Goal: Task Accomplishment & Management: Manage account settings

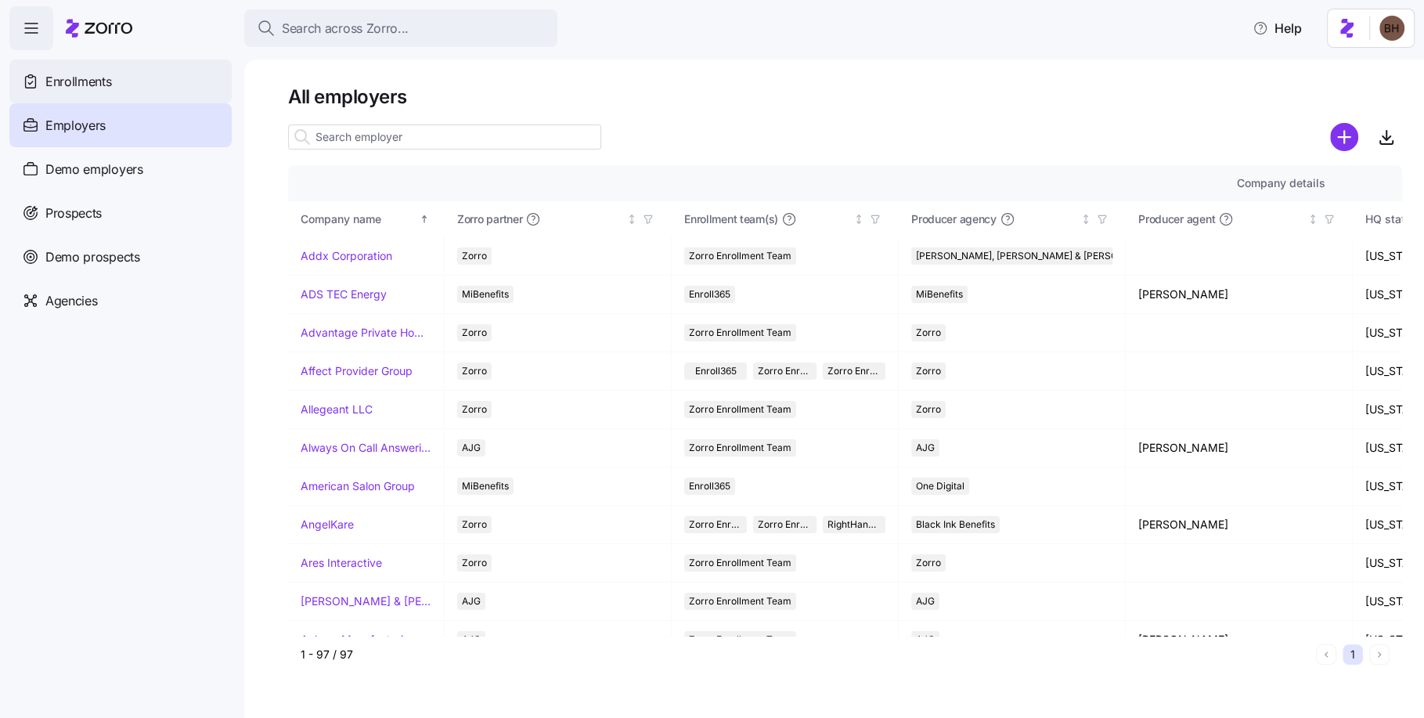
click at [102, 83] on span "Enrollments" at bounding box center [78, 82] width 66 height 20
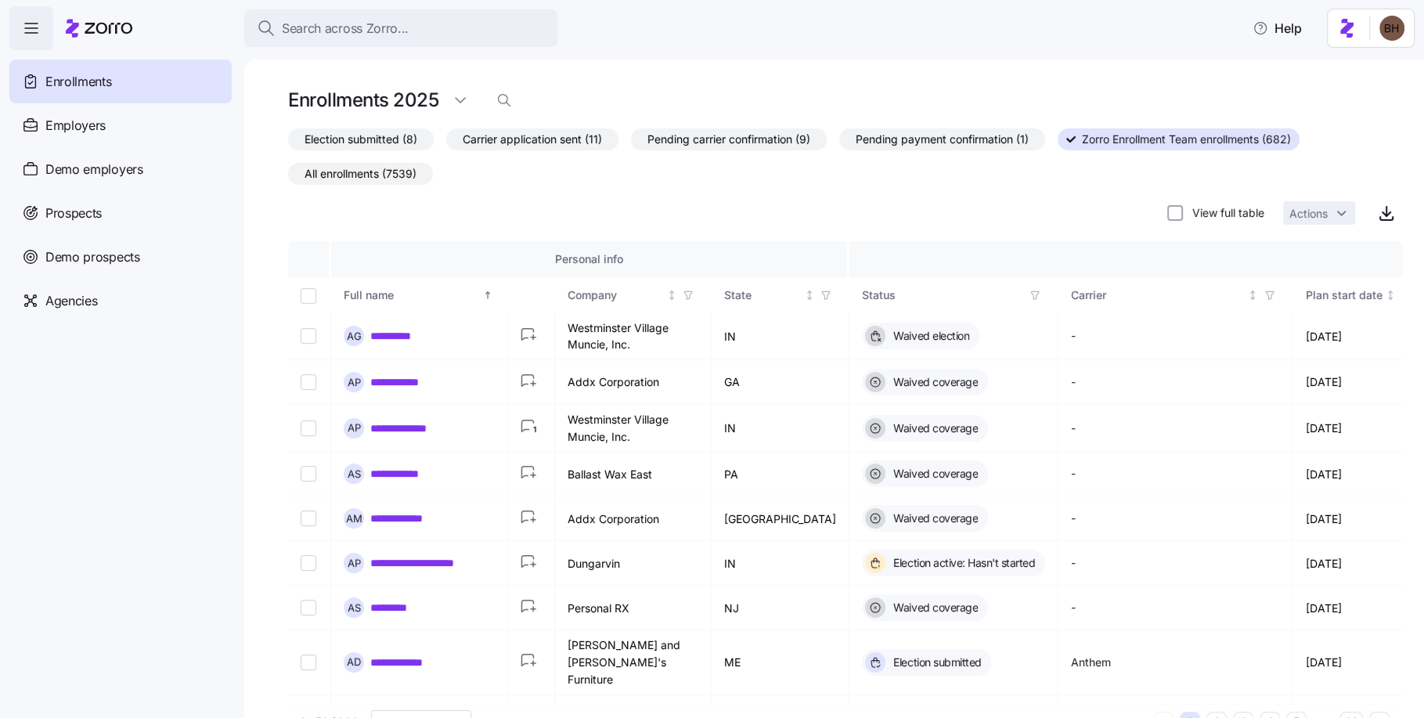
click at [397, 168] on span "All enrollments (7539)" at bounding box center [360, 174] width 112 height 20
click at [288, 178] on input "All enrollments (7539)" at bounding box center [288, 178] width 0 height 0
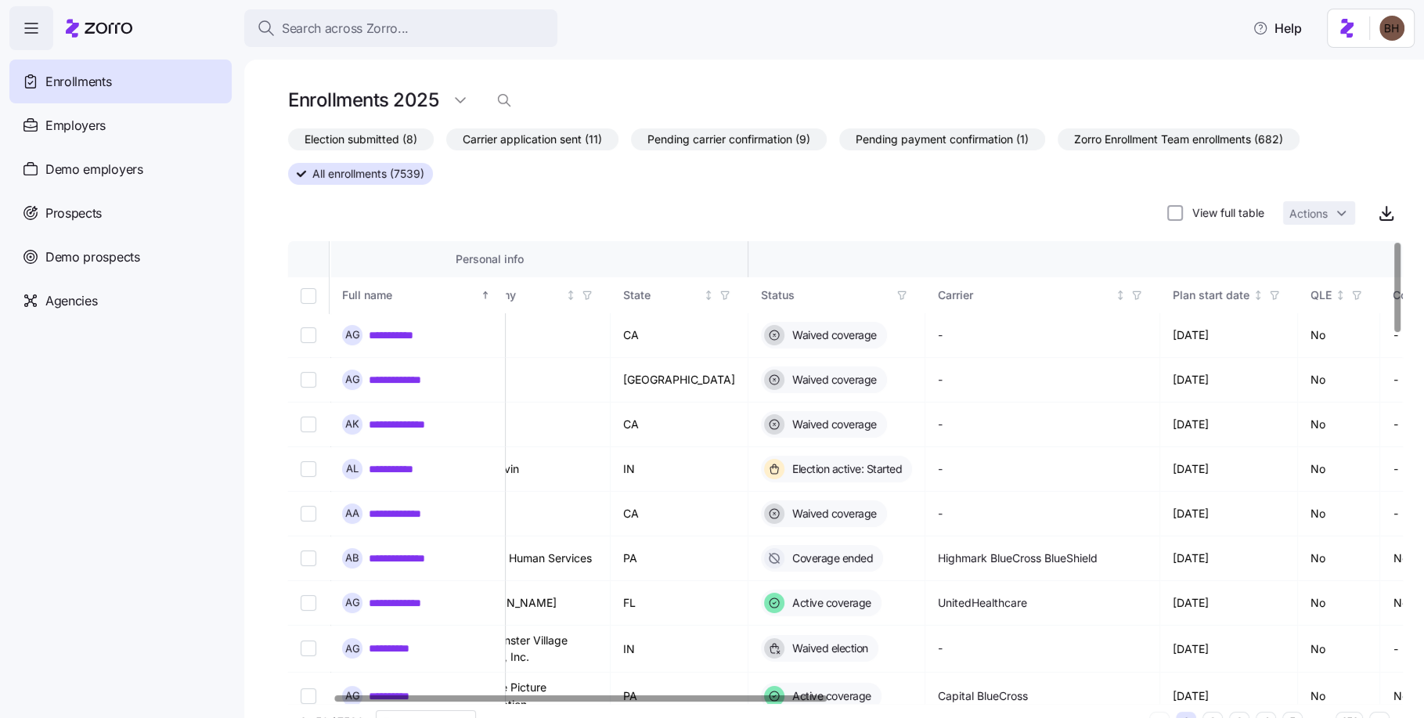
click at [768, 695] on div at bounding box center [581, 697] width 492 height 5
click at [895, 291] on icon "button" at bounding box center [900, 295] width 11 height 11
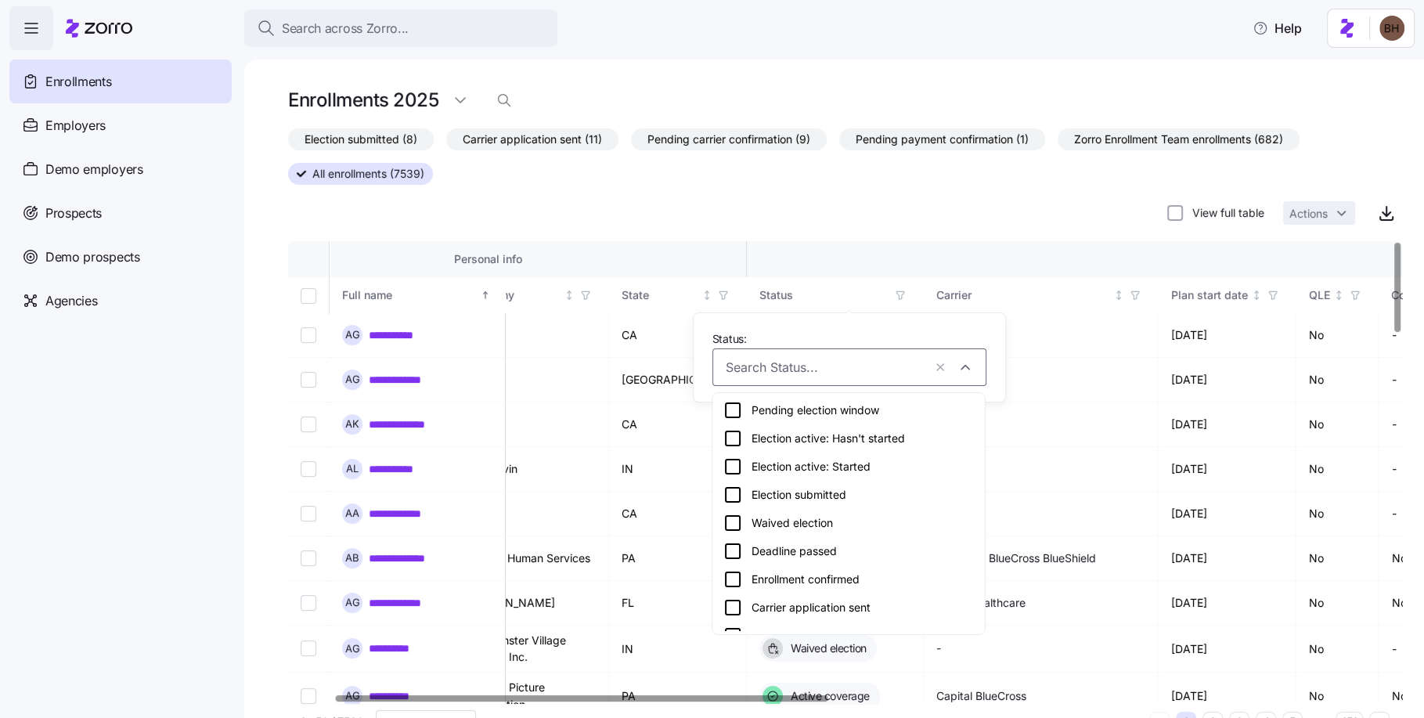
click at [800, 490] on div "Election submitted" at bounding box center [848, 494] width 250 height 19
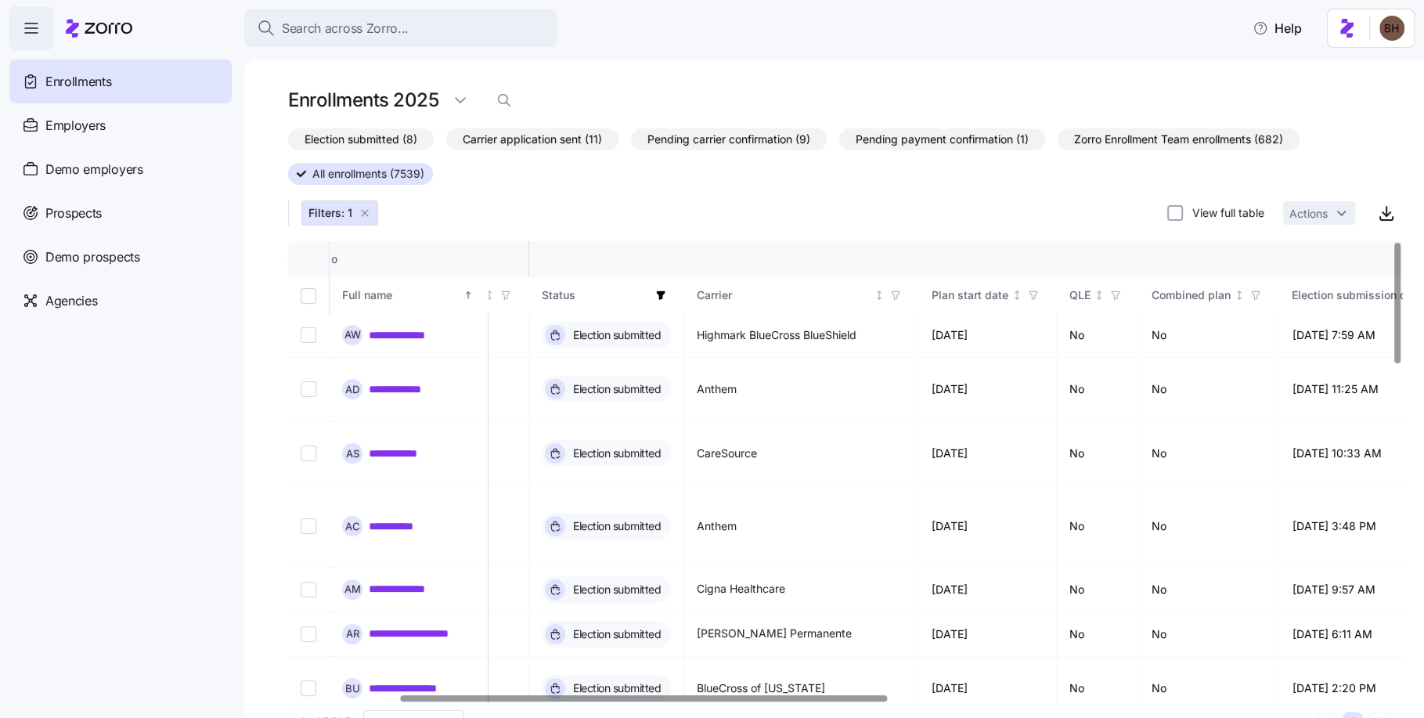
click at [873, 695] on div at bounding box center [644, 697] width 486 height 5
click at [1029, 294] on icon "button" at bounding box center [1030, 295] width 11 height 11
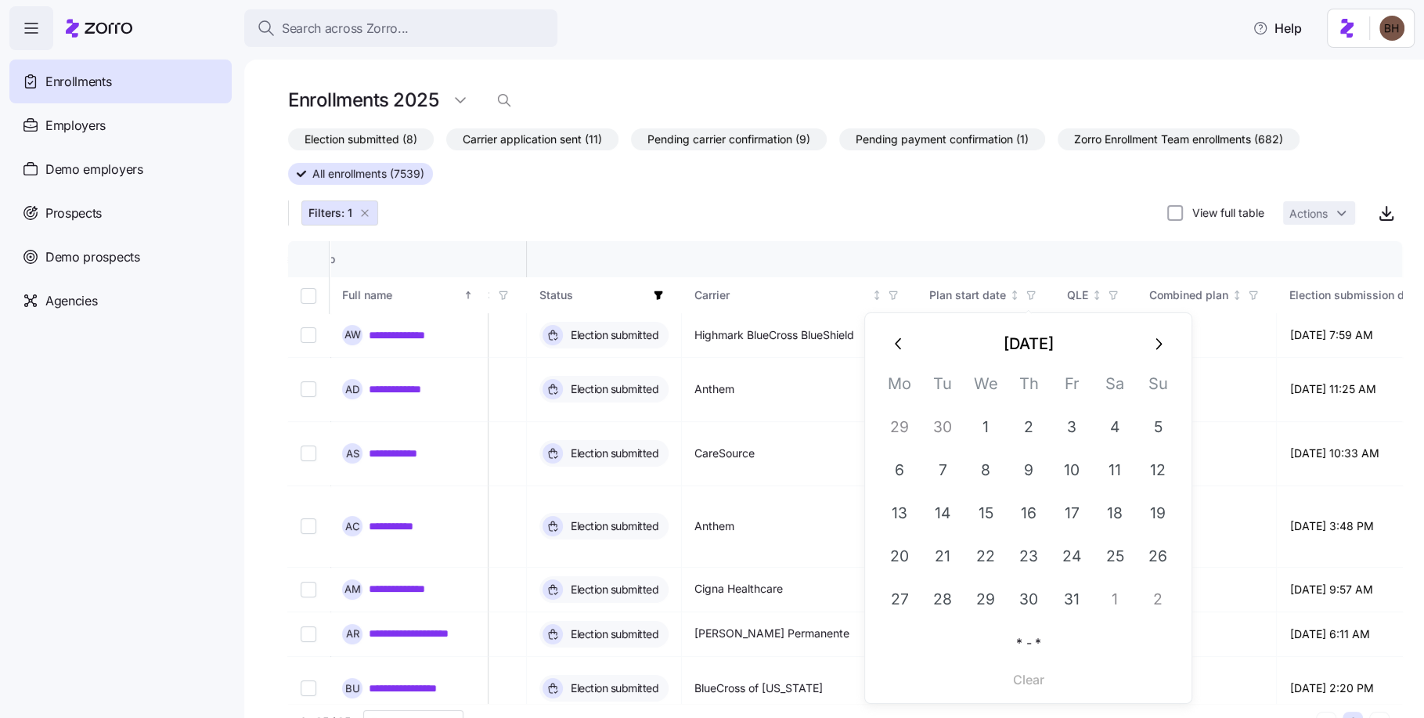
click at [1163, 342] on icon "button" at bounding box center [1157, 343] width 19 height 19
click at [1123, 431] on button "1" at bounding box center [1115, 427] width 42 height 42
click at [1007, 222] on div "Election submitted (8) Carrier application sent (11) Pending carrier confirmati…" at bounding box center [845, 178] width 1114 height 100
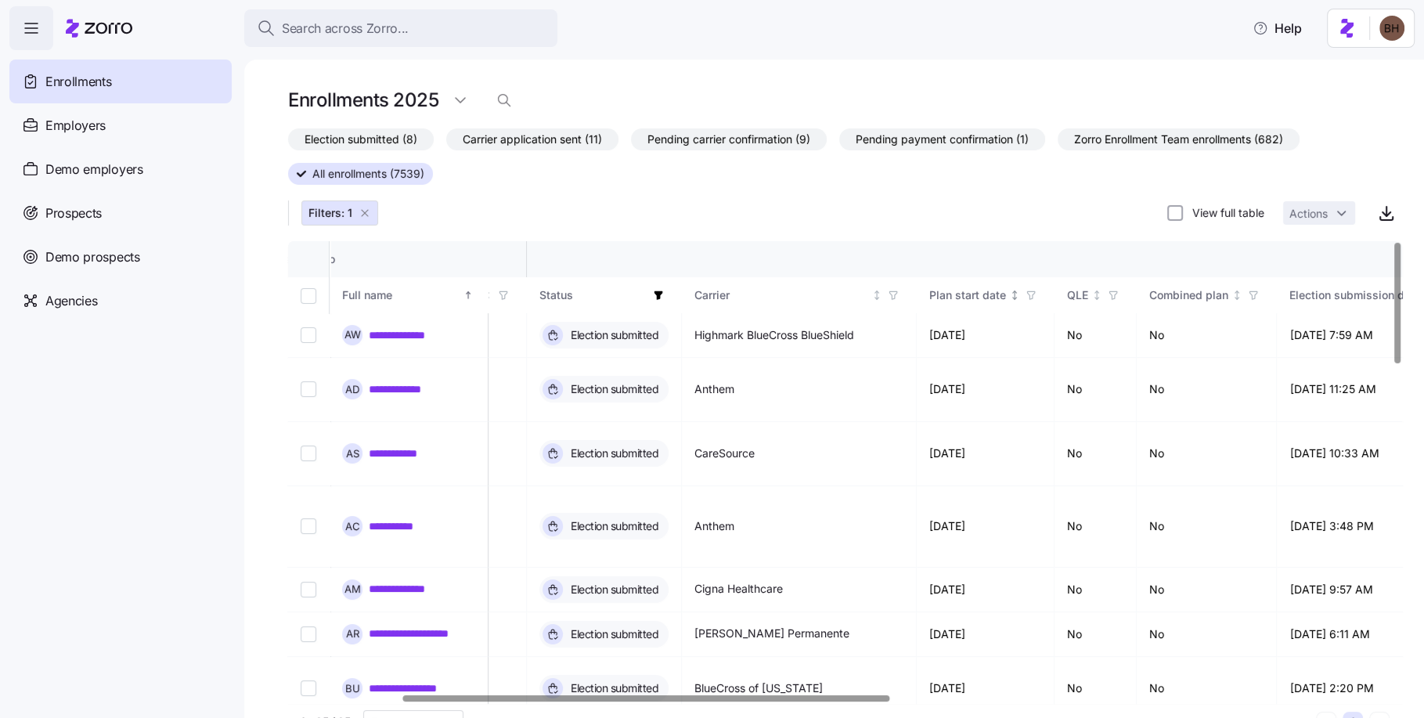
click at [1029, 297] on icon "button" at bounding box center [1031, 295] width 7 height 8
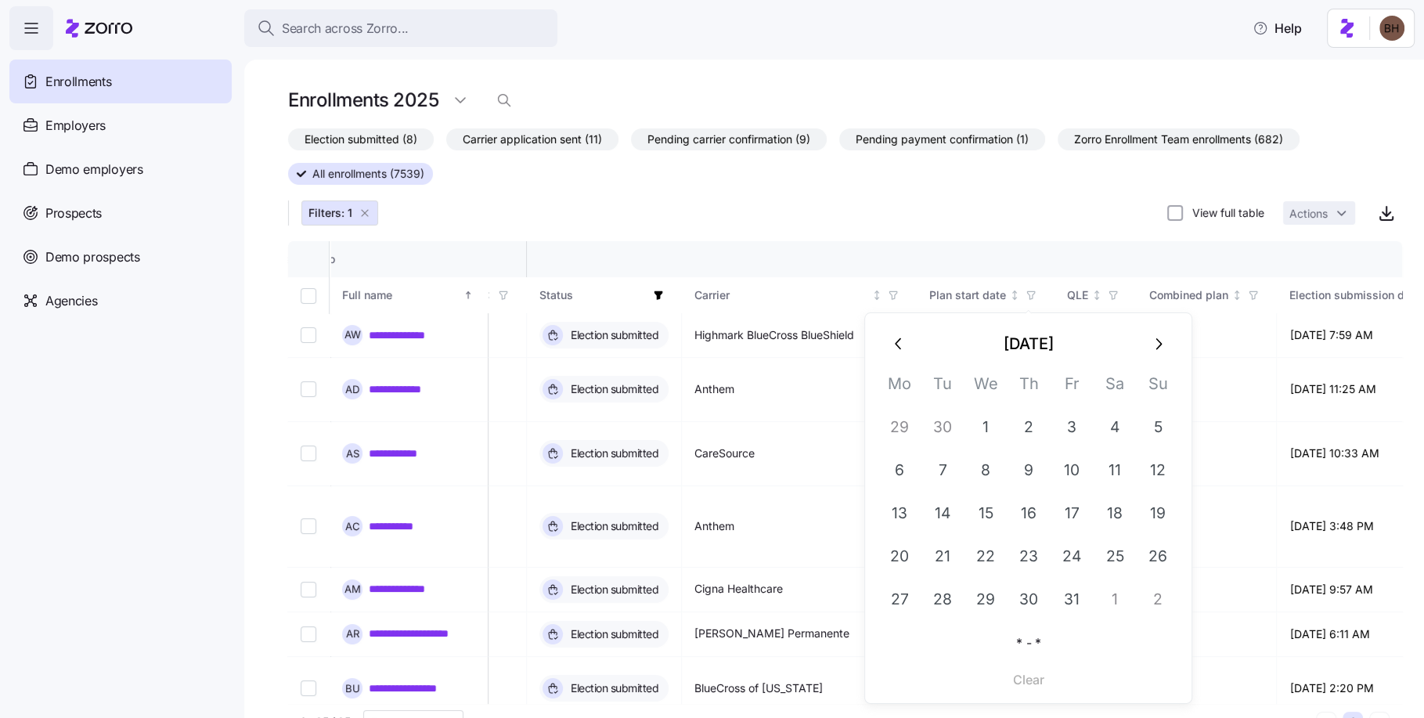
click at [893, 333] on button "button" at bounding box center [898, 344] width 42 height 42
click at [907, 428] on button "1" at bounding box center [899, 427] width 42 height 42
click at [1158, 341] on icon "button" at bounding box center [1159, 344] width 6 height 12
click at [1169, 344] on button "button" at bounding box center [1158, 344] width 42 height 42
click at [1105, 425] on button "1" at bounding box center [1115, 427] width 42 height 42
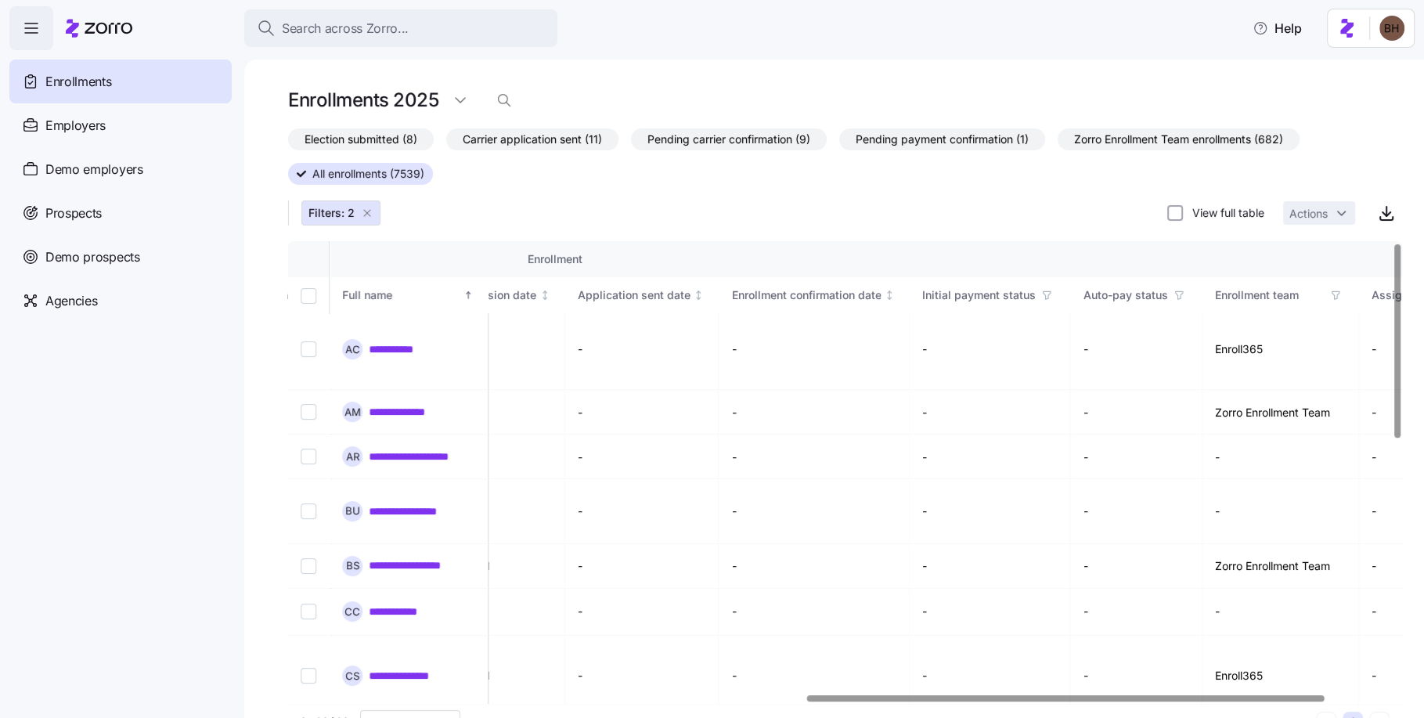
scroll to position [4, 1209]
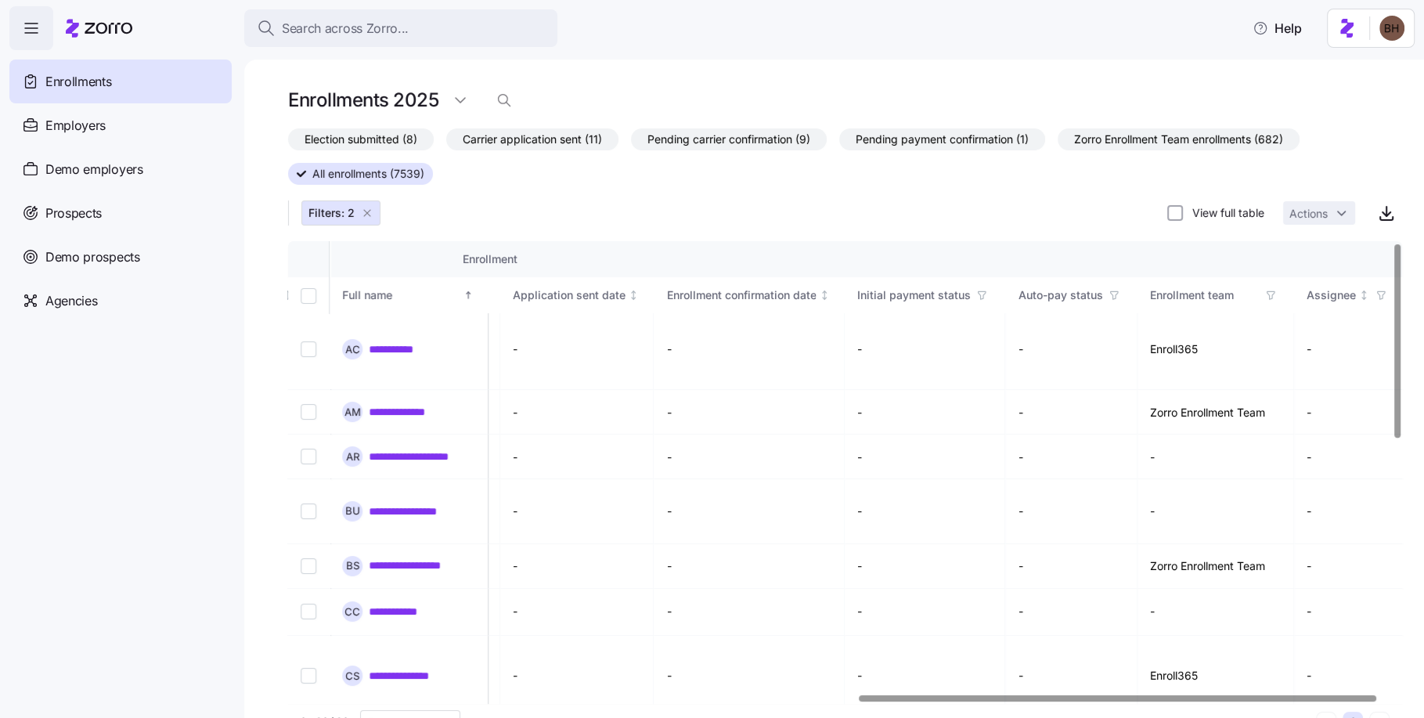
click at [1376, 695] on div at bounding box center [1117, 697] width 517 height 5
click at [1144, 436] on td "-" at bounding box center [1215, 456] width 157 height 45
click at [310, 449] on input "Select record 3" at bounding box center [309, 457] width 16 height 16
checkbox input "true"
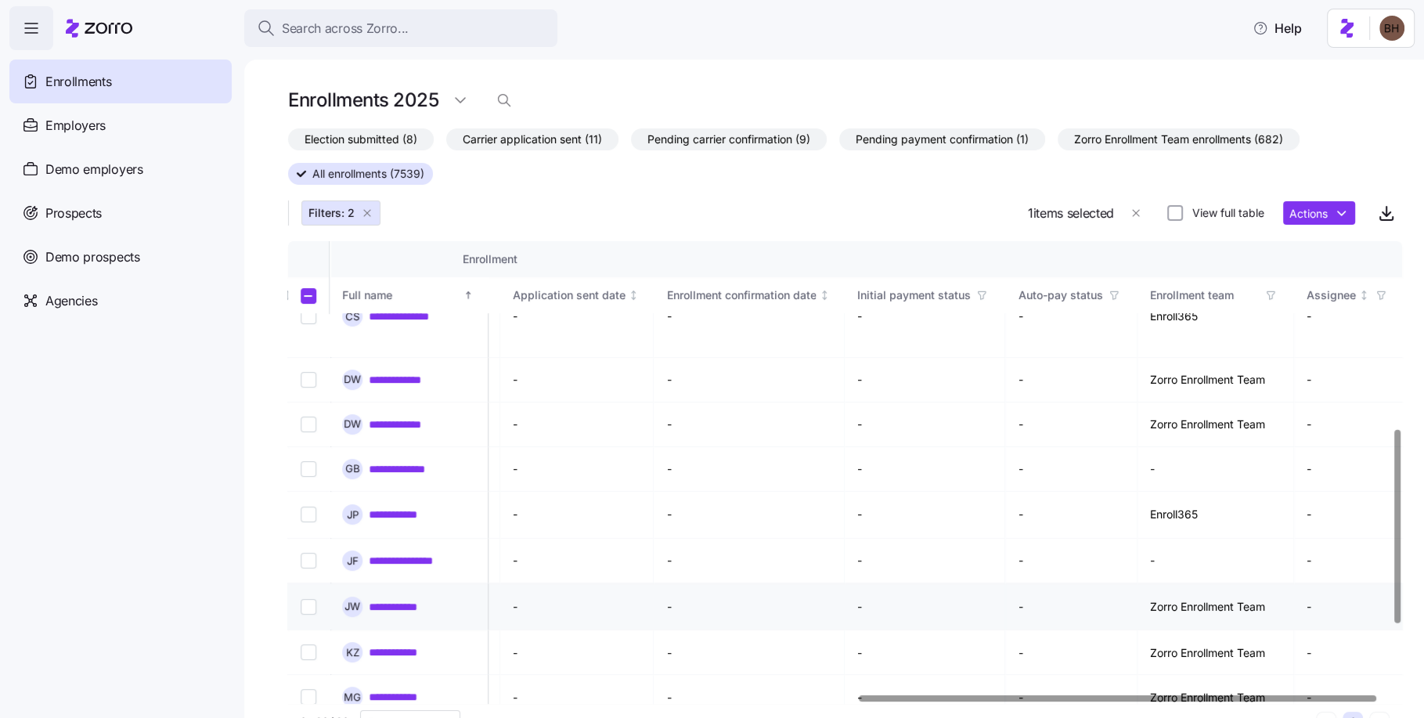
scroll to position [67, 1209]
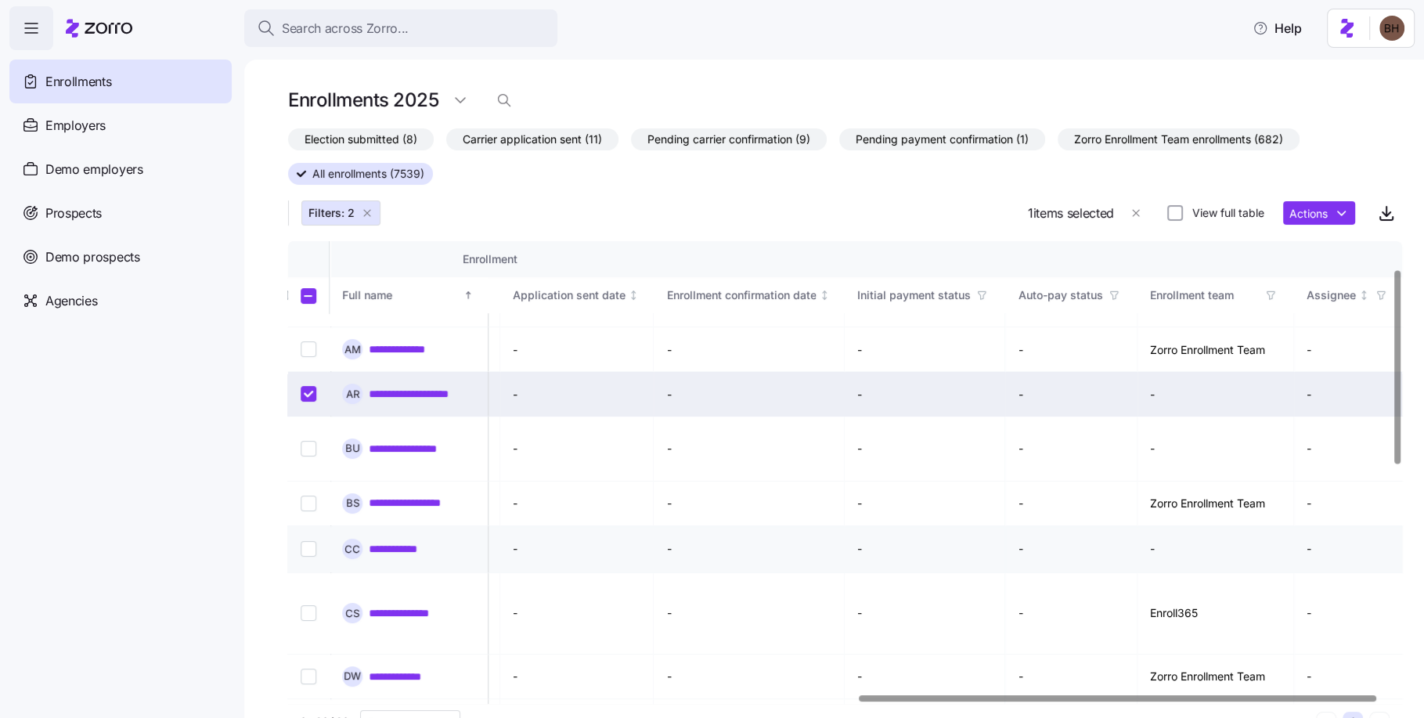
click at [302, 541] on input "Select record 6" at bounding box center [309, 549] width 16 height 16
checkbox input "true"
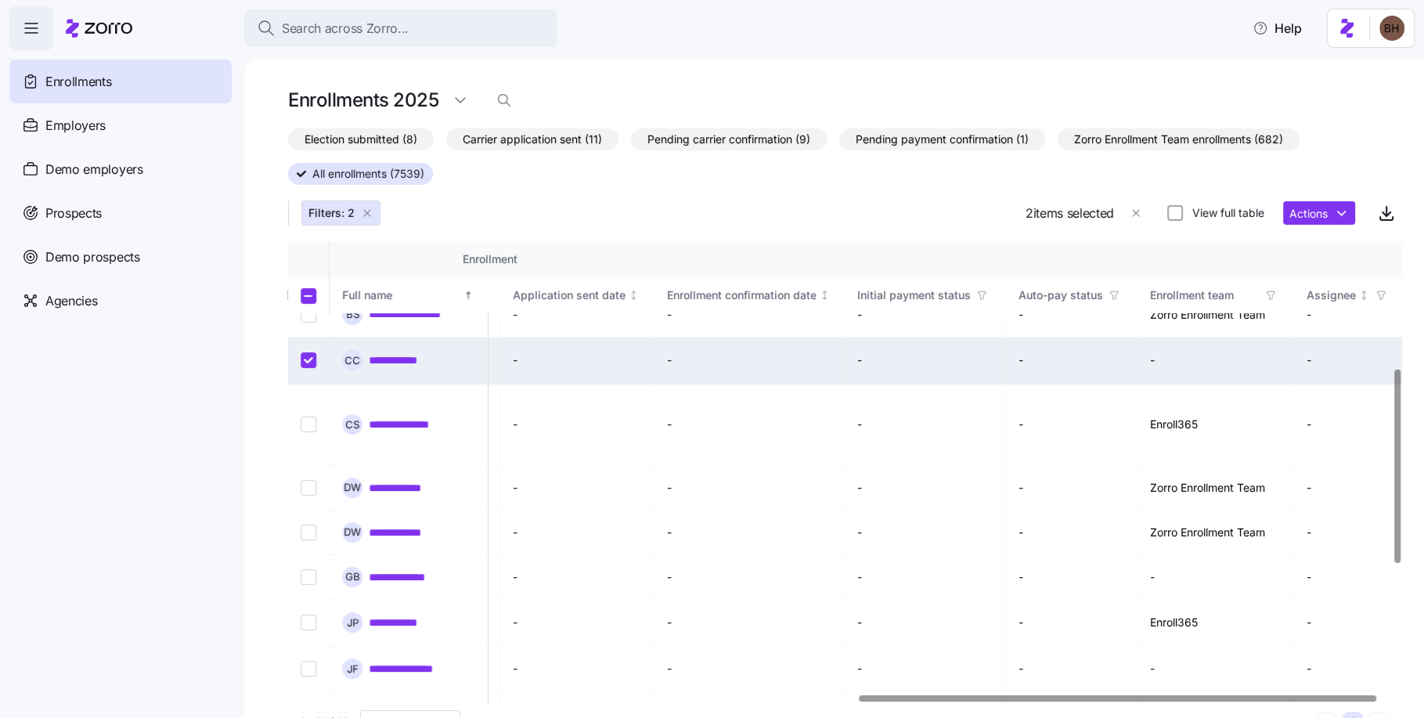
scroll to position [306, 1209]
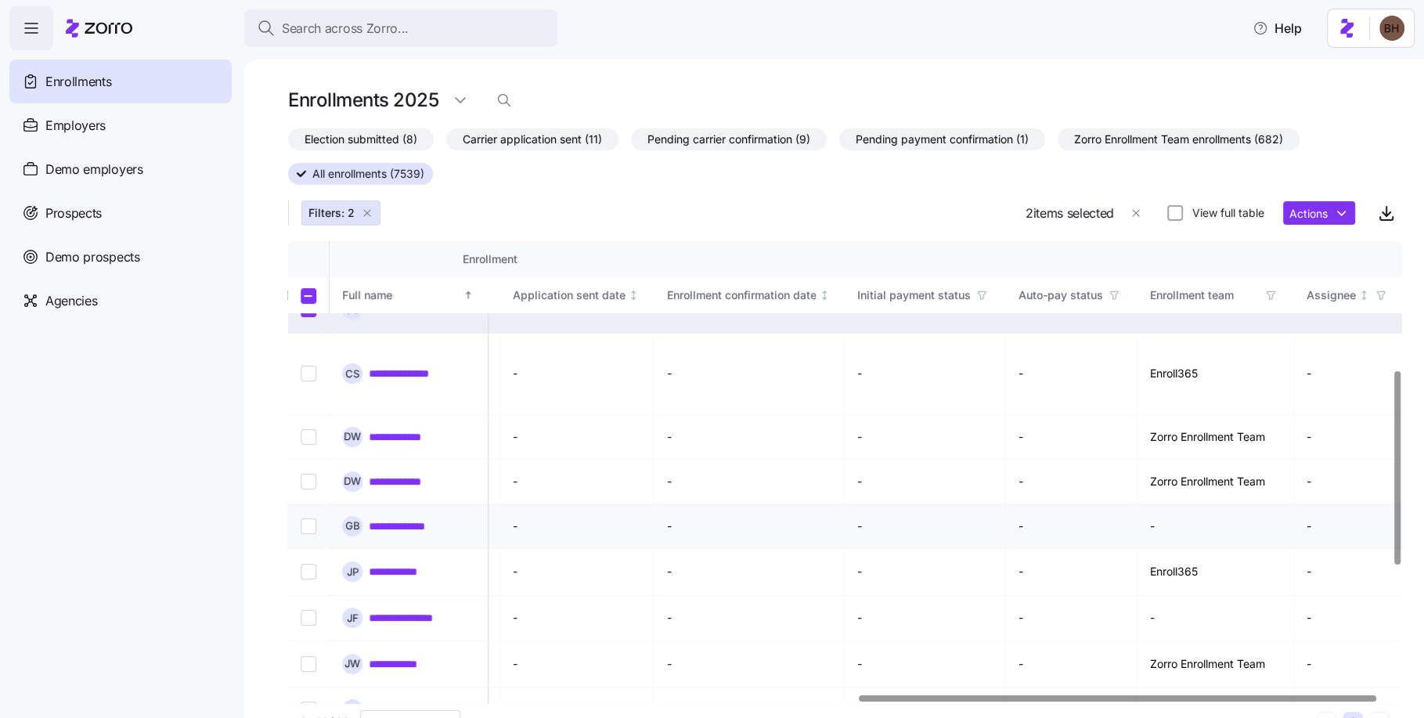
click at [319, 504] on td at bounding box center [309, 526] width 43 height 45
click at [312, 518] on input "Select record 10" at bounding box center [309, 526] width 16 height 16
checkbox input "true"
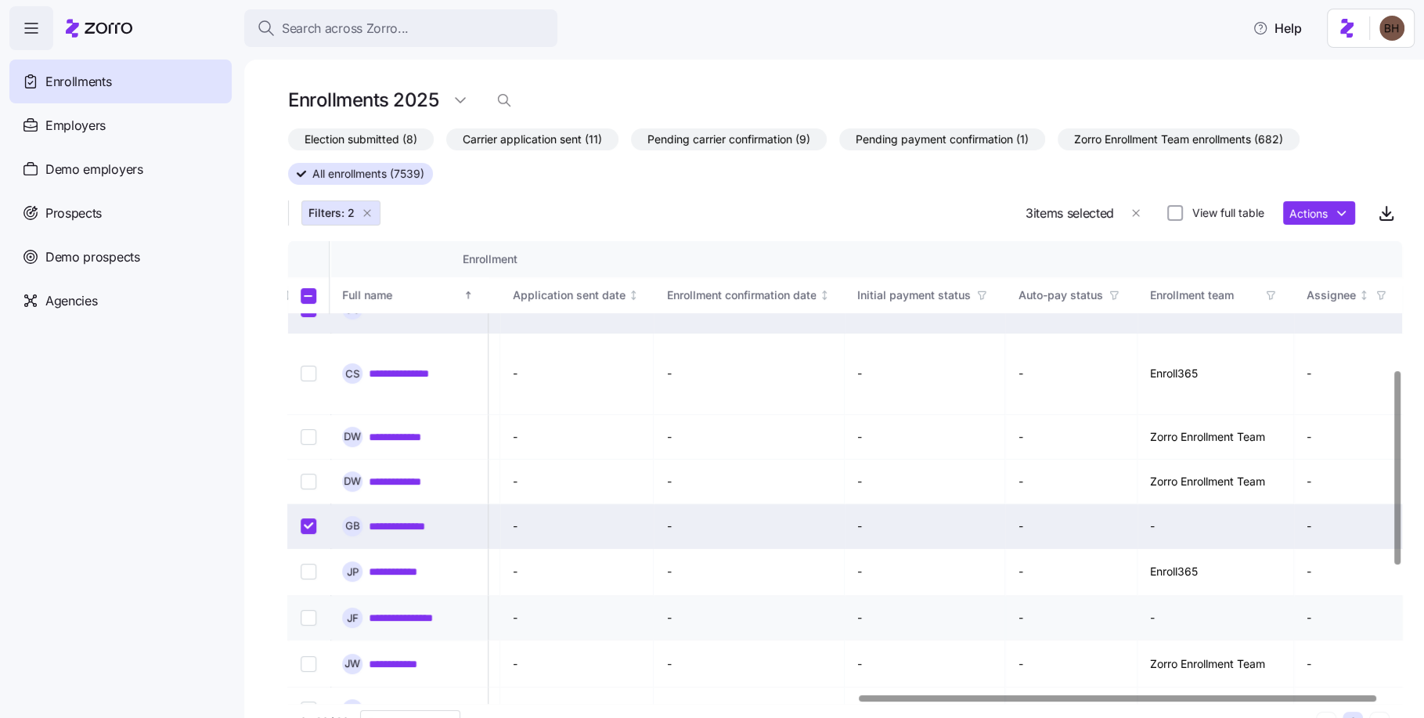
click at [304, 610] on input "Select record 12" at bounding box center [309, 618] width 16 height 16
checkbox input "true"
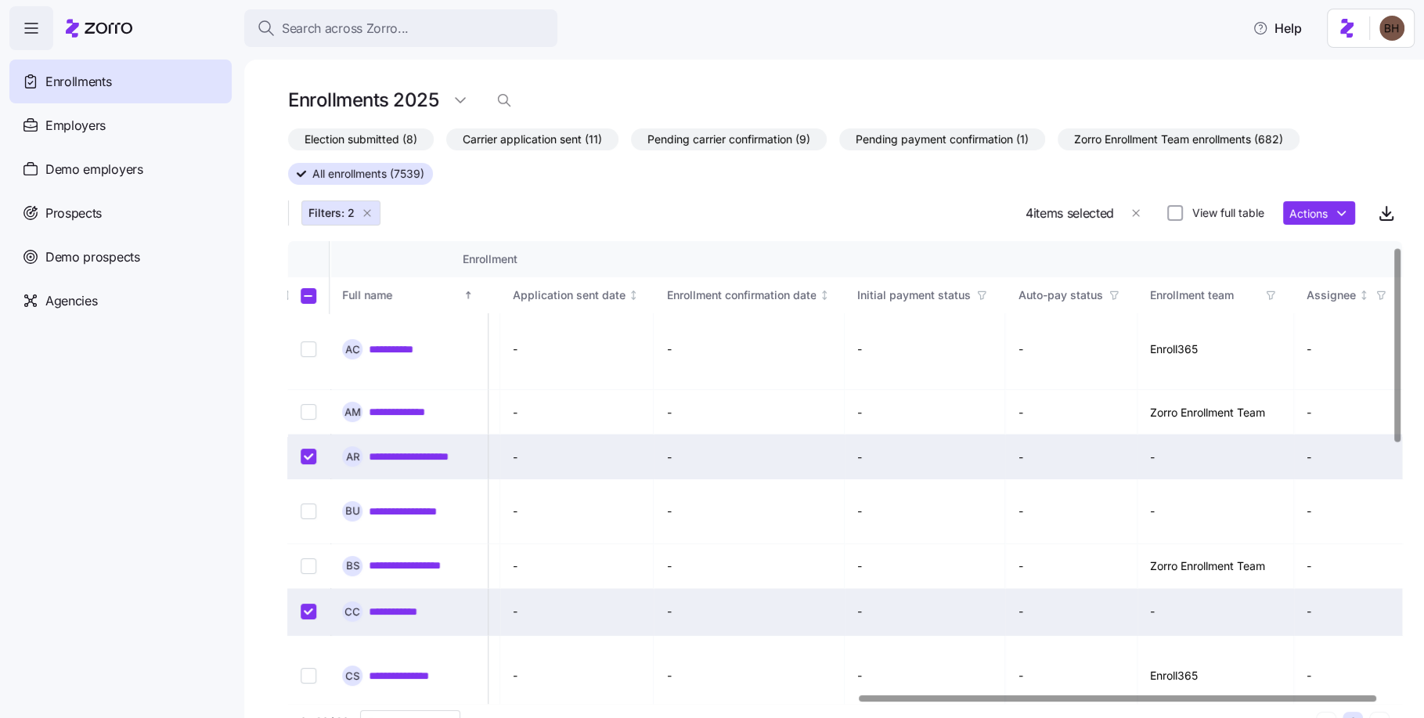
scroll to position [0, 1209]
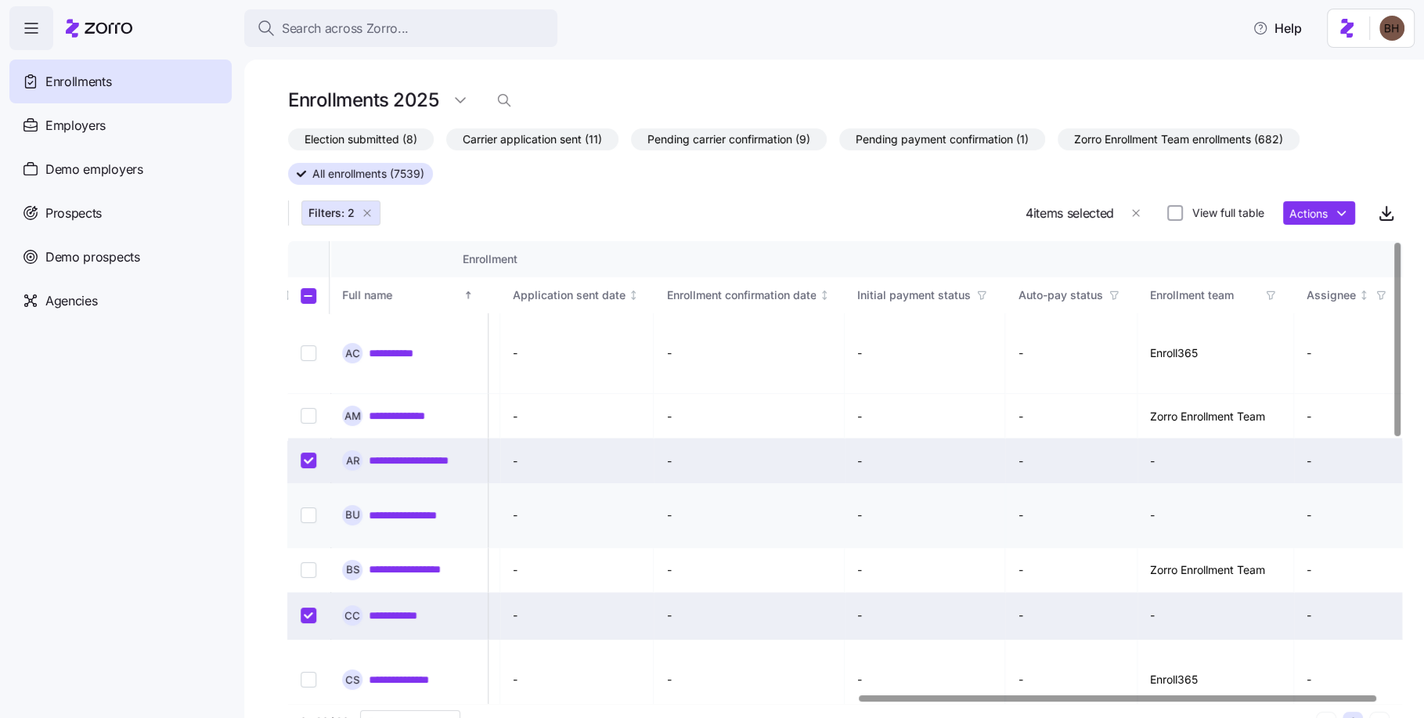
click at [308, 507] on input "Select record 4" at bounding box center [309, 515] width 16 height 16
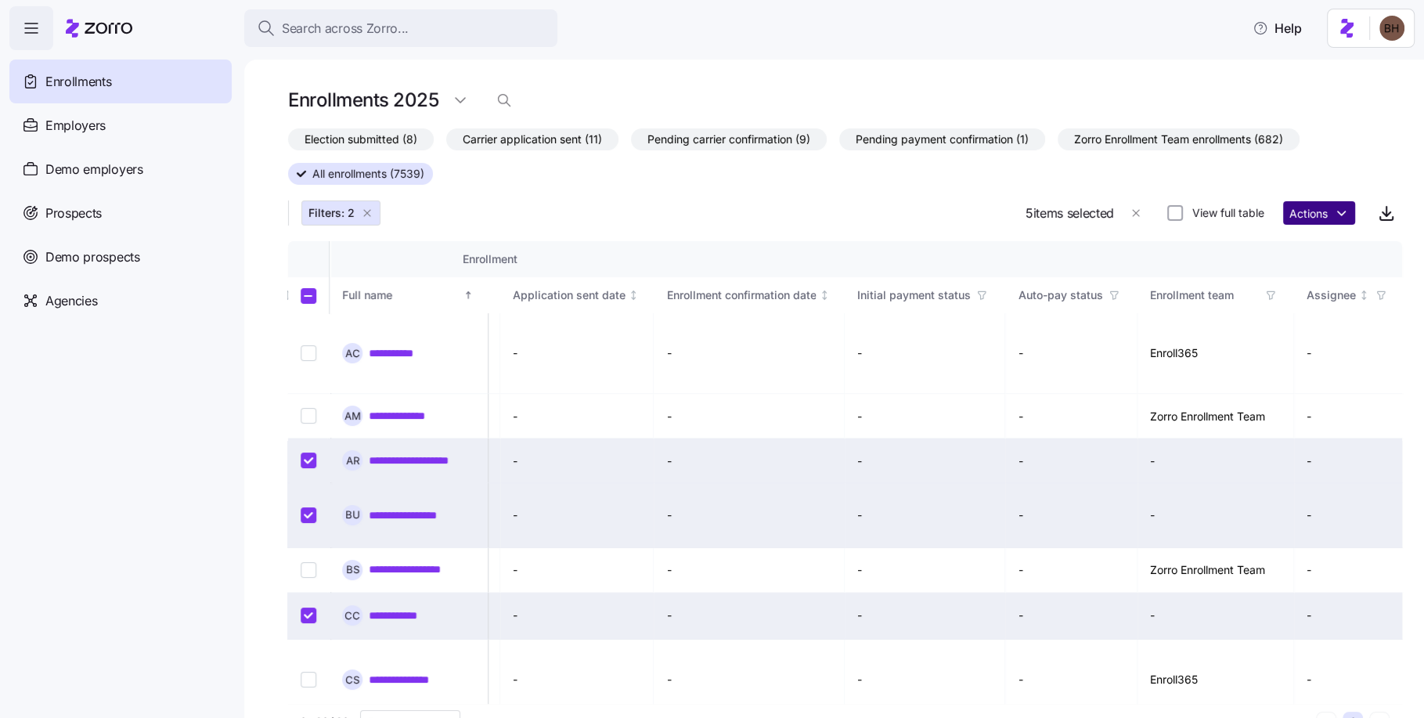
click at [1328, 211] on html "**********" at bounding box center [712, 354] width 1424 height 708
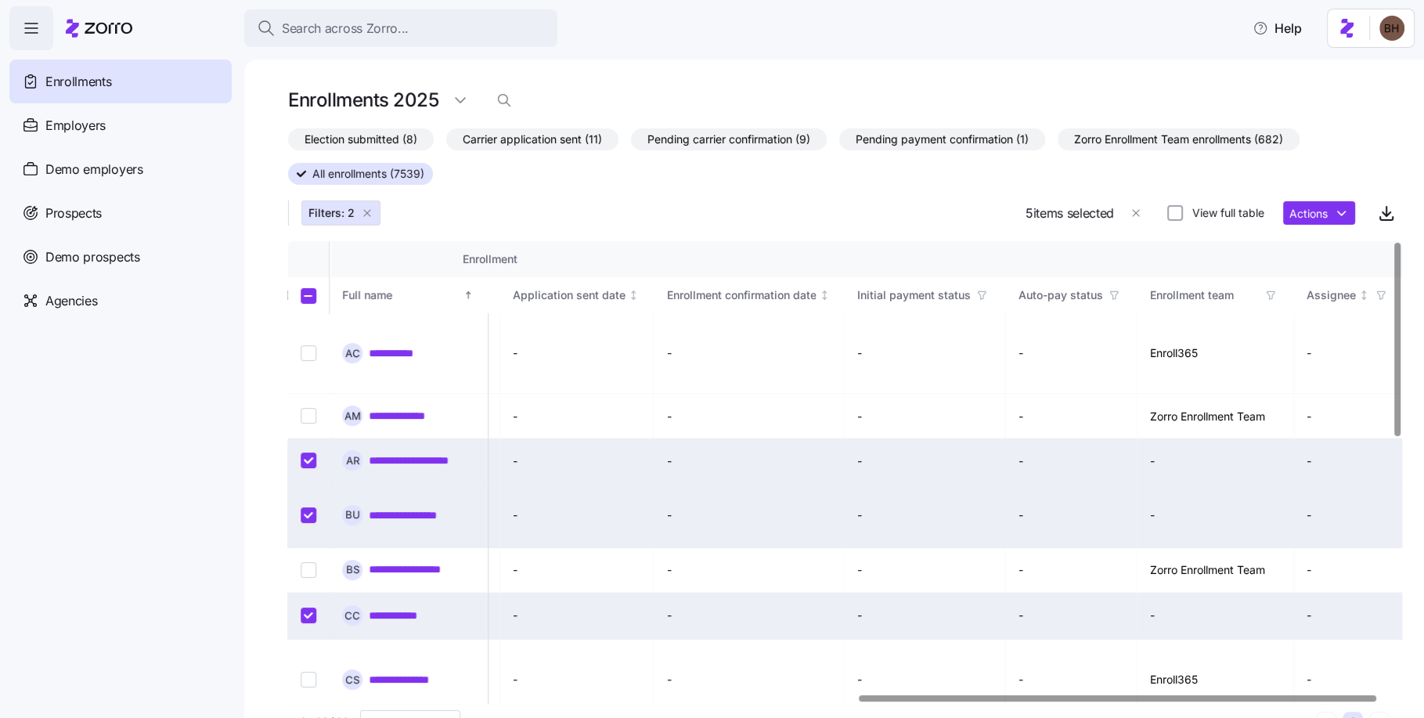
click at [1113, 254] on html "**********" at bounding box center [712, 354] width 1424 height 708
click at [1309, 214] on html "**********" at bounding box center [712, 354] width 1424 height 708
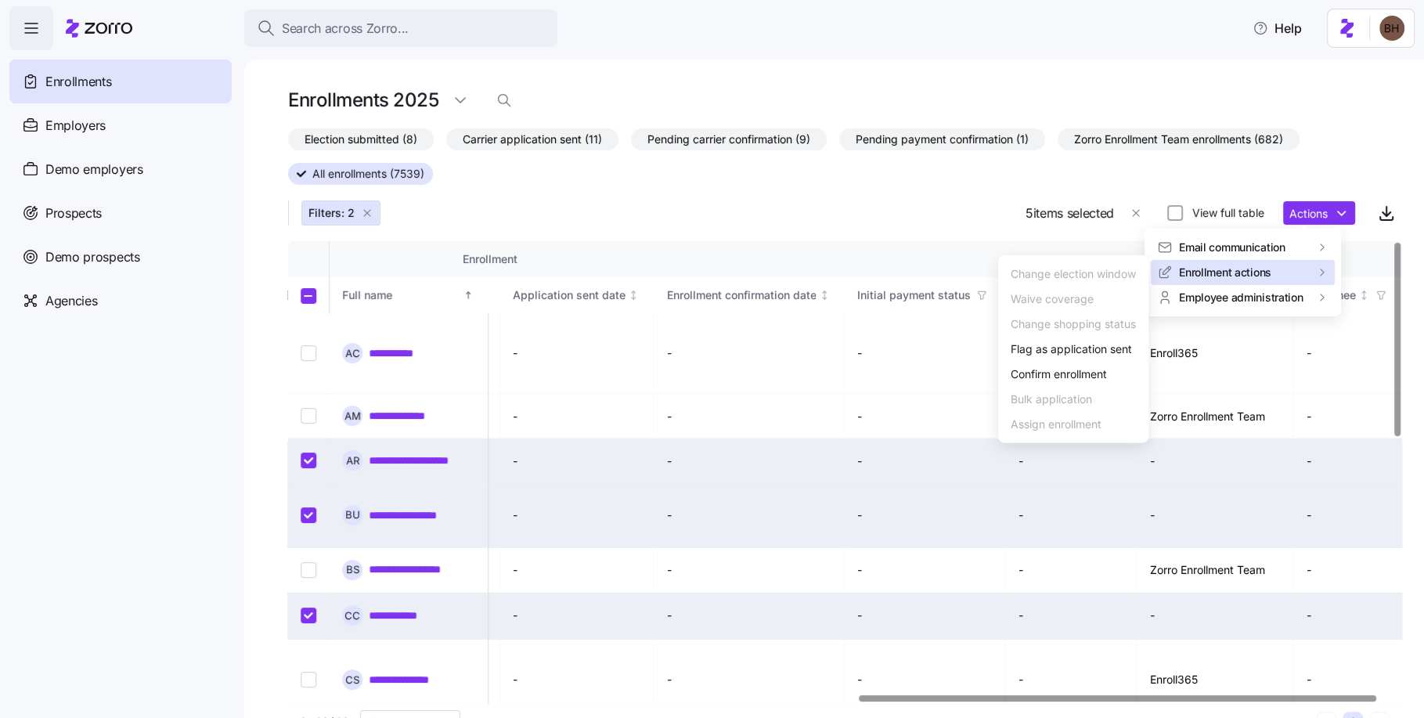
click at [304, 507] on input "Select record 4" at bounding box center [309, 515] width 16 height 16
checkbox input "false"
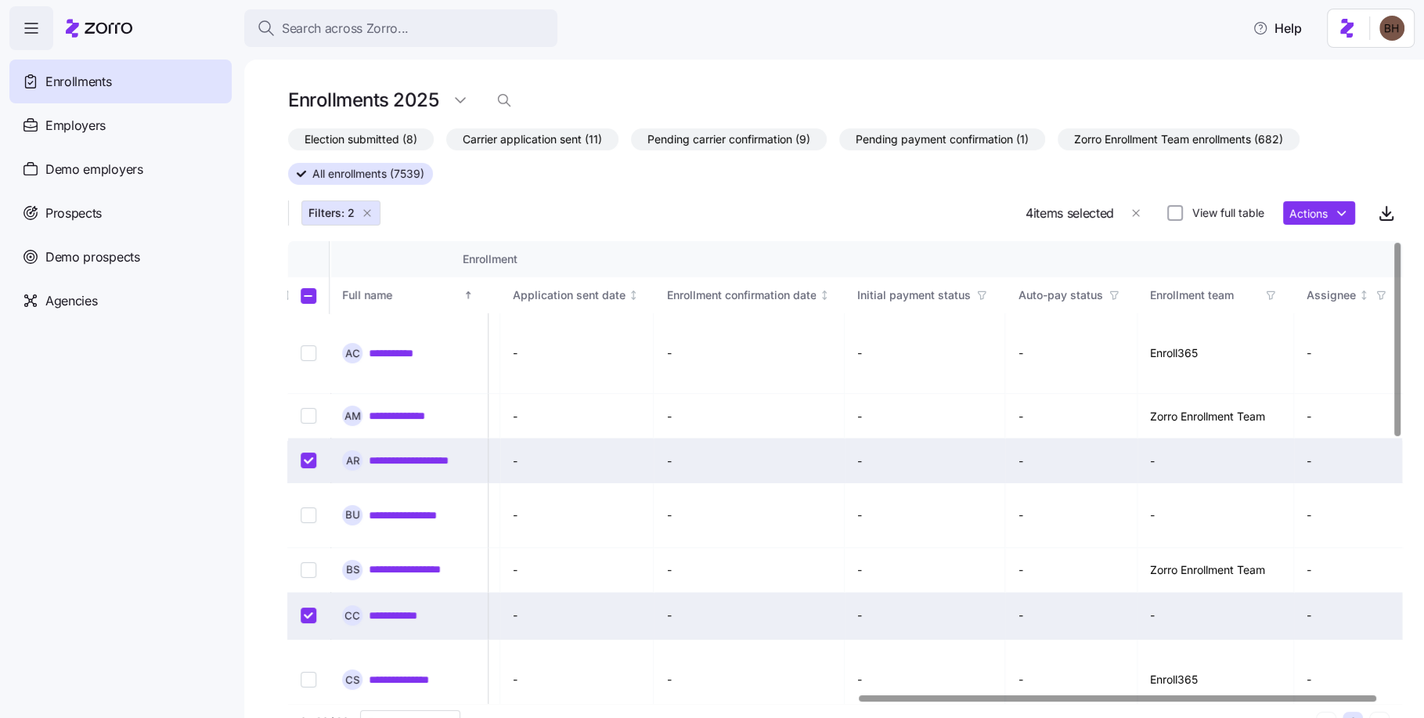
click at [308, 607] on input "Select record 6" at bounding box center [309, 615] width 16 height 16
checkbox input "false"
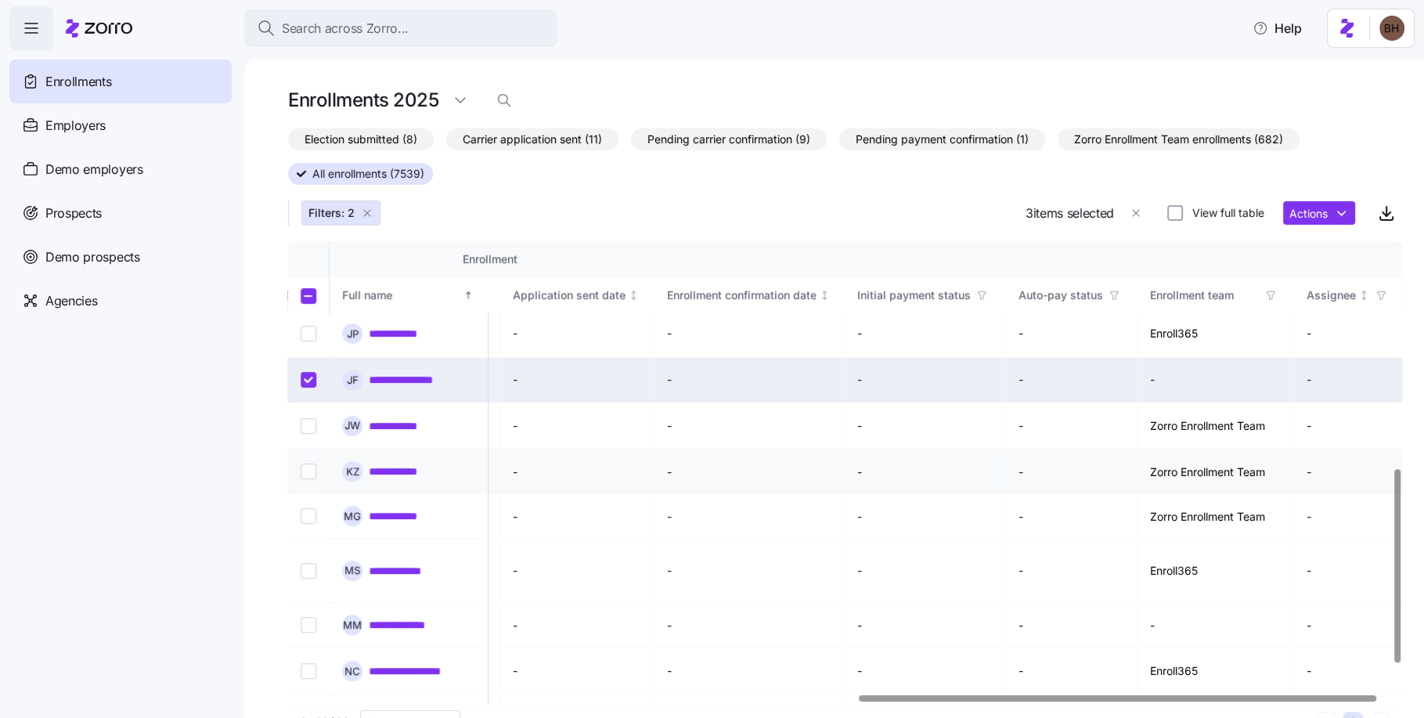
scroll to position [511, 1209]
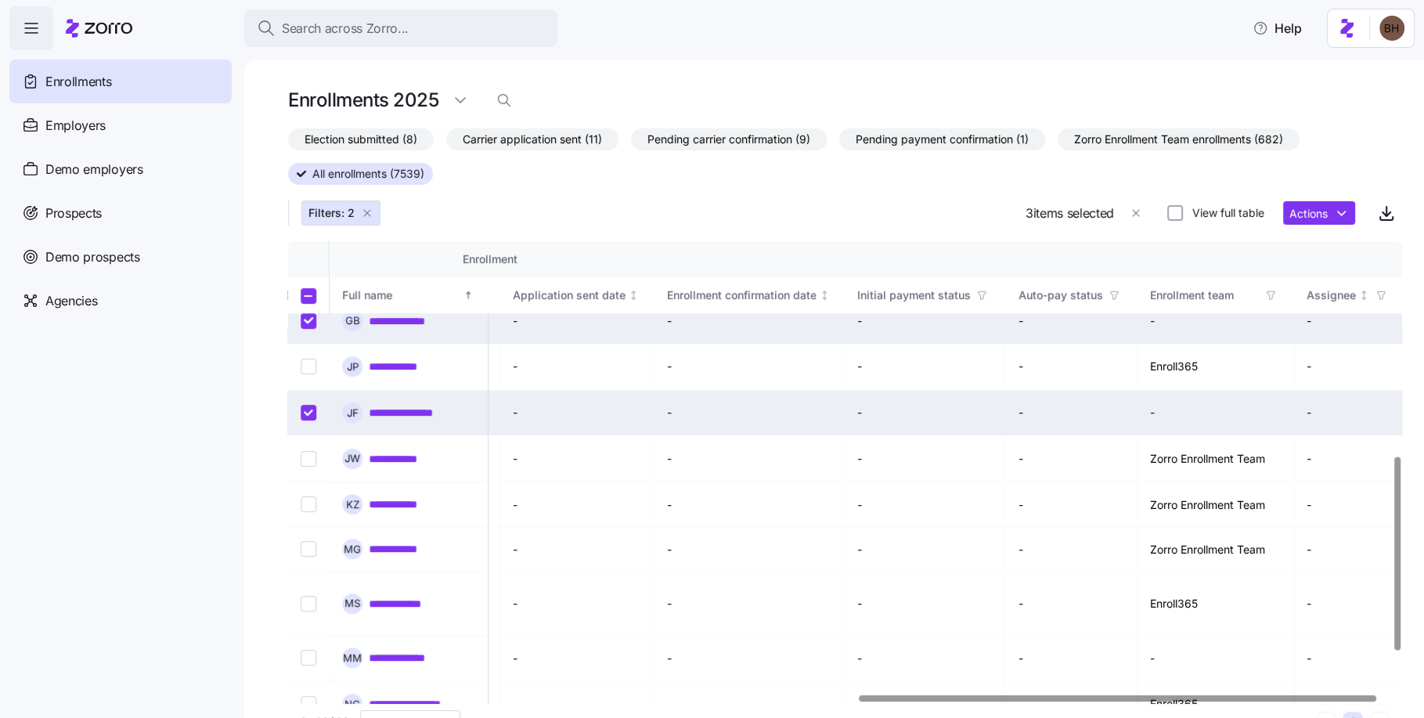
click at [310, 405] on input "Select record 12" at bounding box center [309, 413] width 16 height 16
checkbox input "false"
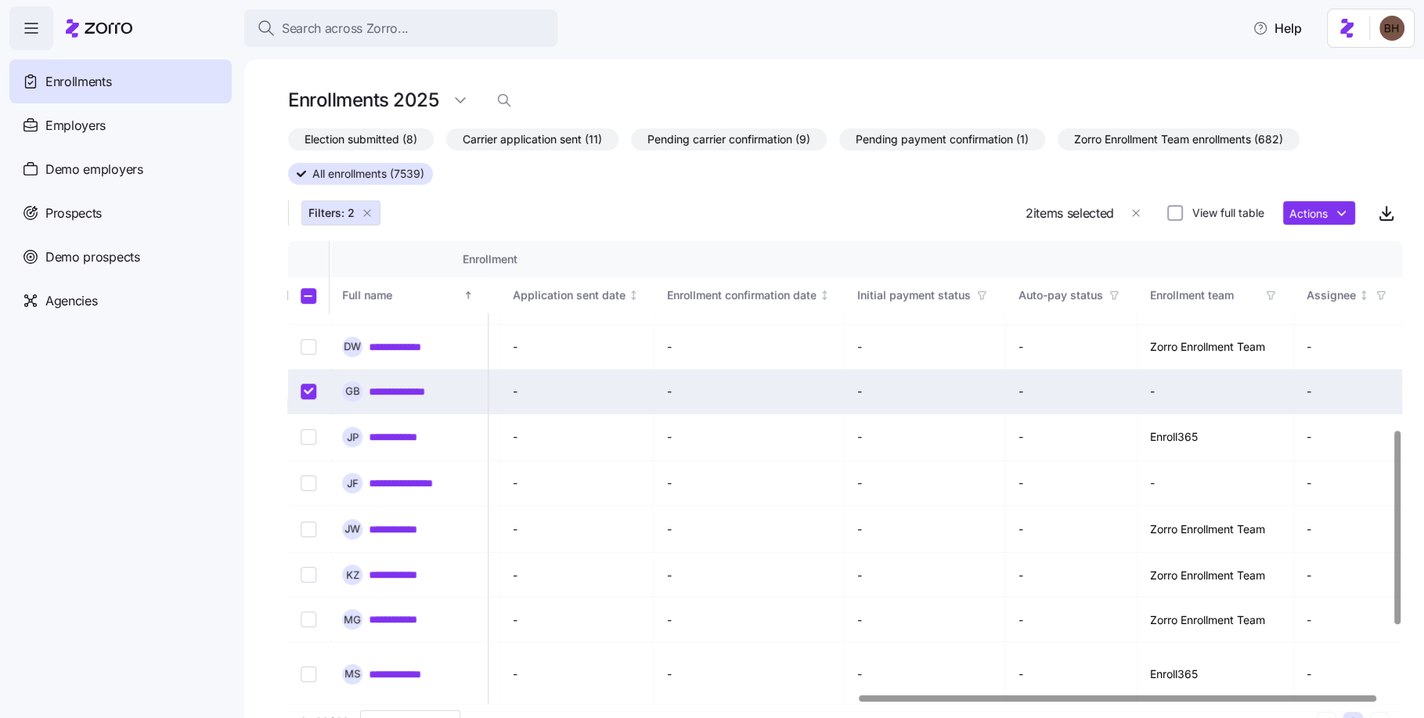
scroll to position [425, 1209]
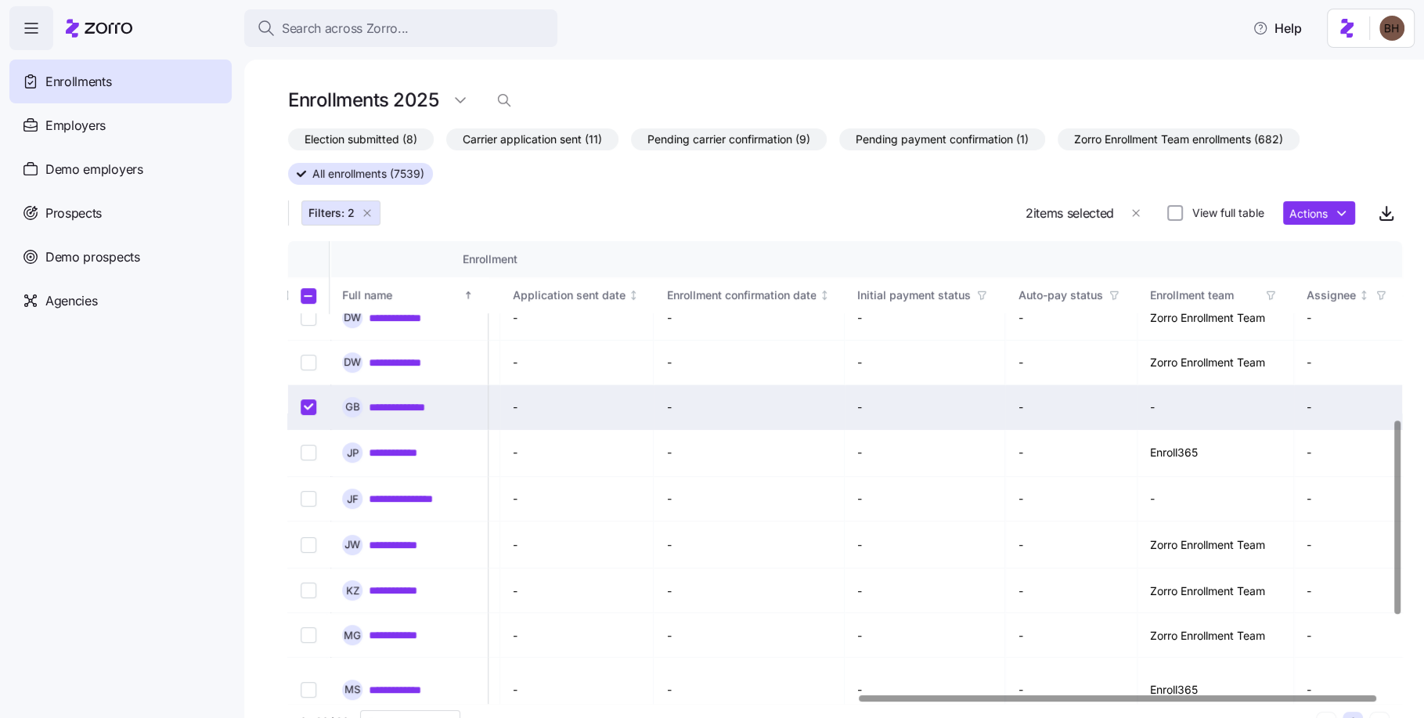
click at [307, 399] on input "Select record 10" at bounding box center [309, 407] width 16 height 16
checkbox input "false"
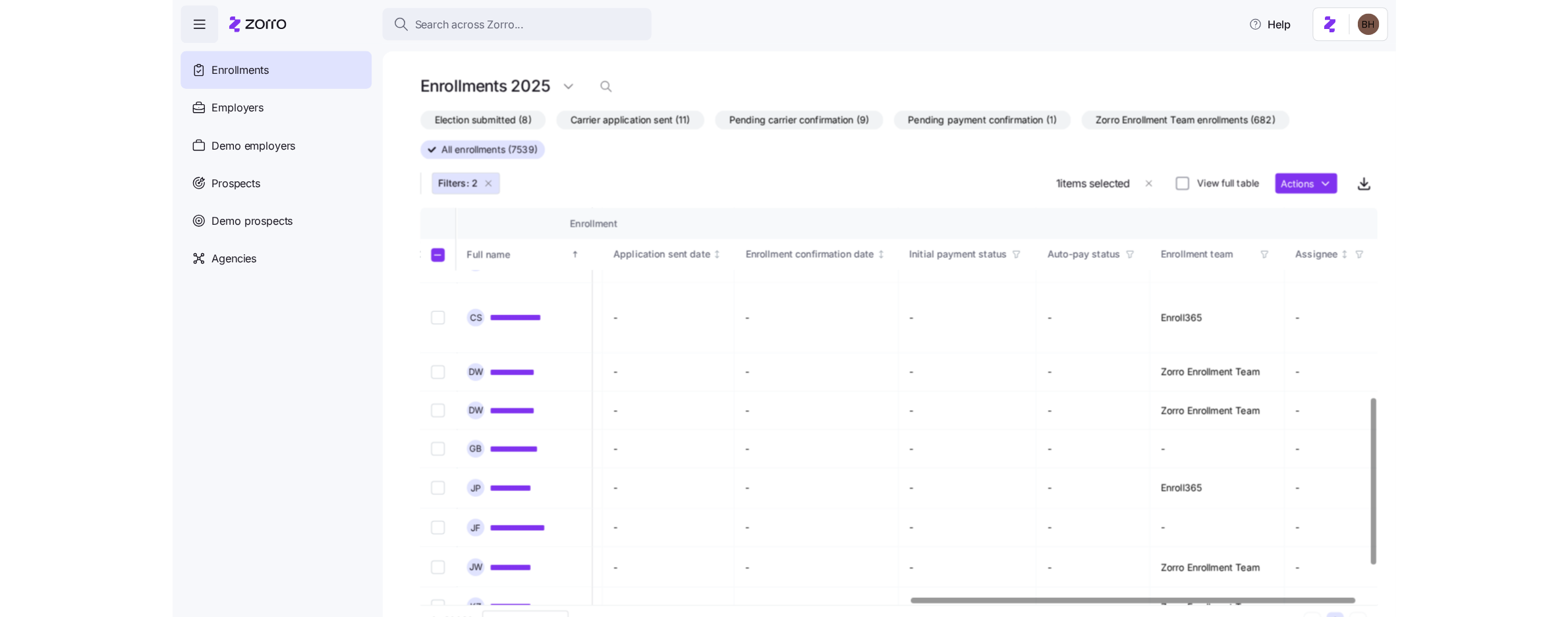
scroll to position [0, 1018]
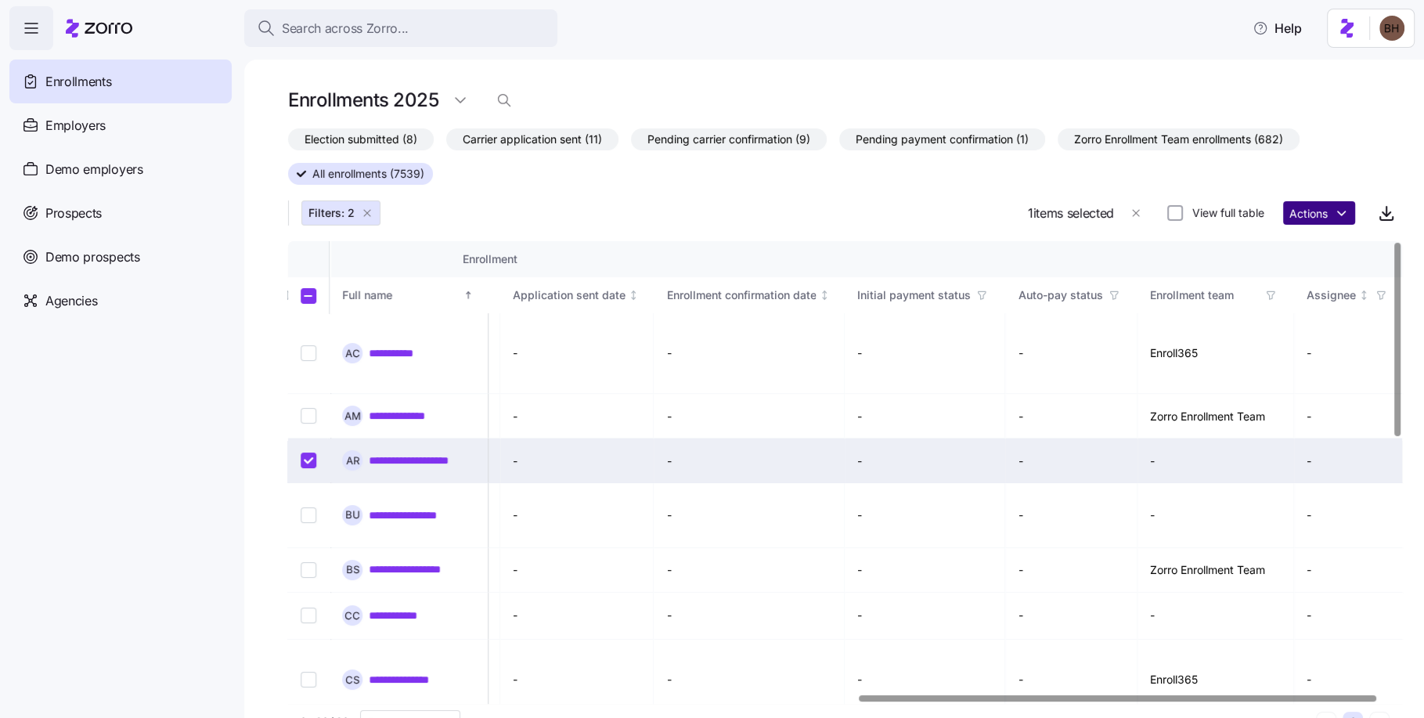
click at [1317, 219] on html "**********" at bounding box center [712, 354] width 1424 height 708
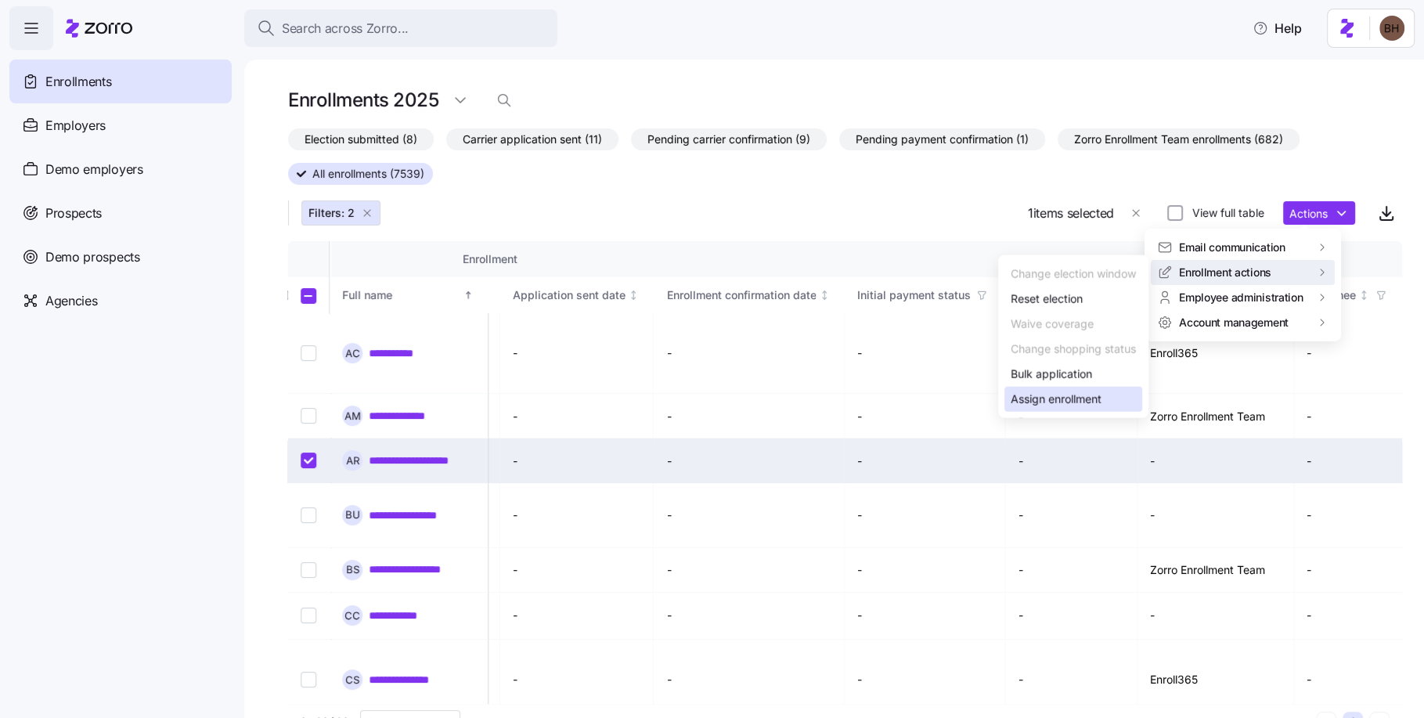
click at [1065, 391] on div "Assign enrollment" at bounding box center [1056, 399] width 91 height 17
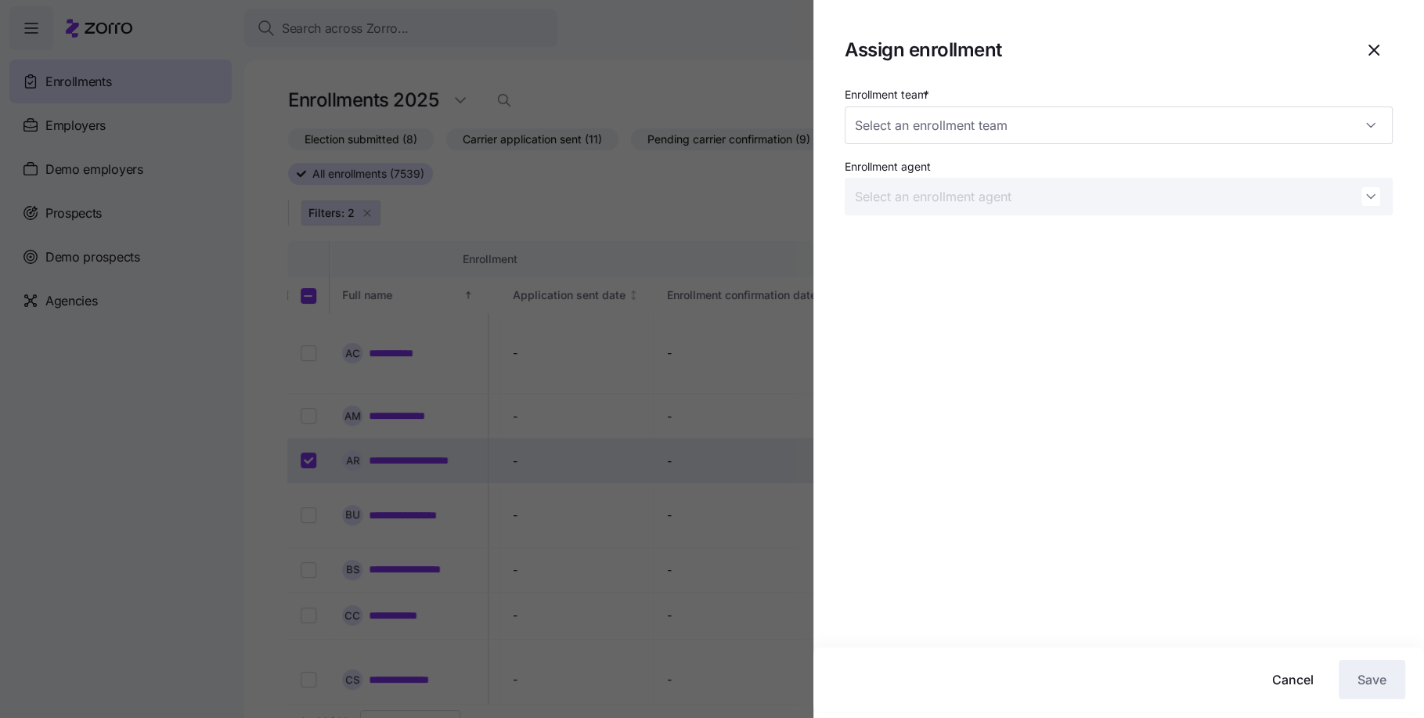
click at [950, 144] on div "Enrollment team * Enrollment agent" at bounding box center [1119, 156] width 548 height 143
click at [950, 133] on input "Enrollment team *" at bounding box center [1119, 125] width 548 height 38
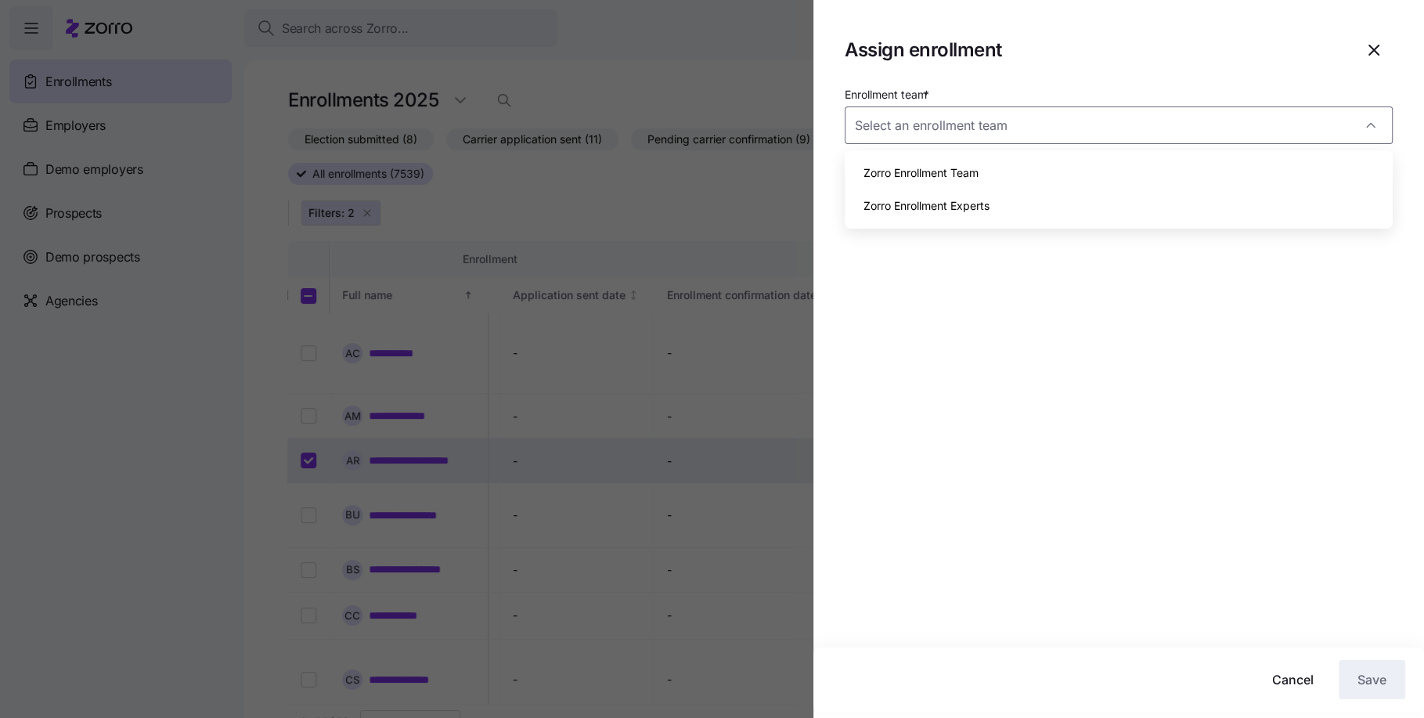
click at [953, 180] on span "Zorro Enrollment Team" at bounding box center [920, 172] width 115 height 17
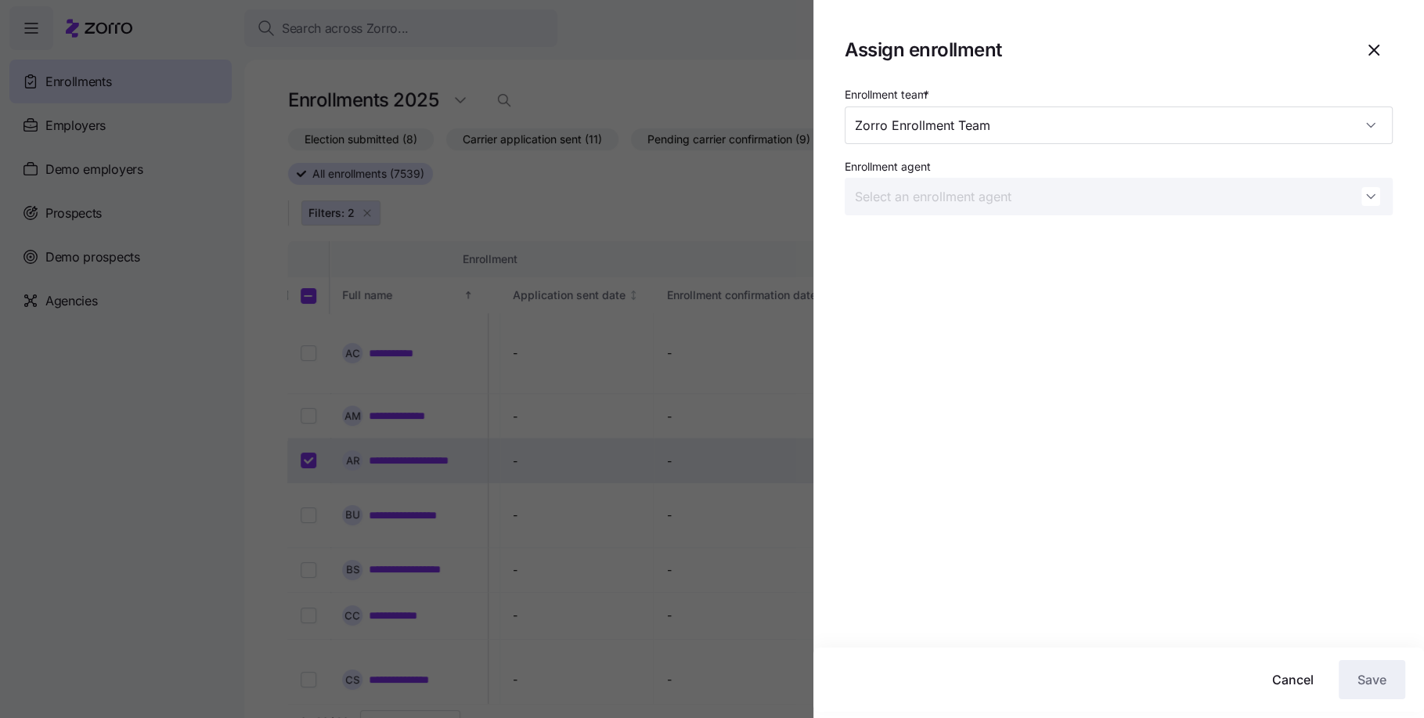
click at [1171, 517] on div "Enrollment team * Zorro Enrollment Team Enrollment agent" at bounding box center [1118, 366] width 611 height 563
click at [1154, 131] on input "Zorro Enrollment Team" at bounding box center [1119, 125] width 548 height 38
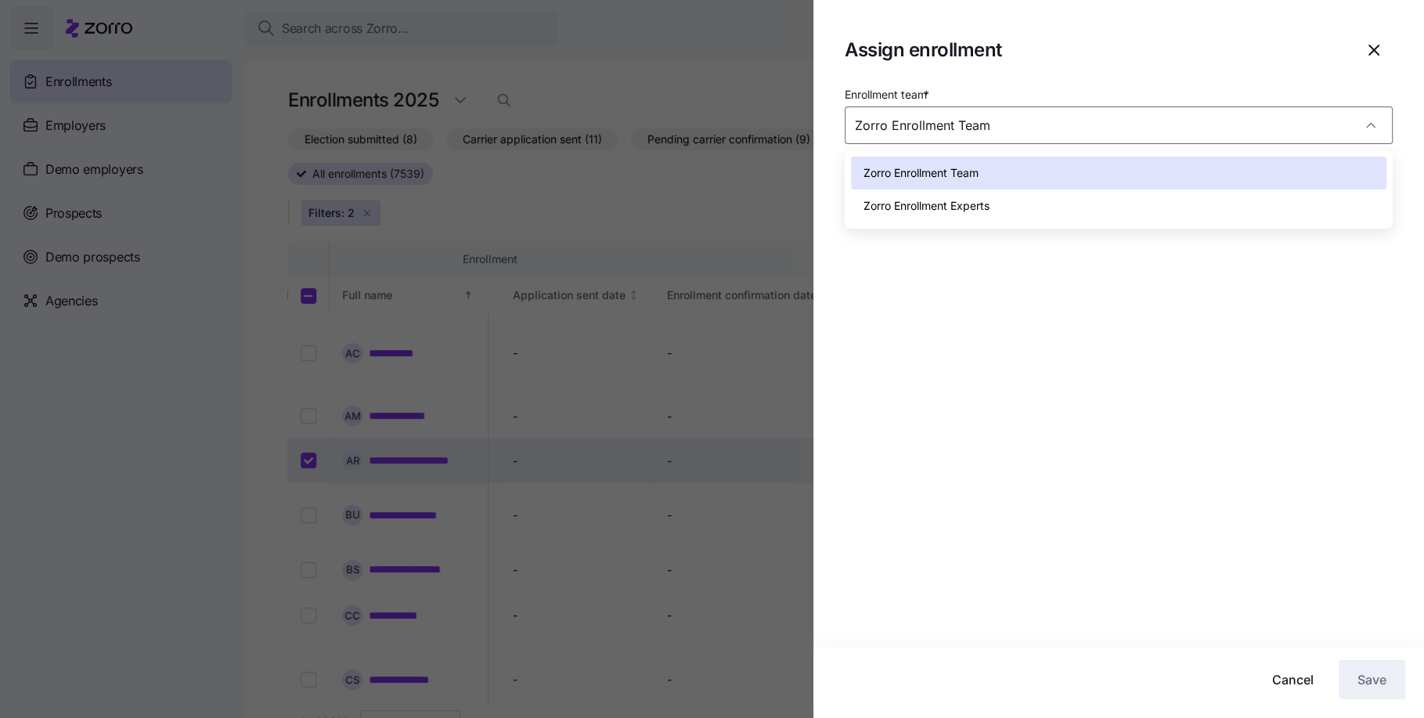
click at [989, 210] on span "Zorro Enrollment Experts" at bounding box center [926, 205] width 126 height 17
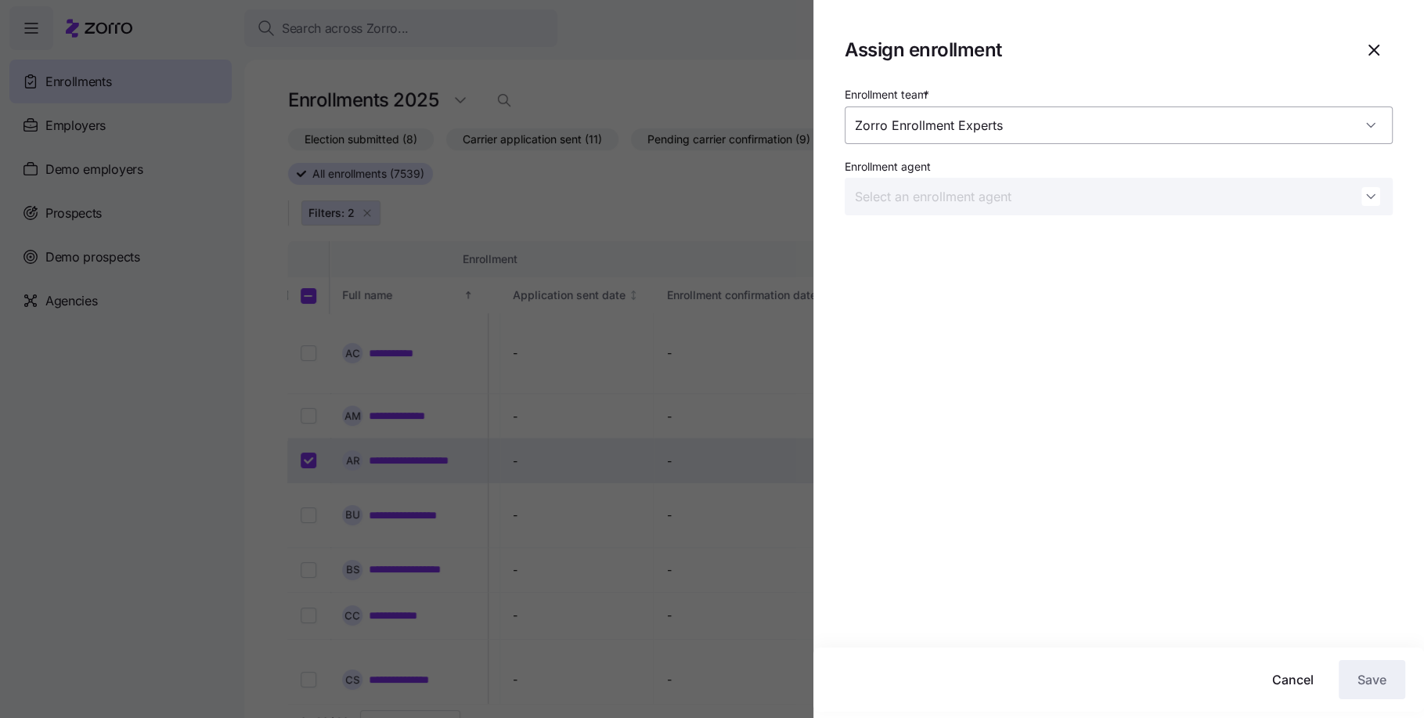
click at [1375, 114] on input "Zorro Enrollment Experts" at bounding box center [1119, 125] width 548 height 38
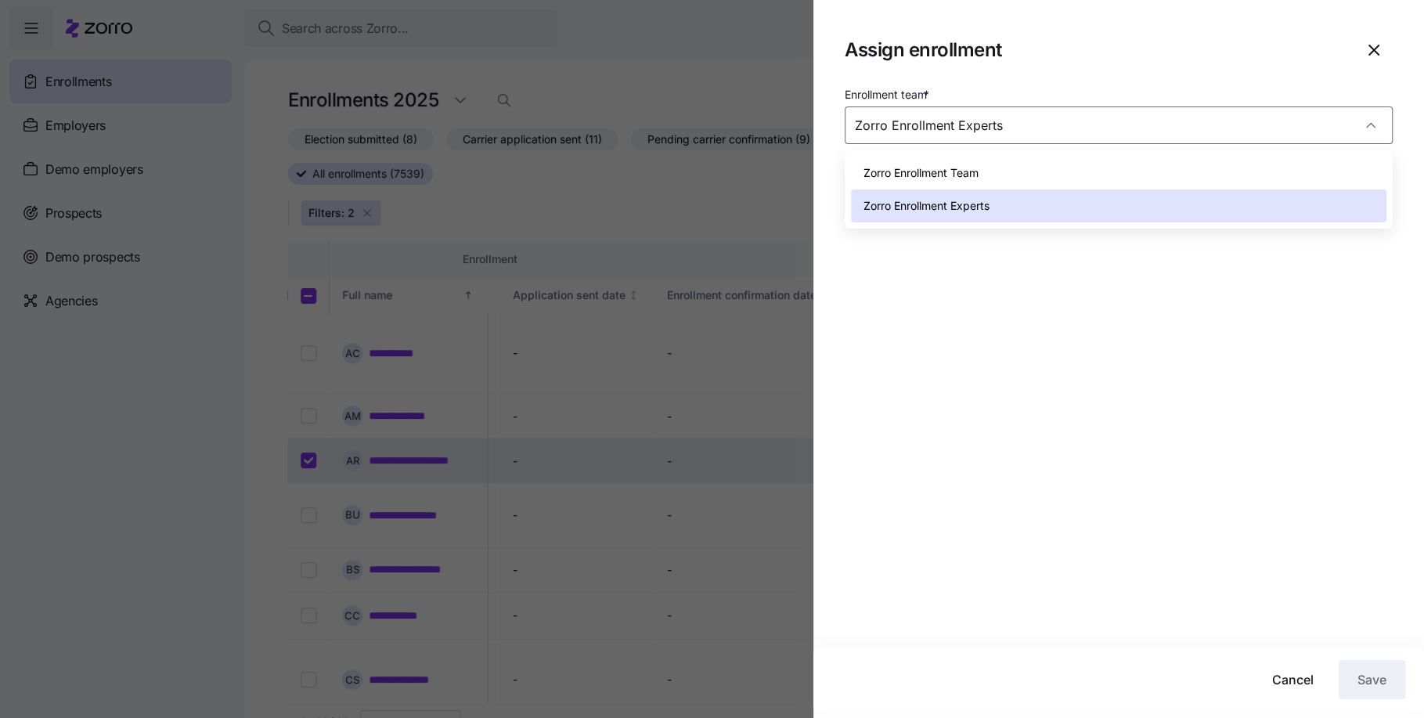
click at [1133, 171] on div "Zorro Enrollment Team" at bounding box center [1118, 173] width 535 height 33
type input "Zorro Enrollment Team"
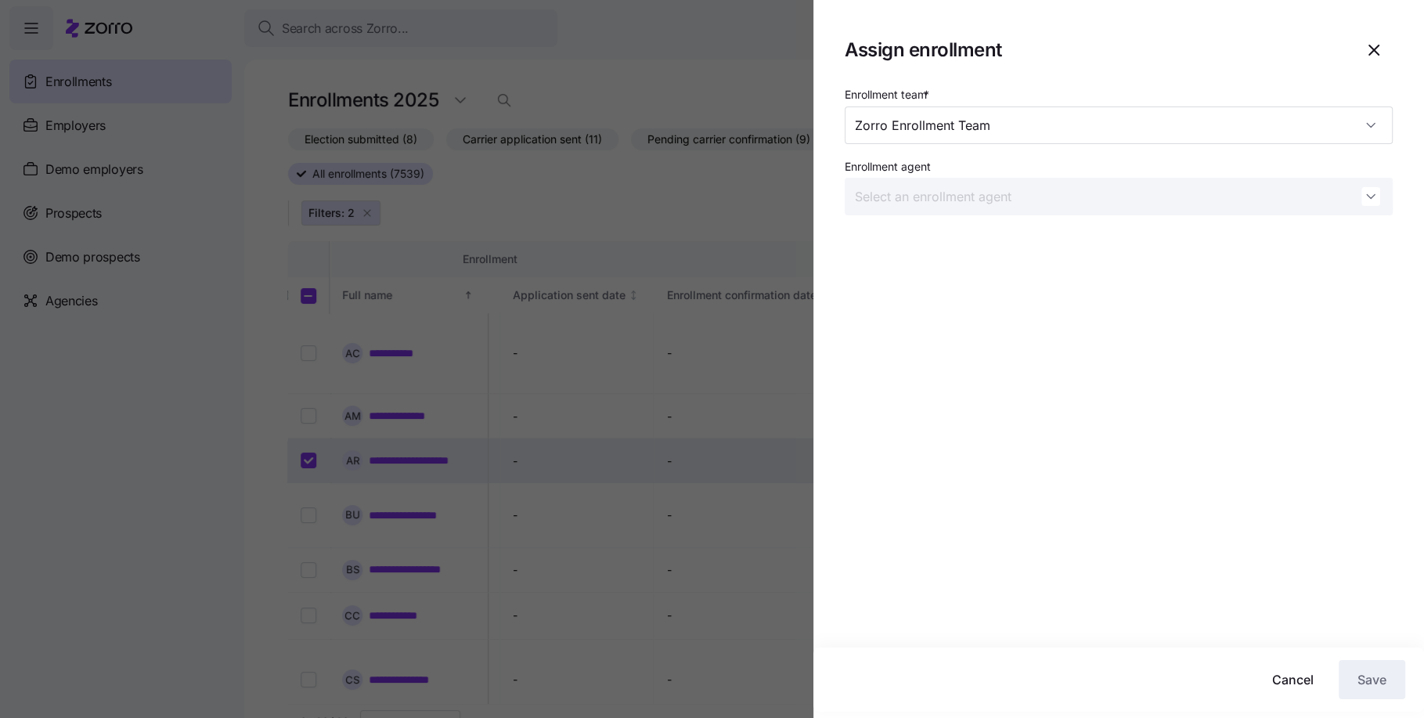
click at [680, 373] on div at bounding box center [712, 359] width 1424 height 718
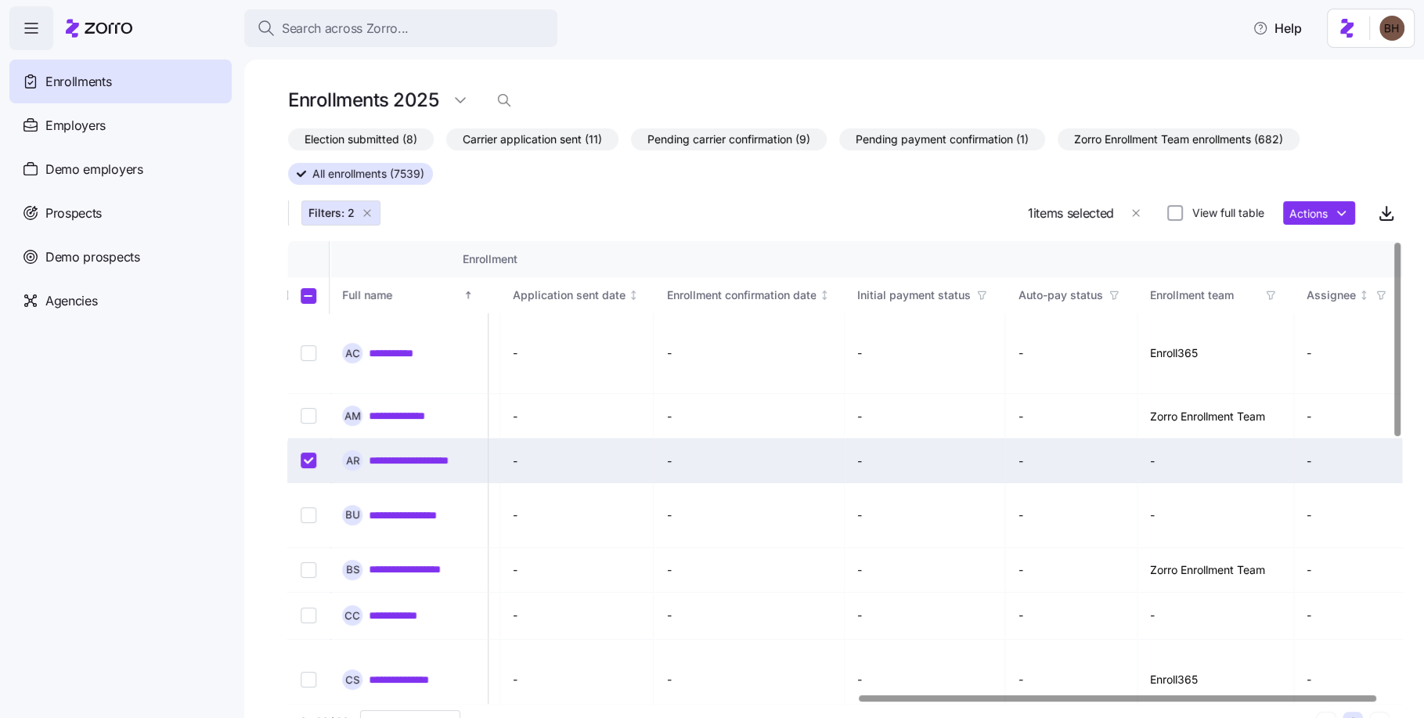
click at [308, 452] on input "Select record 3" at bounding box center [309, 460] width 16 height 16
checkbox input "false"
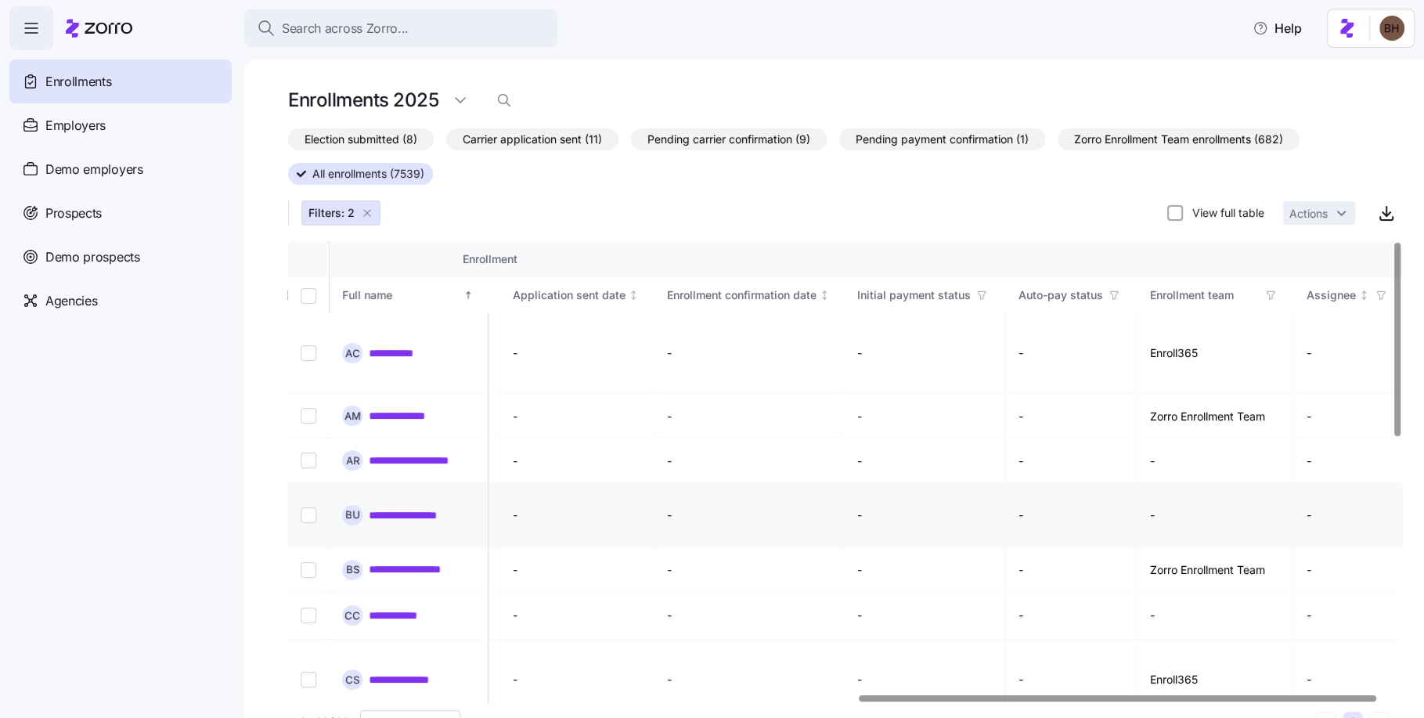
click at [308, 507] on input "Select record 4" at bounding box center [309, 515] width 16 height 16
checkbox input "true"
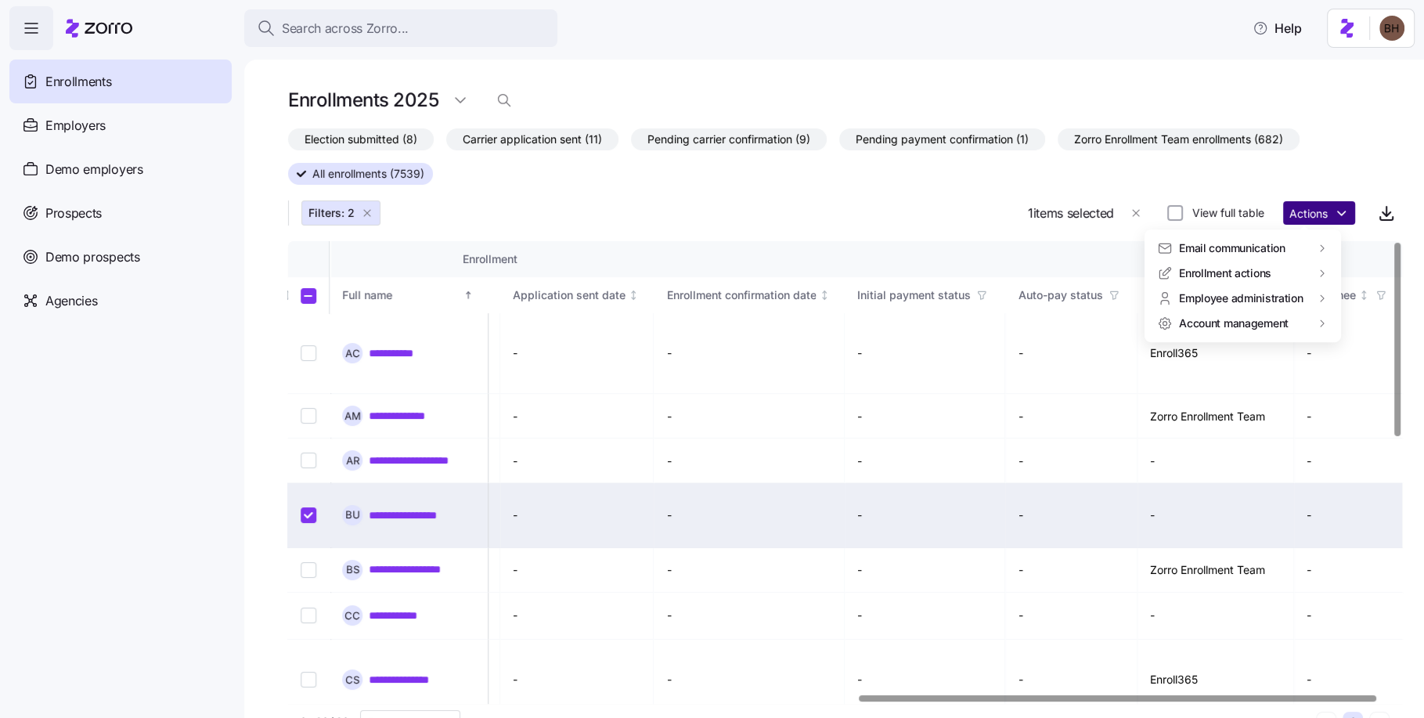
click at [1311, 222] on html "**********" at bounding box center [712, 354] width 1424 height 708
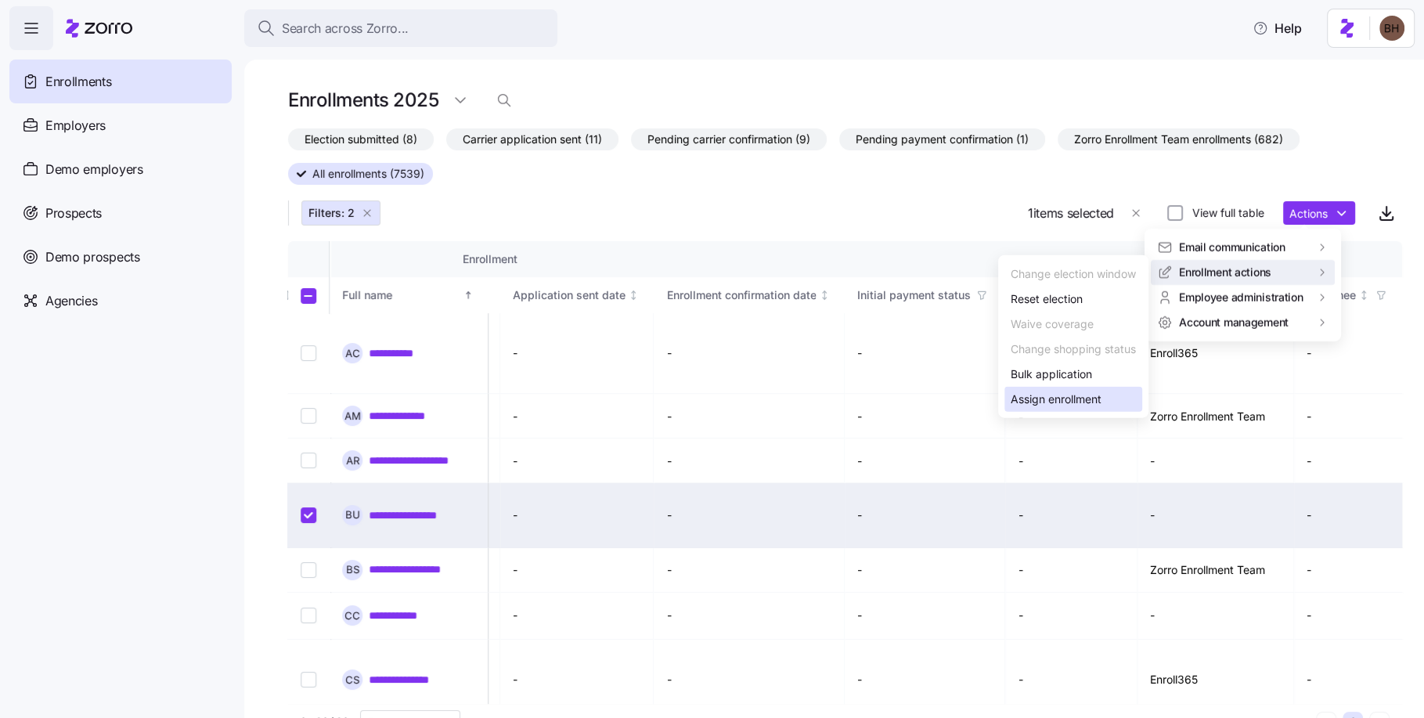
click at [1043, 402] on div "Assign enrollment" at bounding box center [1056, 399] width 91 height 17
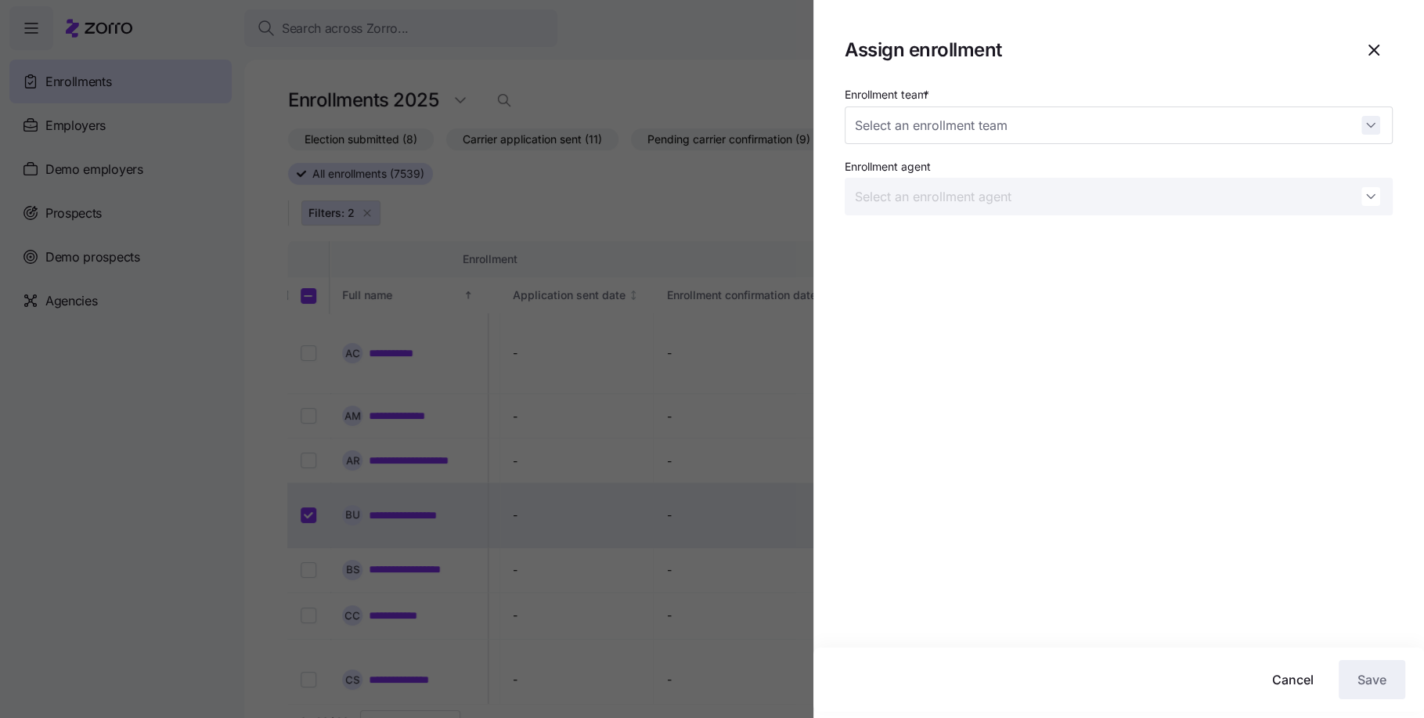
click at [1364, 131] on div at bounding box center [1119, 125] width 548 height 38
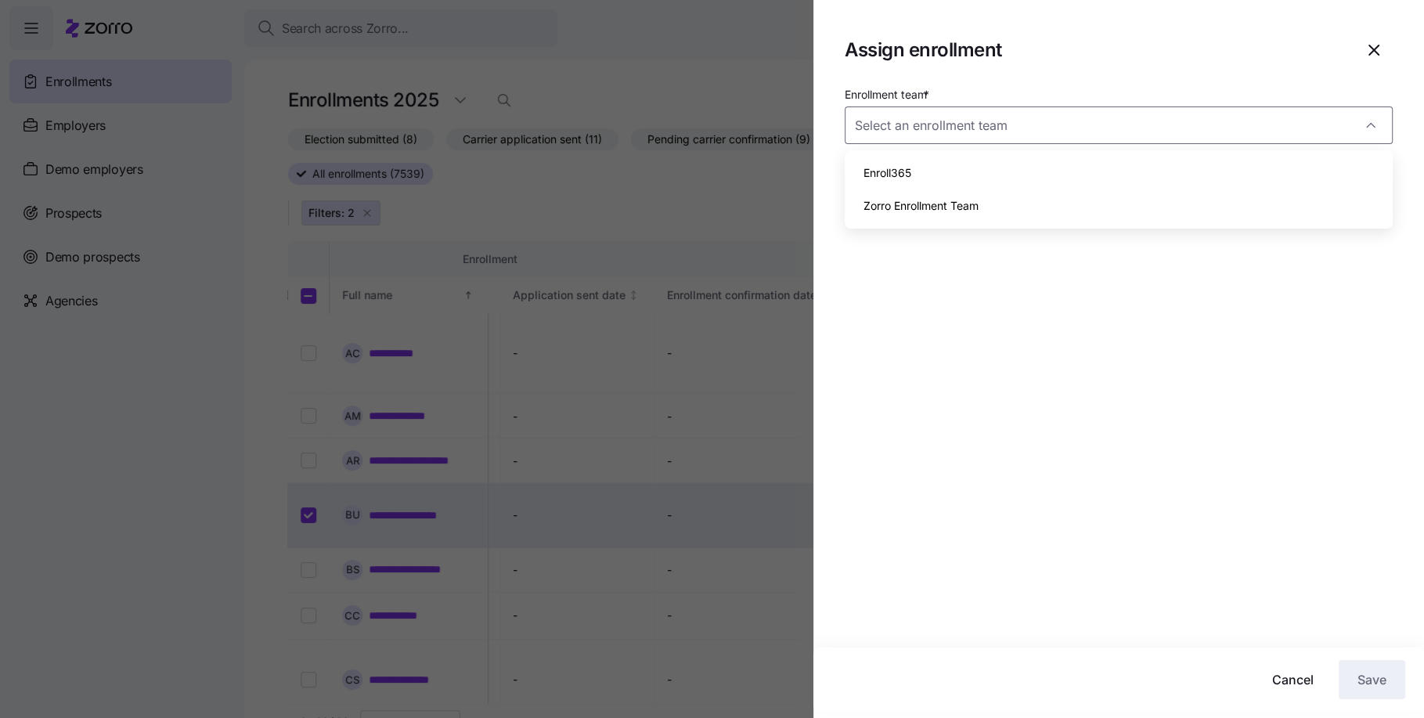
click at [1285, 196] on div "Zorro Enrollment Team" at bounding box center [1118, 205] width 535 height 33
type input "Zorro Enrollment Team"
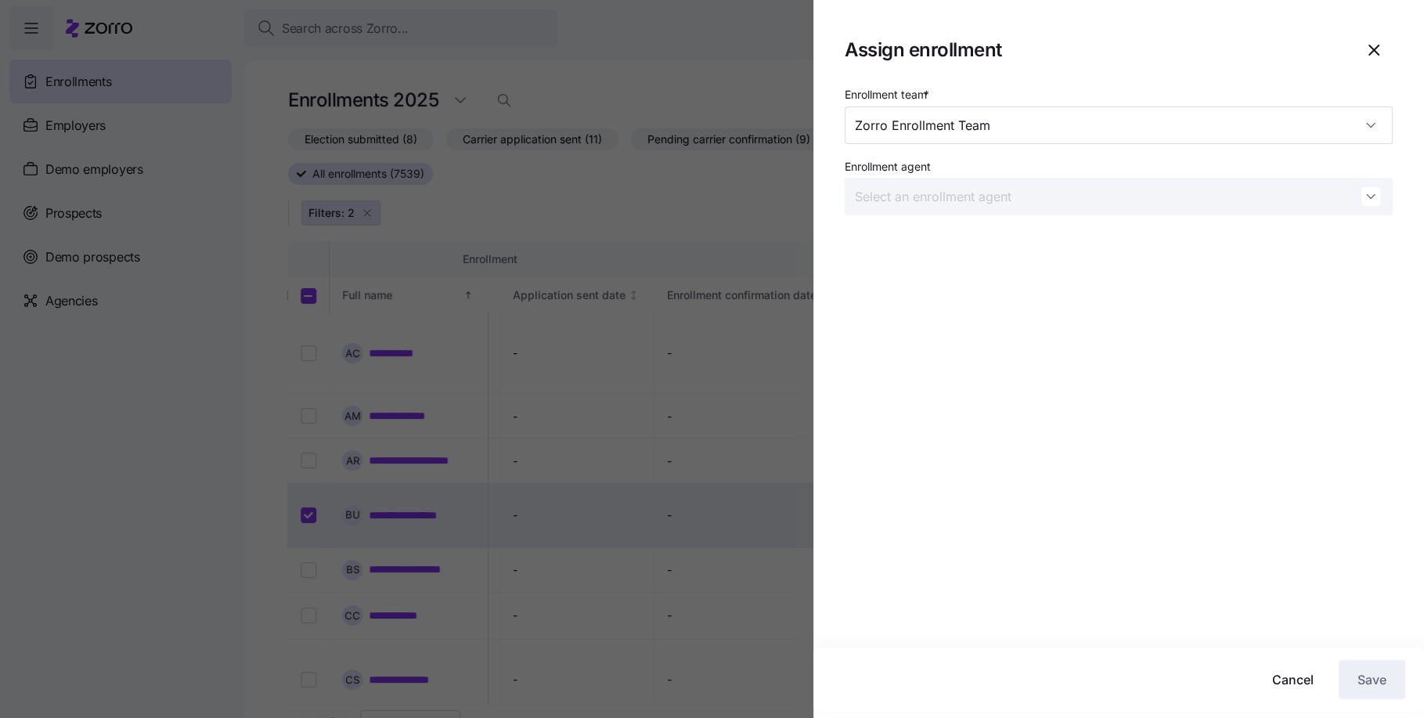
click at [1231, 418] on div "Enrollment team * Zorro Enrollment Team Enrollment agent" at bounding box center [1118, 366] width 611 height 563
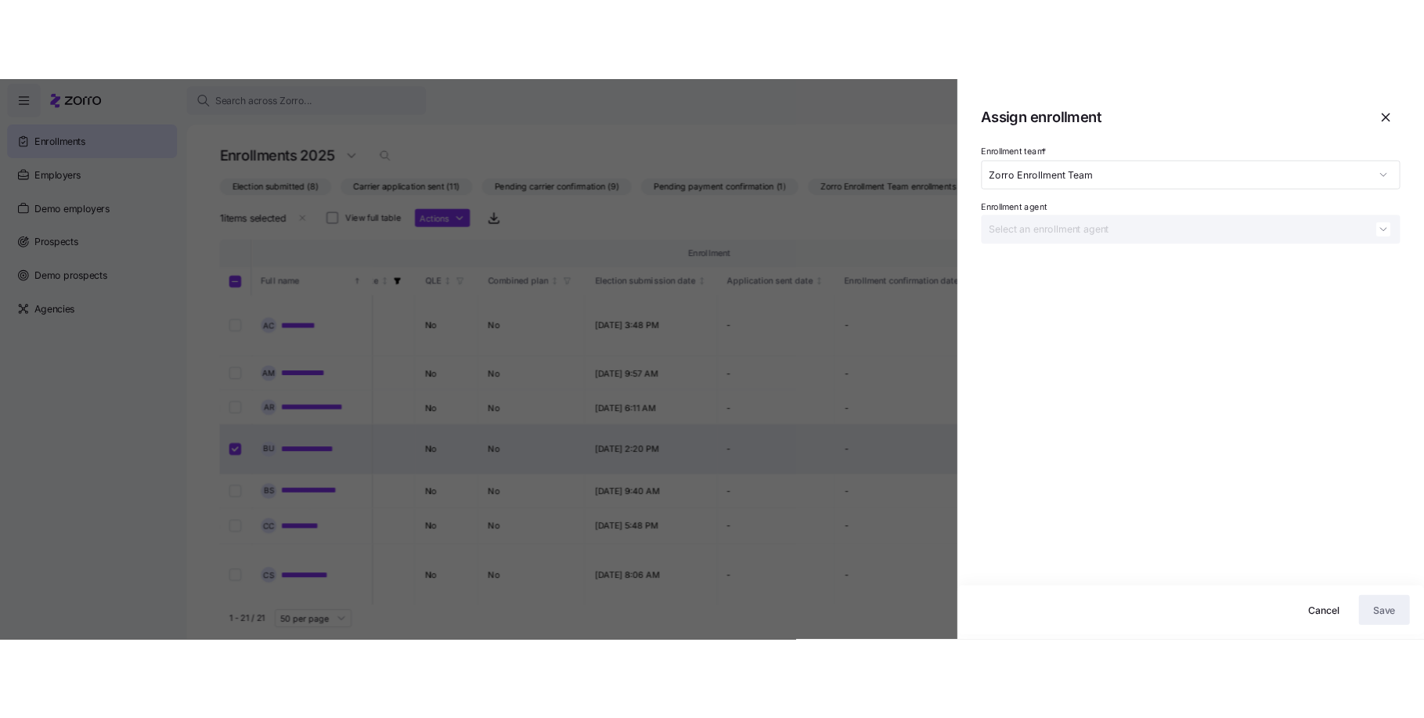
scroll to position [0, 755]
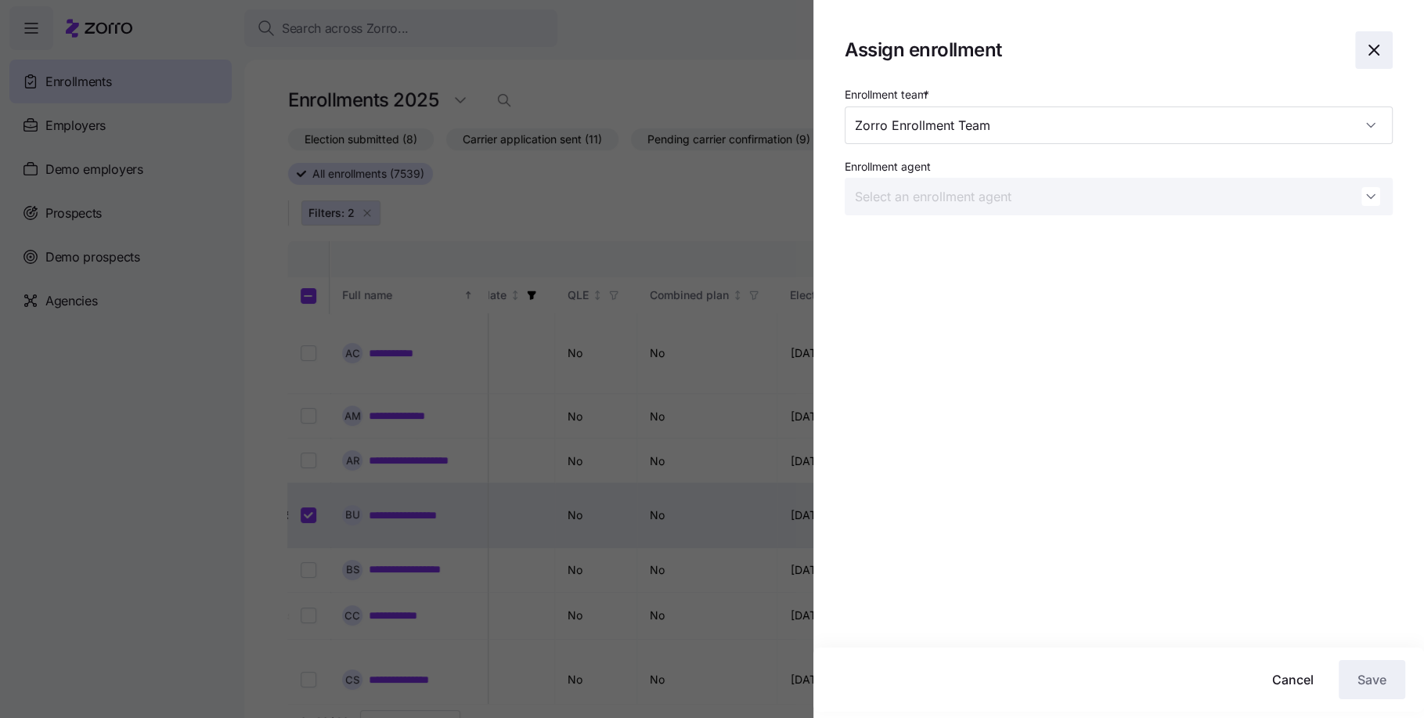
click at [1378, 49] on icon "button" at bounding box center [1373, 50] width 19 height 19
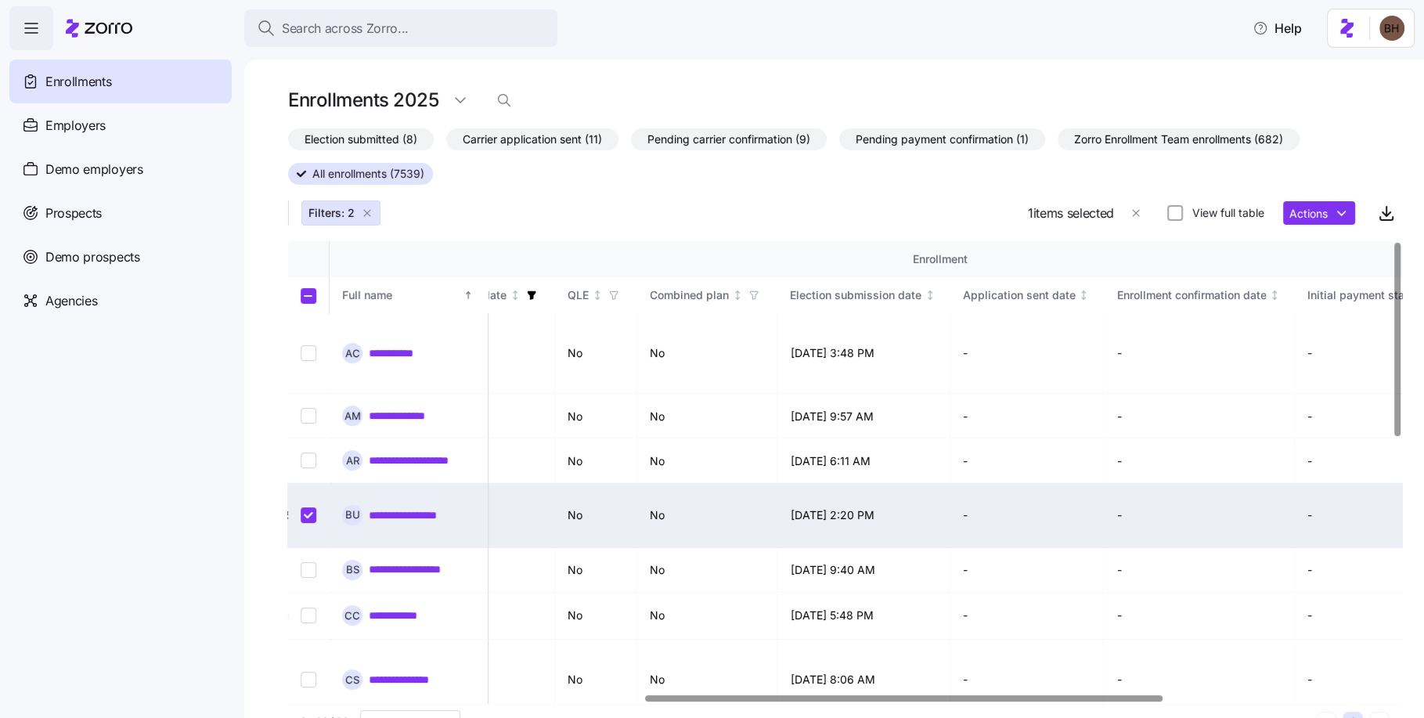
click at [421, 507] on link "**********" at bounding box center [420, 515] width 102 height 16
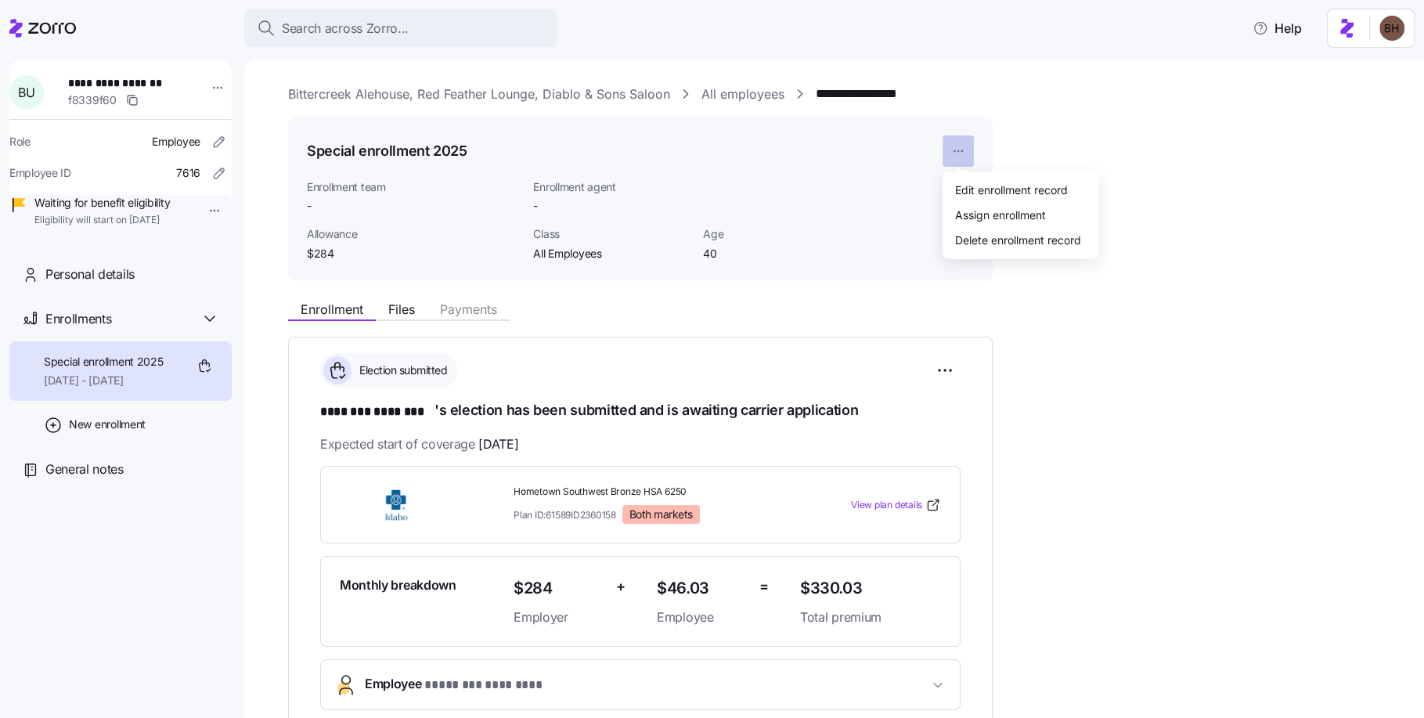
click at [958, 156] on html "**********" at bounding box center [712, 354] width 1424 height 708
click at [989, 221] on div "Assign enrollment" at bounding box center [1000, 214] width 91 height 17
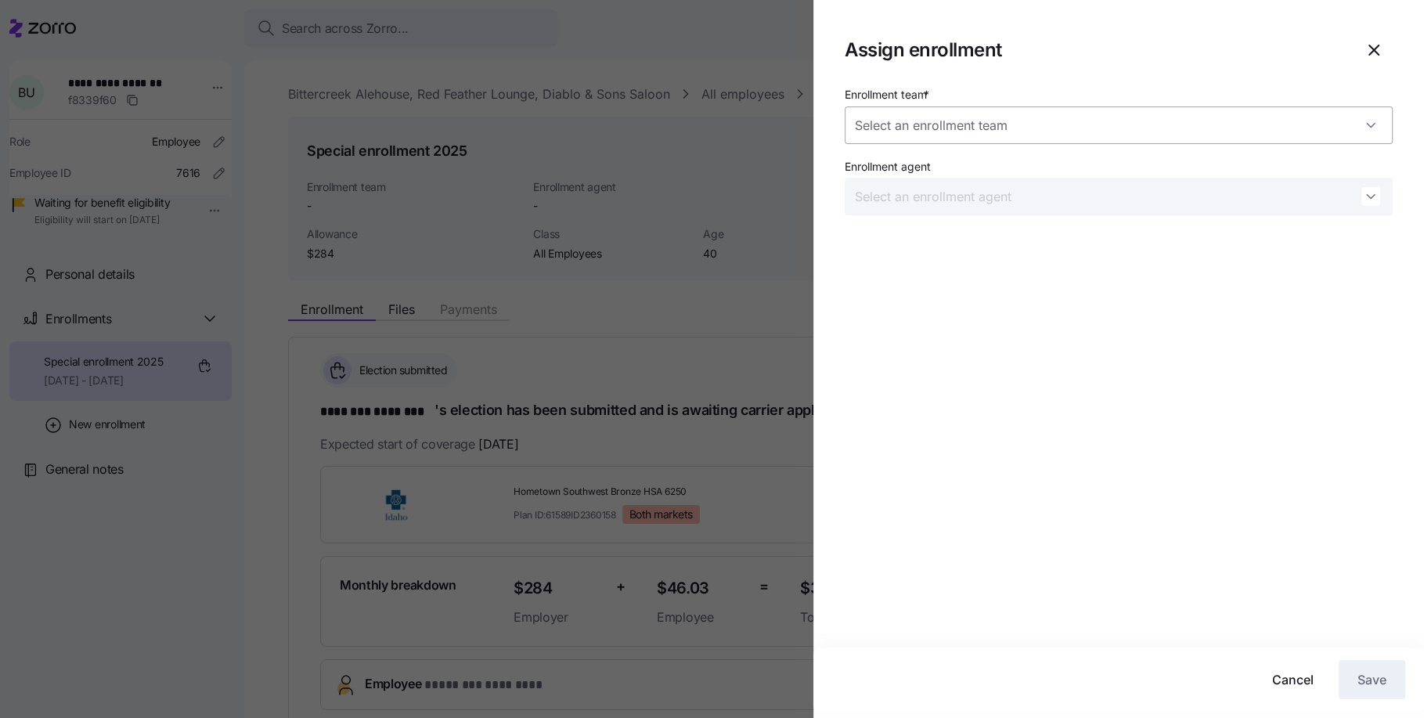
click at [1056, 121] on input "Enrollment team *" at bounding box center [1119, 125] width 548 height 38
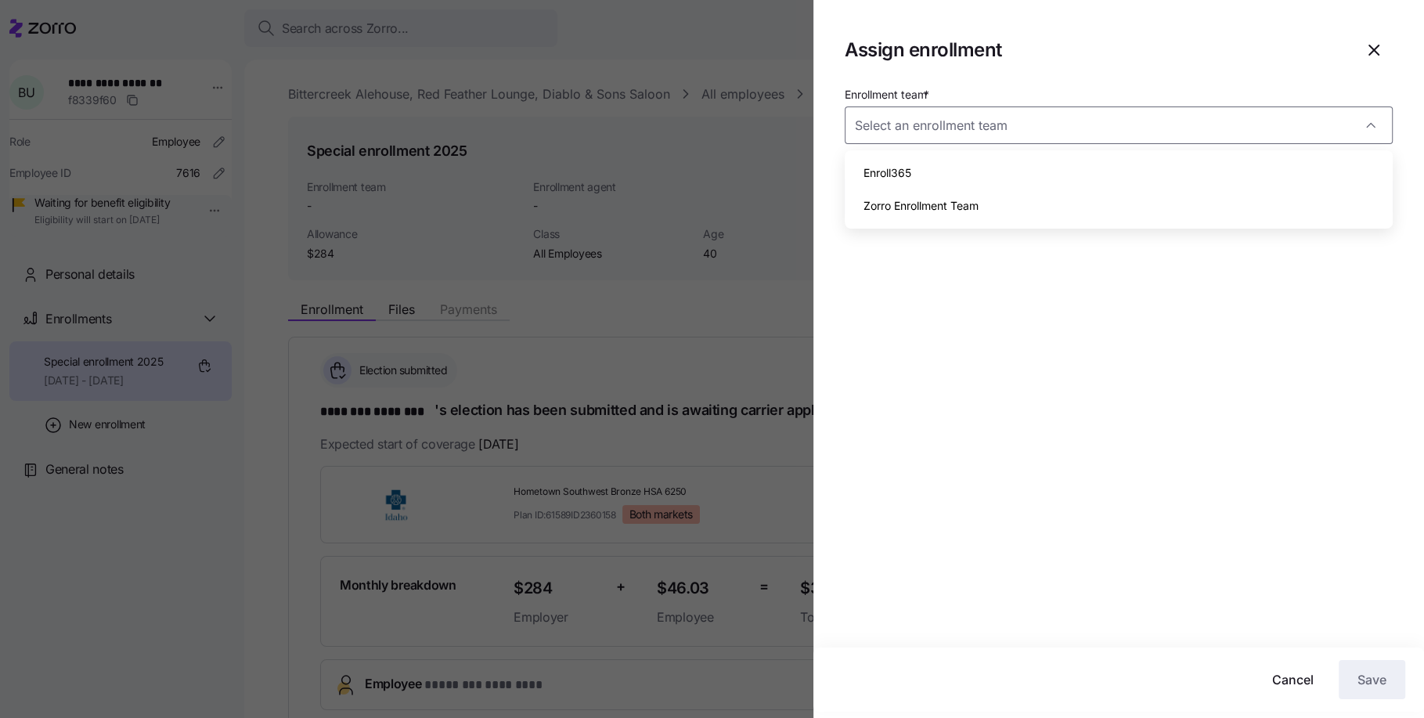
click at [938, 210] on span "Zorro Enrollment Team" at bounding box center [920, 205] width 115 height 17
type input "Zorro Enrollment Team"
click at [1387, 684] on button "Save" at bounding box center [1372, 679] width 67 height 39
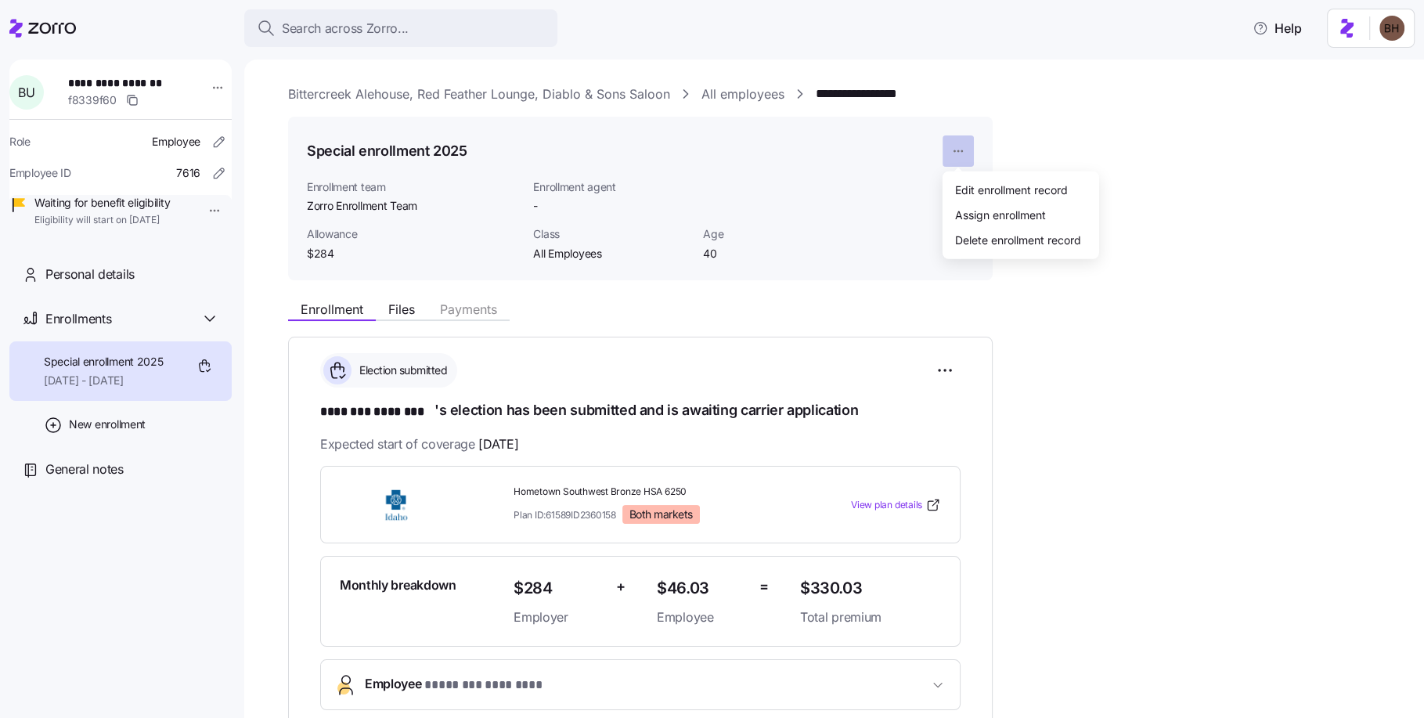
click at [958, 156] on html "**********" at bounding box center [712, 354] width 1424 height 708
click at [1007, 217] on div "Assign enrollment" at bounding box center [1000, 214] width 91 height 17
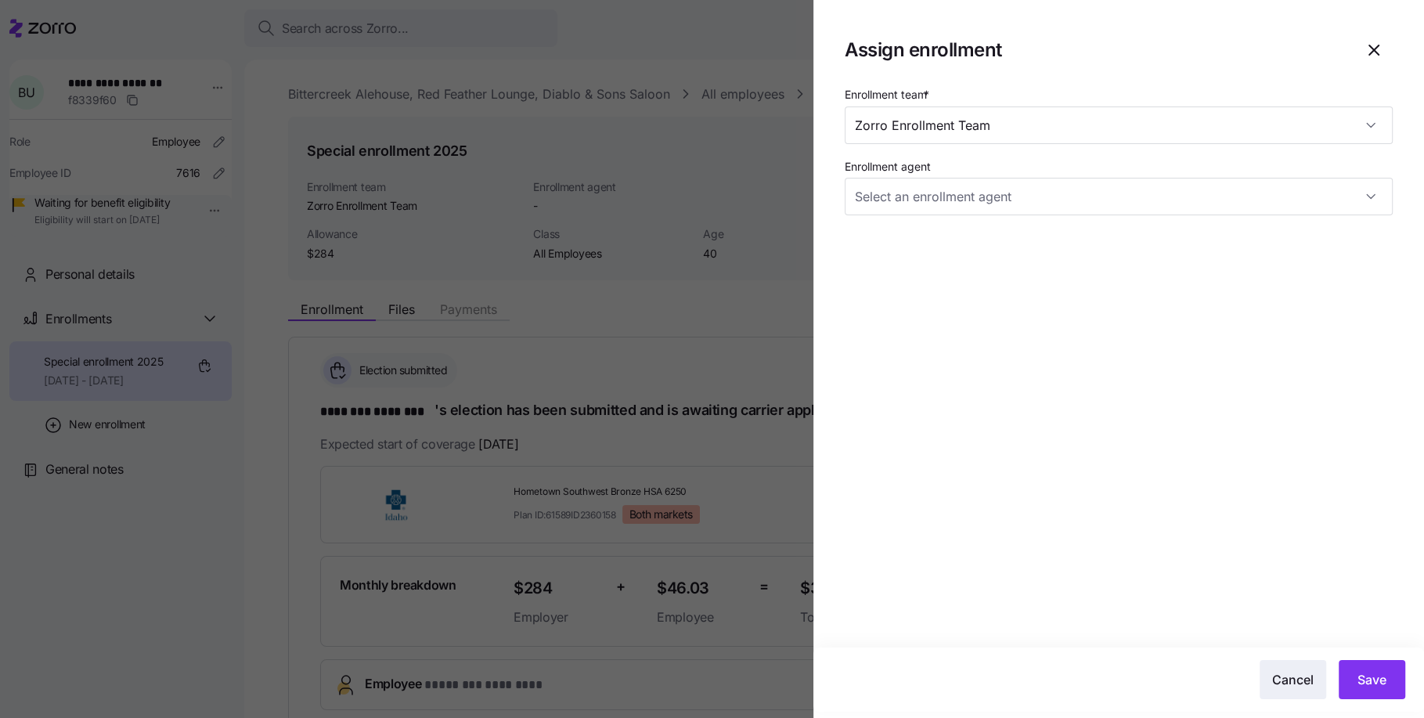
click at [1298, 672] on span "Cancel" at bounding box center [1292, 679] width 41 height 19
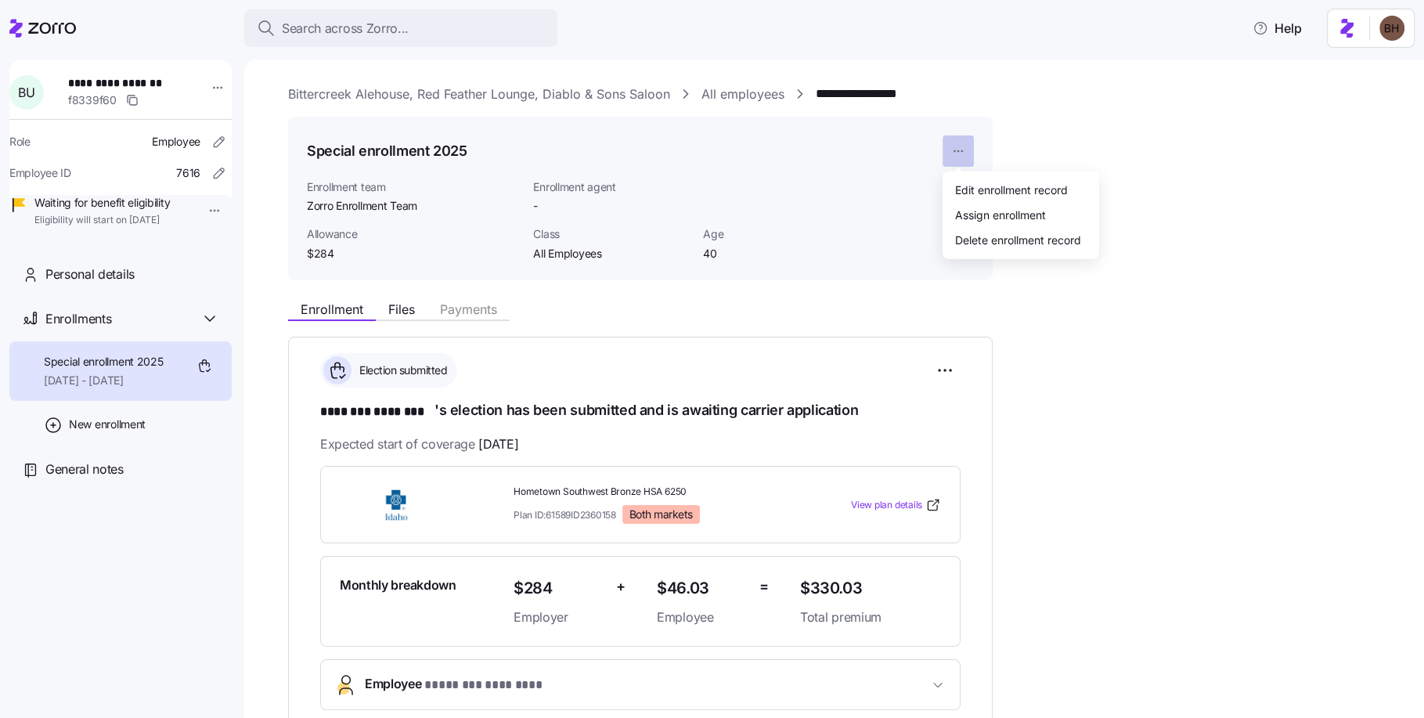
click at [957, 150] on html "**********" at bounding box center [712, 354] width 1424 height 708
click at [982, 225] on div "Assign enrollment" at bounding box center [1021, 214] width 144 height 25
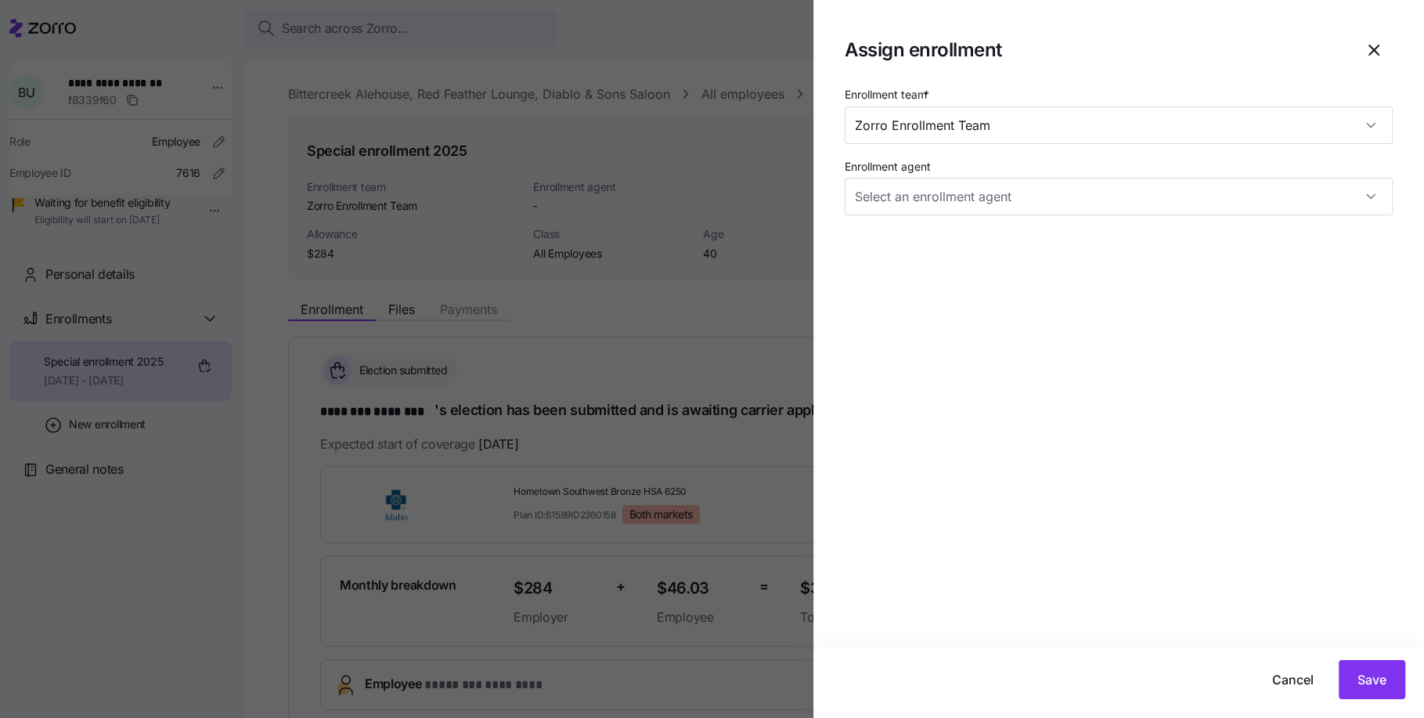
click at [751, 457] on div at bounding box center [712, 359] width 1424 height 718
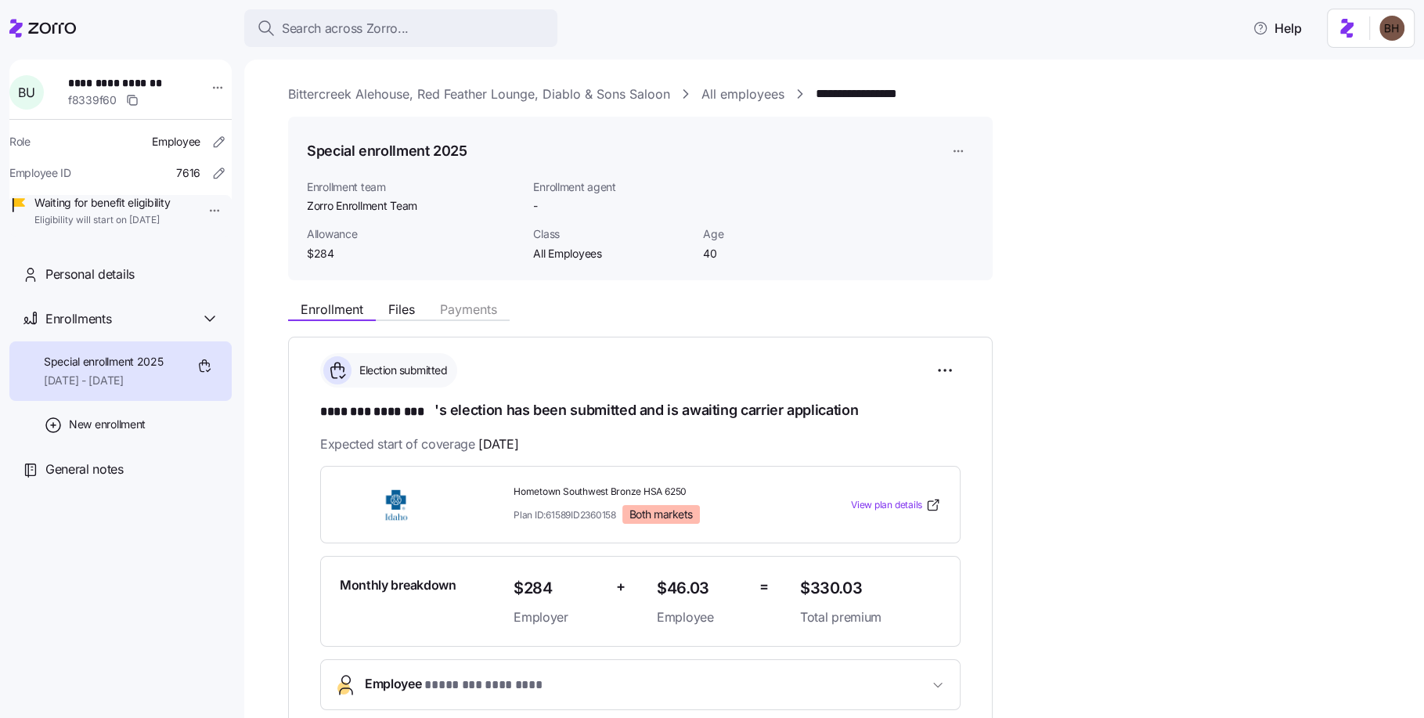
click at [39, 27] on icon at bounding box center [42, 28] width 67 height 19
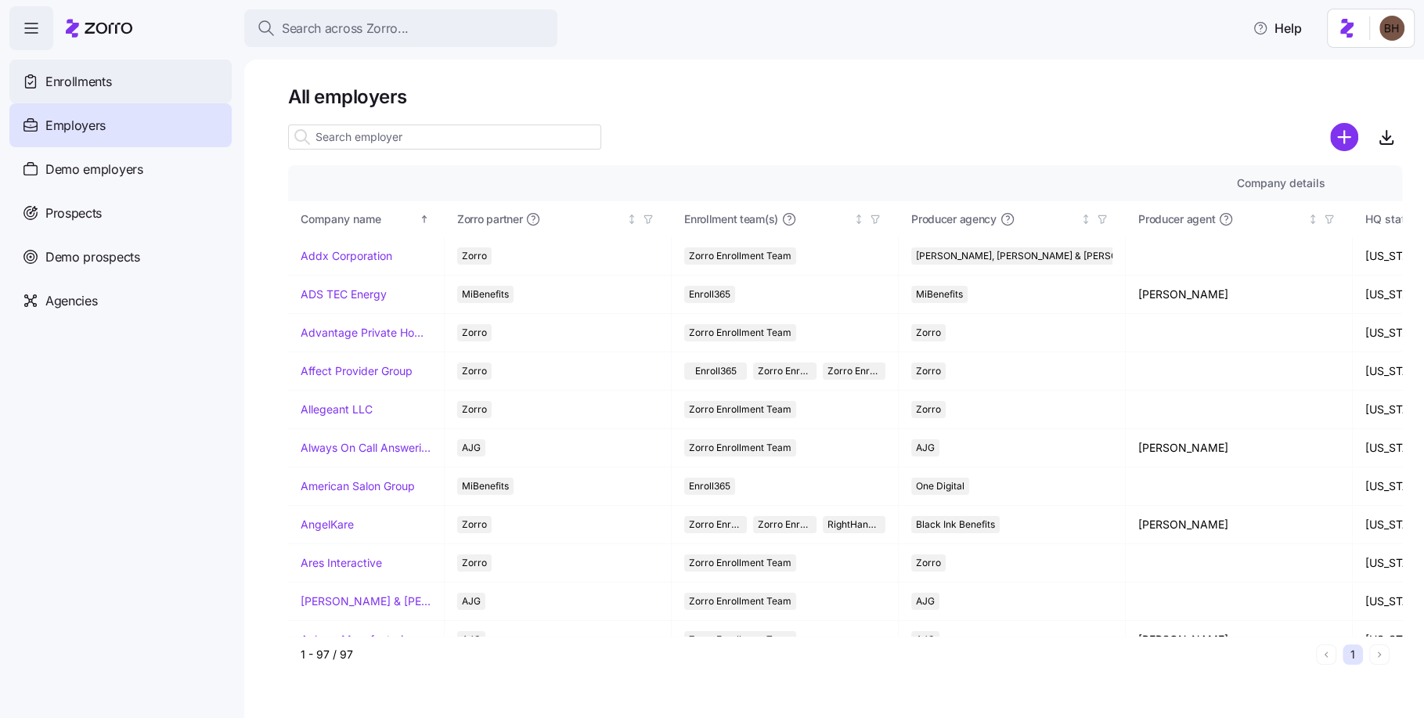
click at [113, 88] on div "Enrollments" at bounding box center [120, 81] width 222 height 44
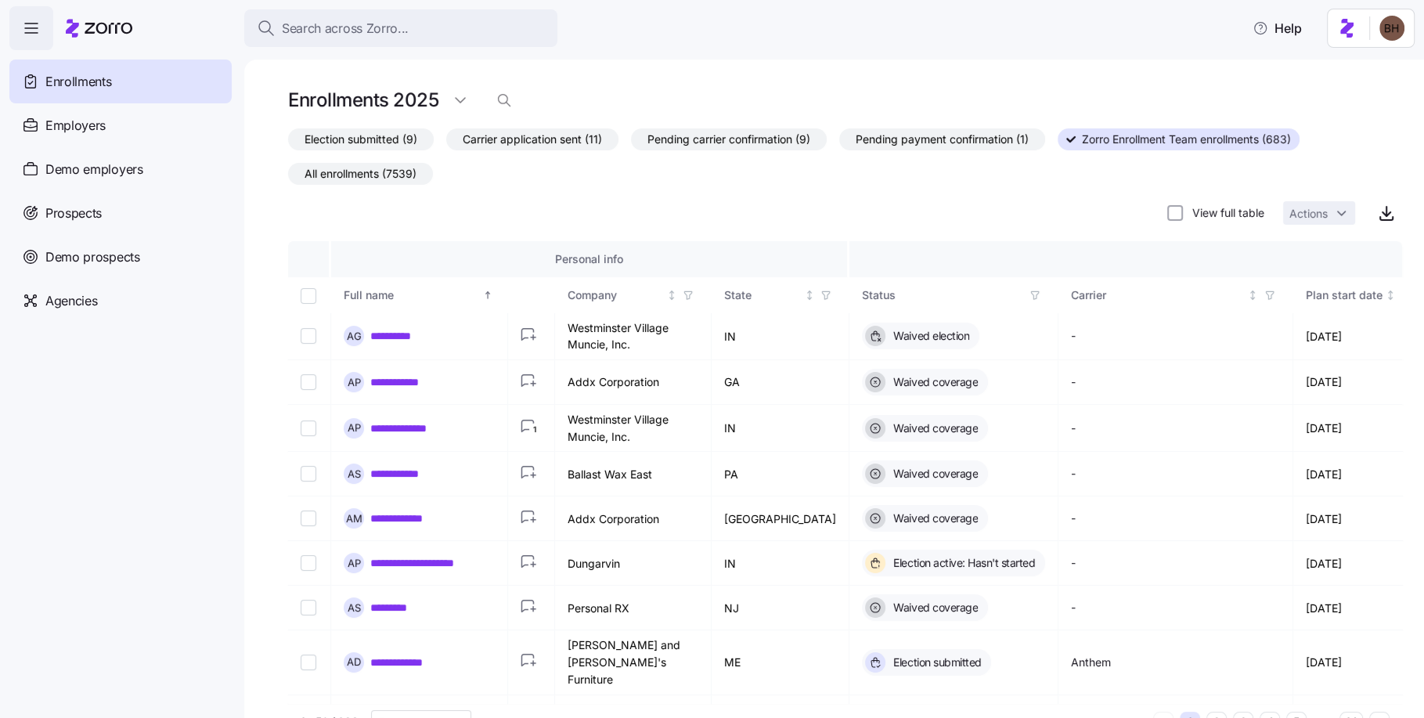
click at [367, 137] on span "Election submitted (9)" at bounding box center [360, 139] width 113 height 20
click at [288, 143] on input "Election submitted (9)" at bounding box center [288, 143] width 0 height 0
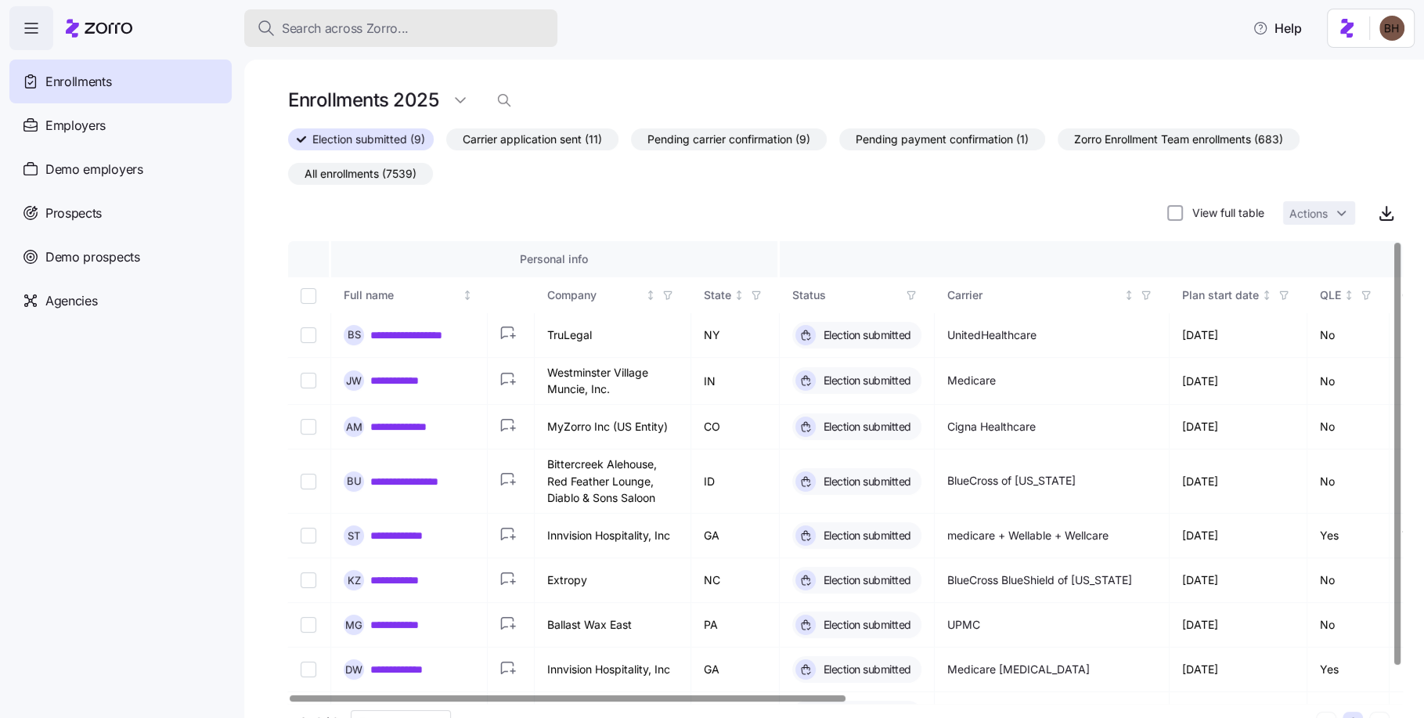
click at [392, 17] on button "Search across Zorro..." at bounding box center [400, 28] width 313 height 38
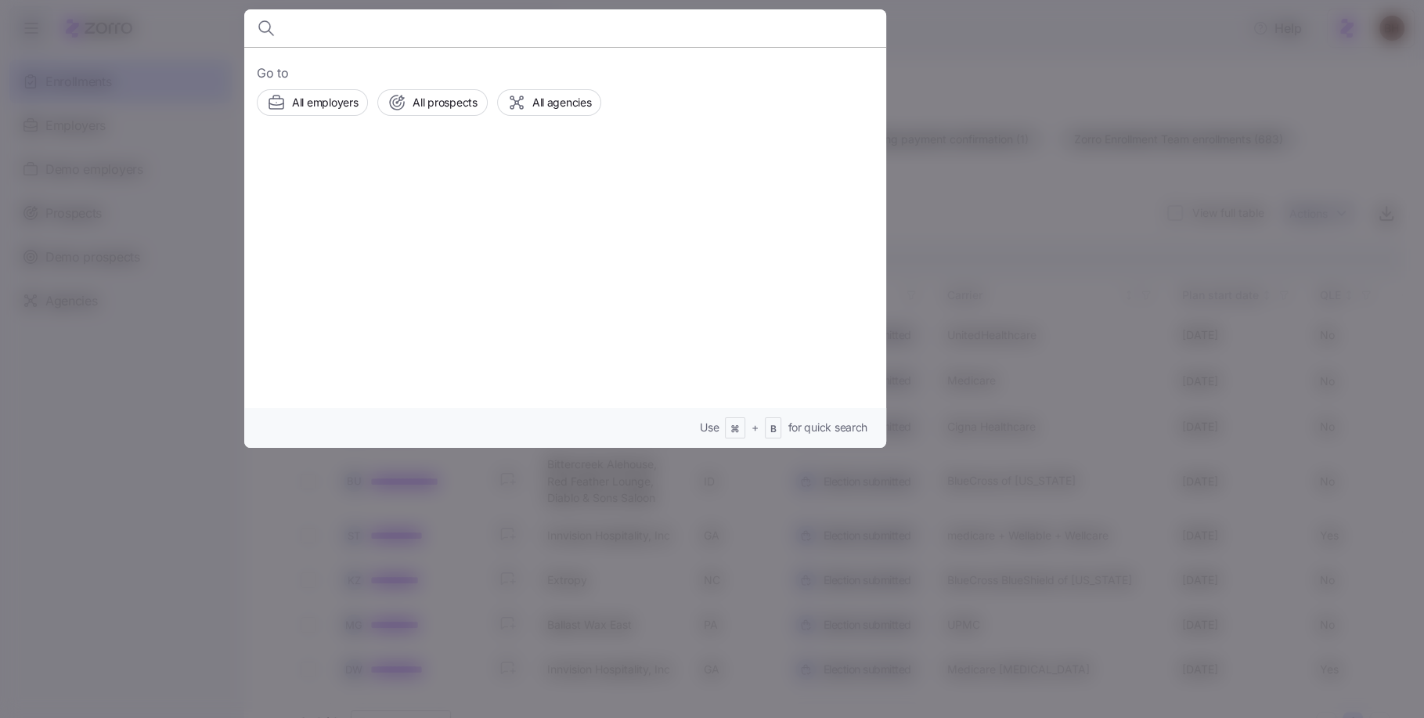
click at [982, 67] on div at bounding box center [712, 359] width 1424 height 718
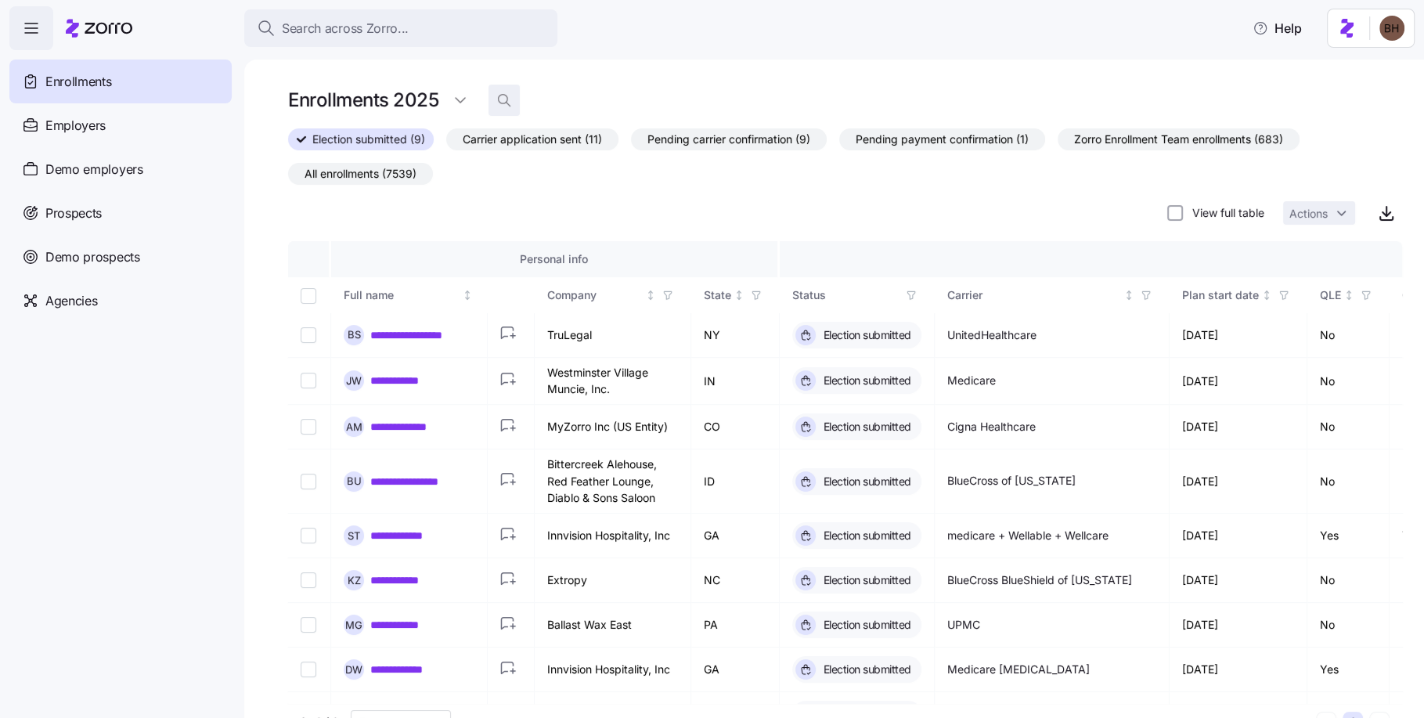
click at [509, 103] on icon "button" at bounding box center [504, 100] width 16 height 16
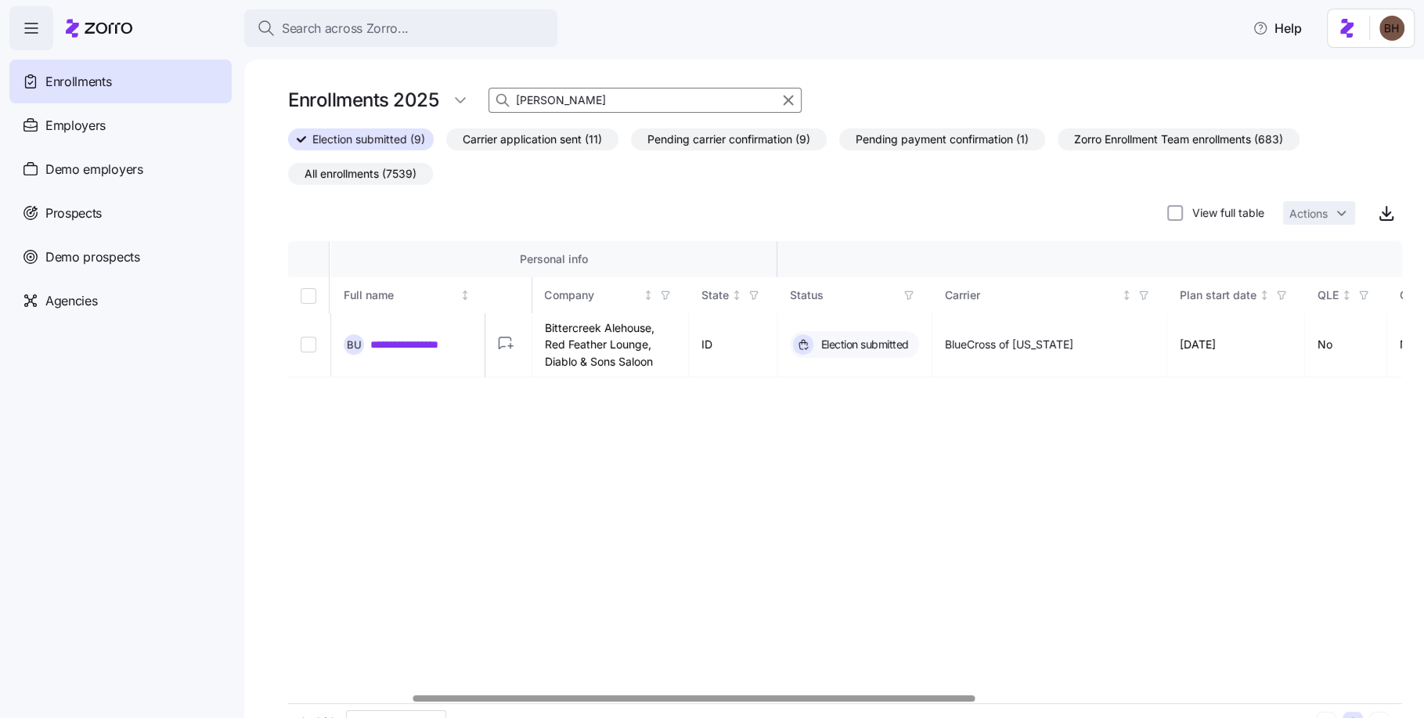
click at [599, 700] on div at bounding box center [693, 697] width 561 height 5
type input "[PERSON_NAME]"
click at [306, 343] on input "Select record 1" at bounding box center [309, 345] width 16 height 16
checkbox input "true"
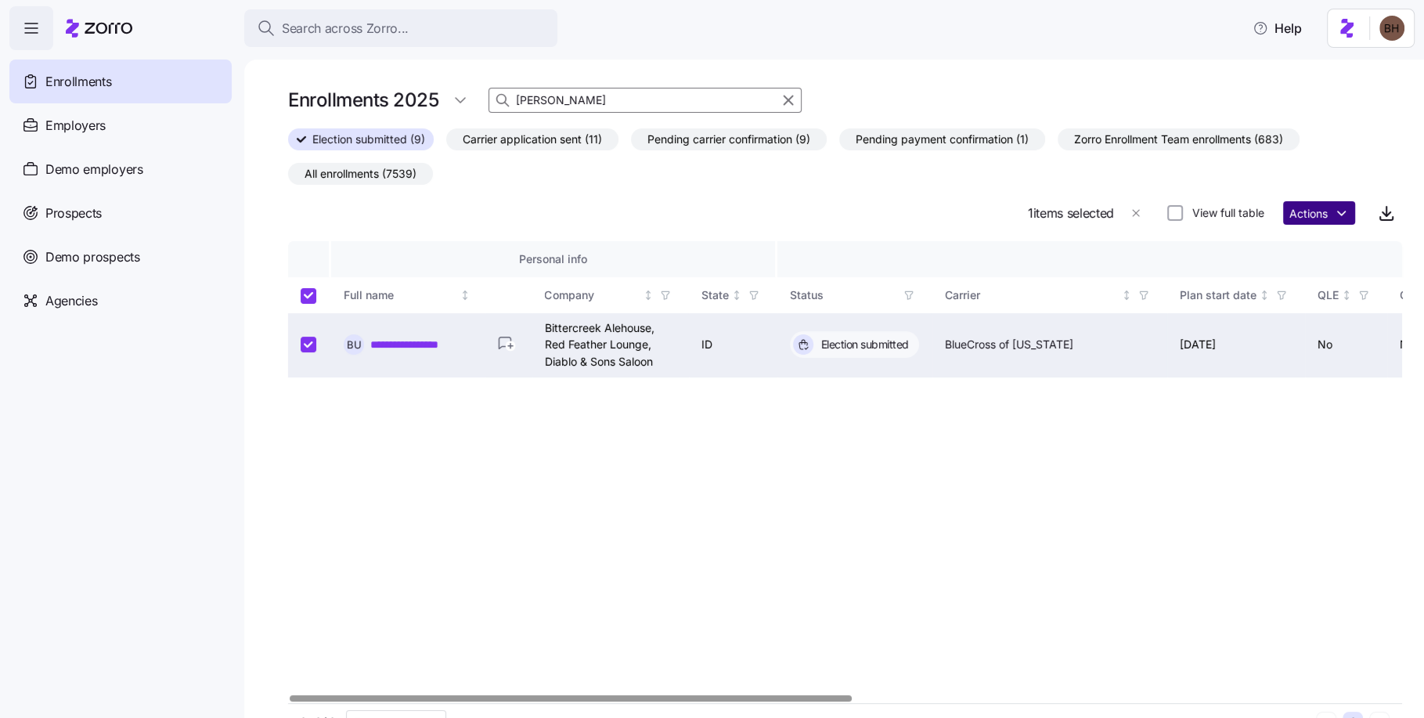
click at [1316, 216] on html "**********" at bounding box center [712, 354] width 1424 height 708
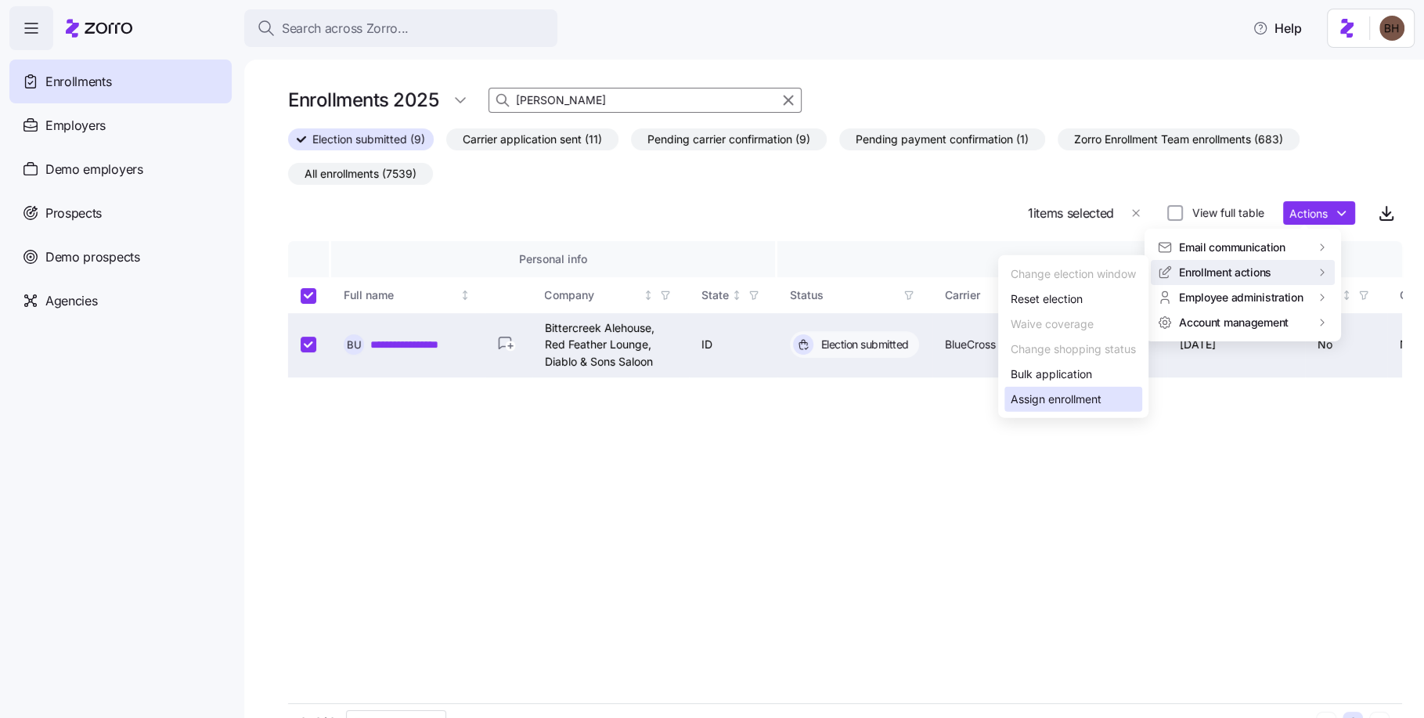
click at [1060, 402] on div "Assign enrollment" at bounding box center [1056, 399] width 91 height 17
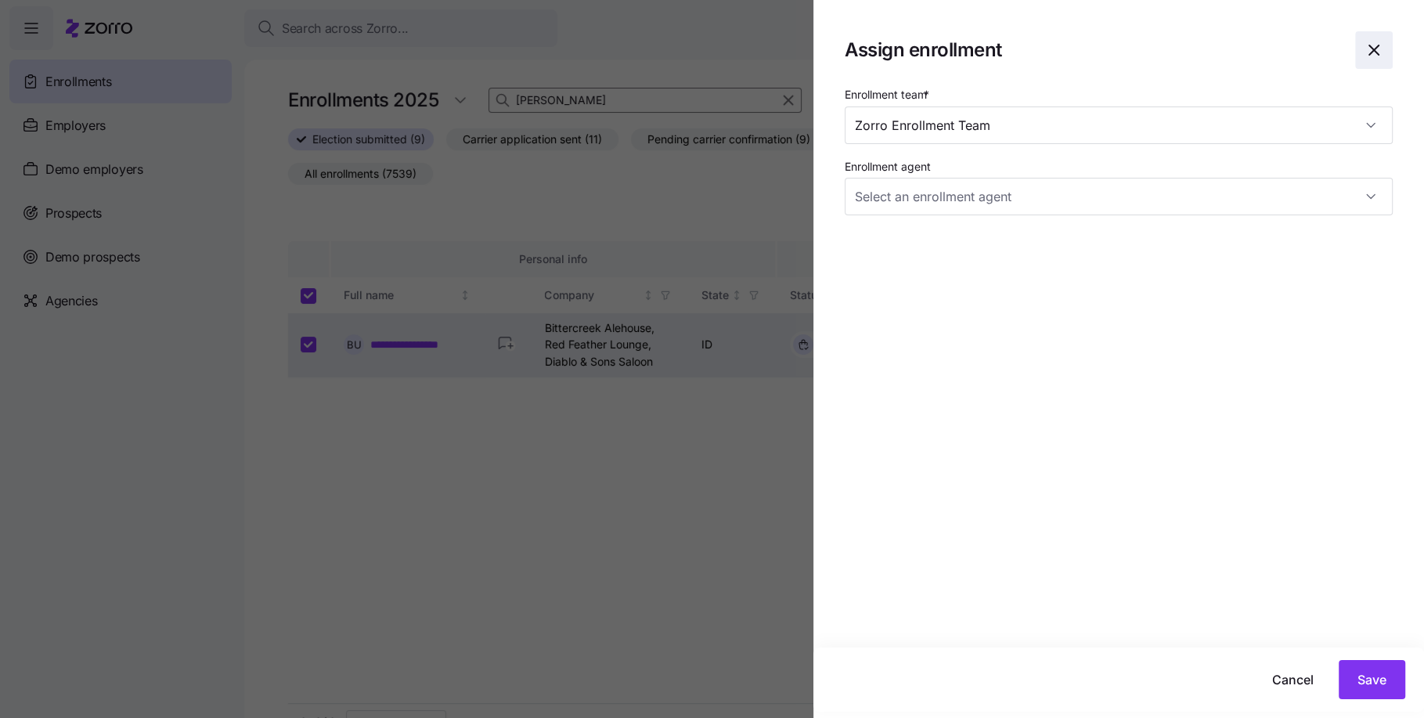
click at [1364, 59] on icon "button" at bounding box center [1373, 50] width 19 height 19
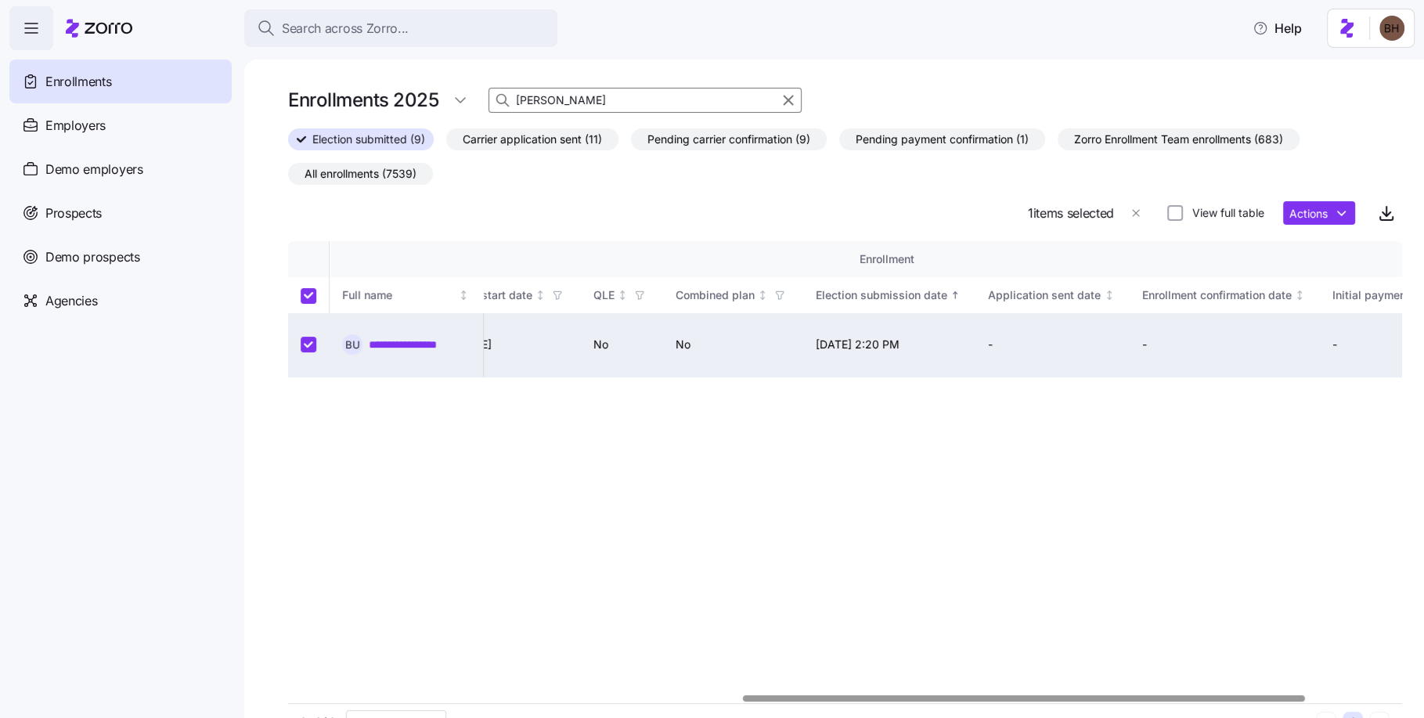
scroll to position [0, 1047]
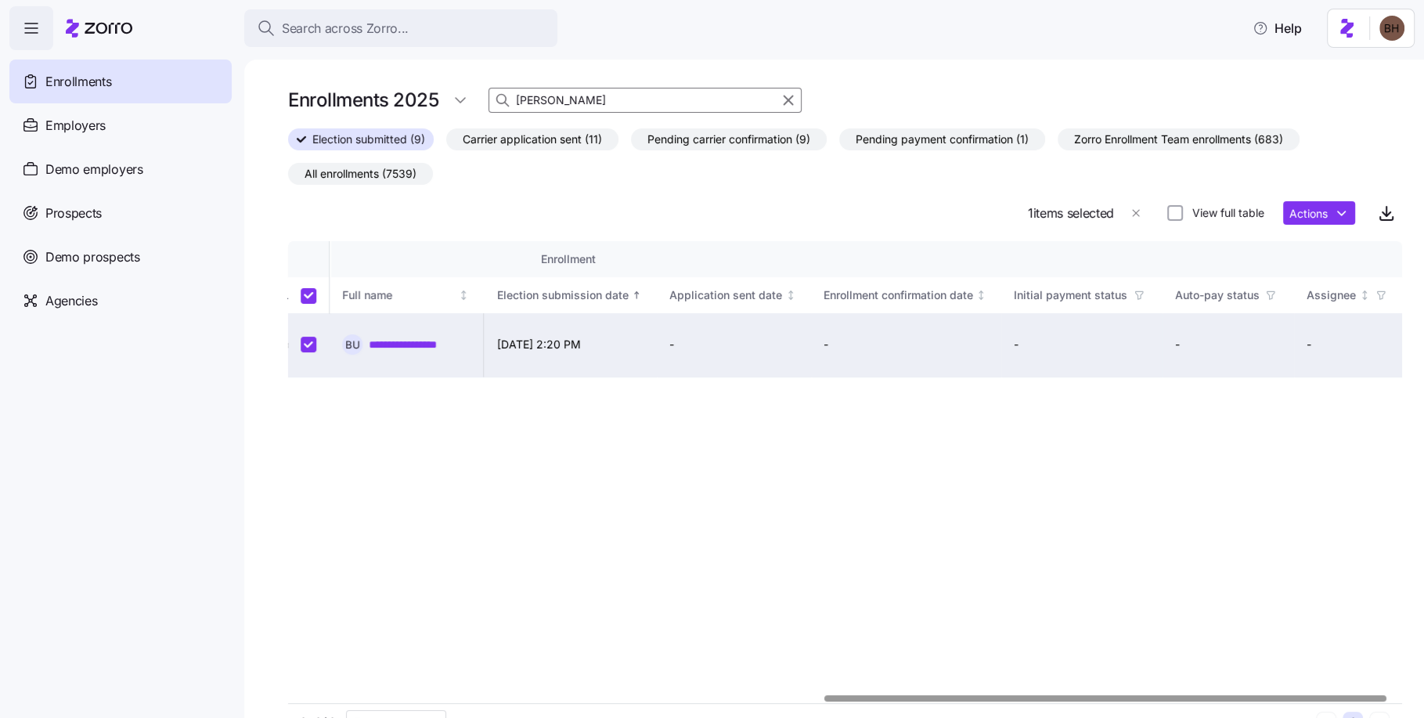
click at [1386, 695] on div at bounding box center [1104, 697] width 561 height 5
click at [1194, 701] on div at bounding box center [1104, 697] width 561 height 5
click at [1167, 211] on input "View full table" at bounding box center [1175, 213] width 16 height 16
checkbox input "true"
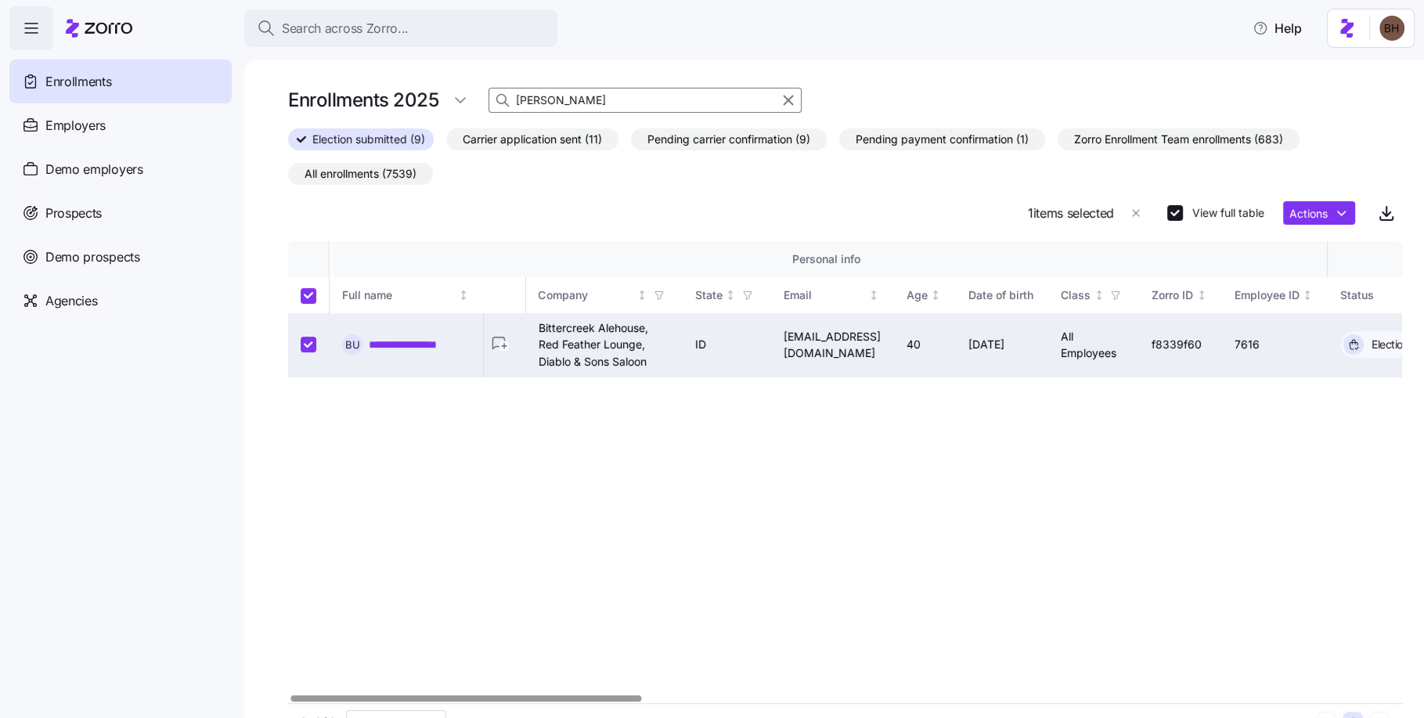
scroll to position [0, 0]
click at [586, 695] on div at bounding box center [465, 697] width 350 height 5
click at [1143, 136] on span "Zorro Enrollment Team enrollments (683)" at bounding box center [1178, 139] width 209 height 20
click at [1058, 143] on input "Zorro Enrollment Team enrollments (683)" at bounding box center [1058, 143] width 0 height 0
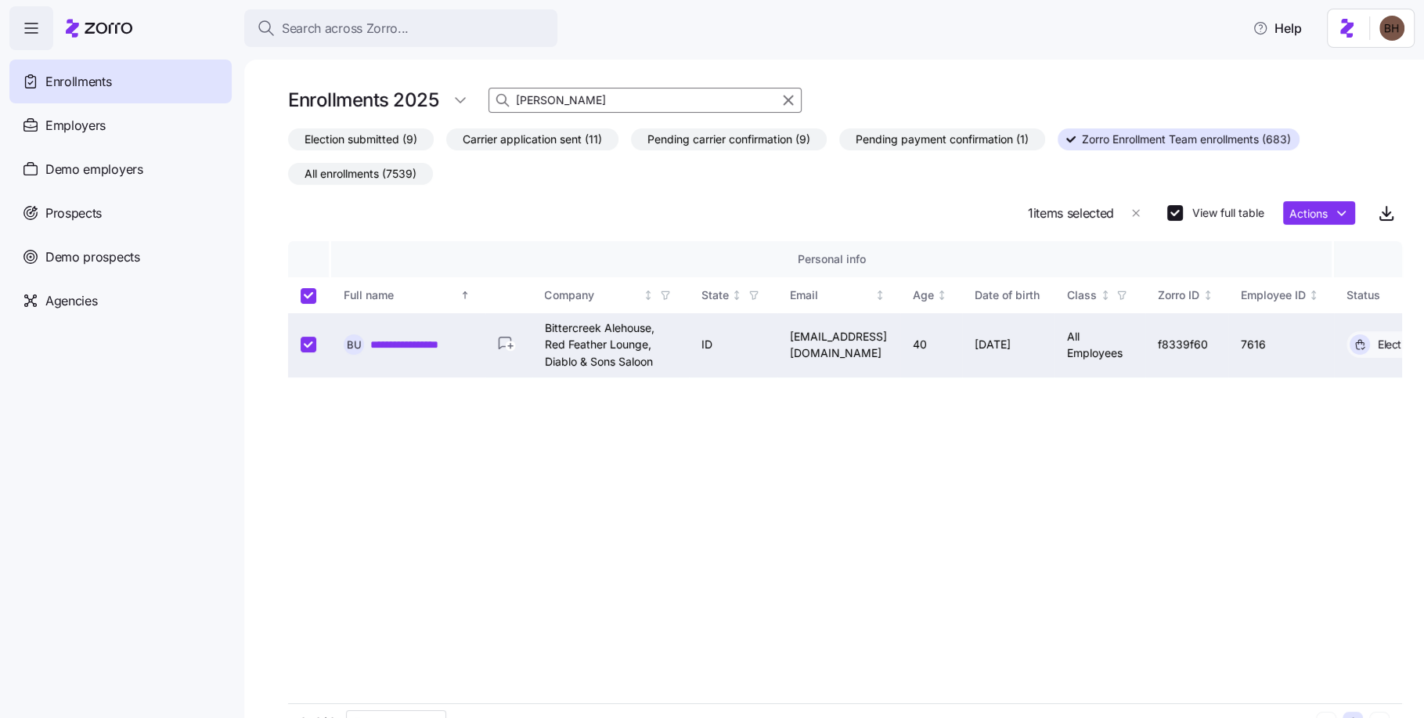
click at [371, 173] on span "All enrollments (7539)" at bounding box center [360, 174] width 112 height 20
click at [288, 178] on input "All enrollments (7539)" at bounding box center [288, 178] width 0 height 0
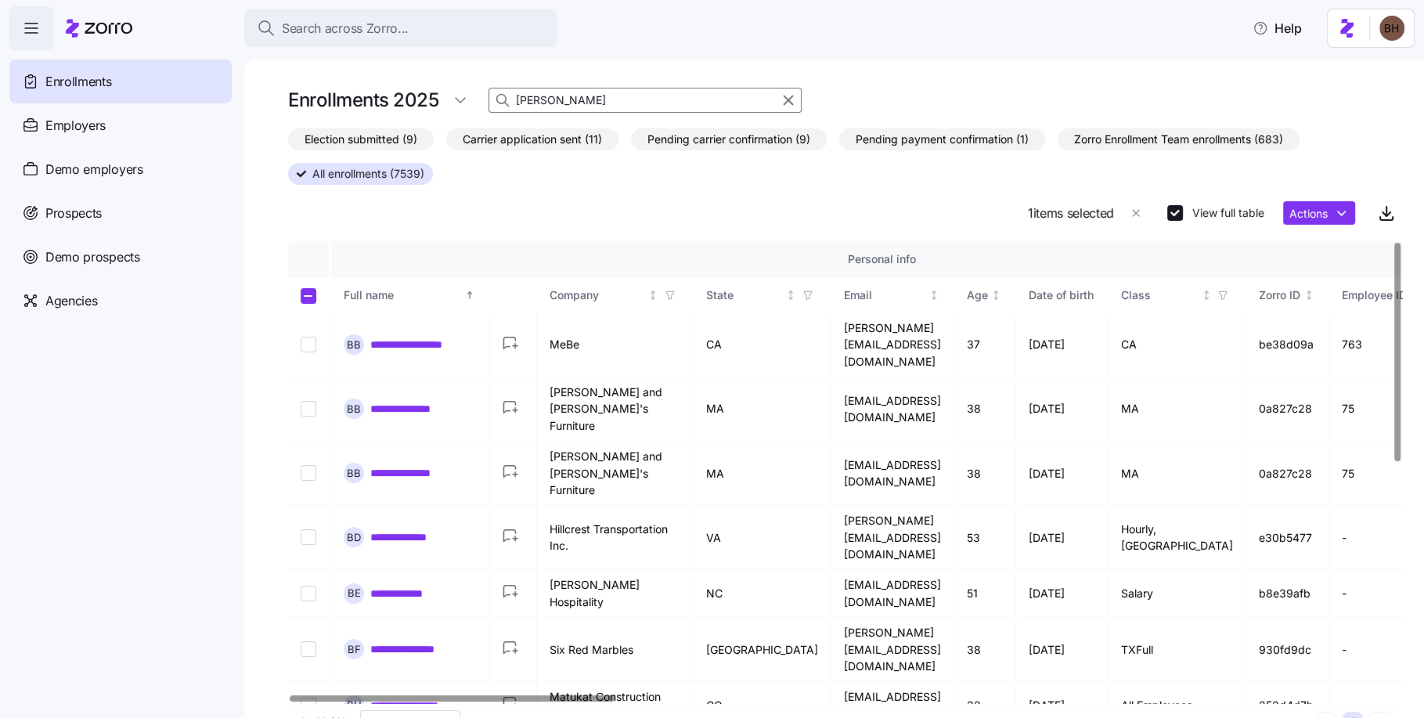
click at [597, 105] on input "[PERSON_NAME]" at bounding box center [644, 100] width 313 height 25
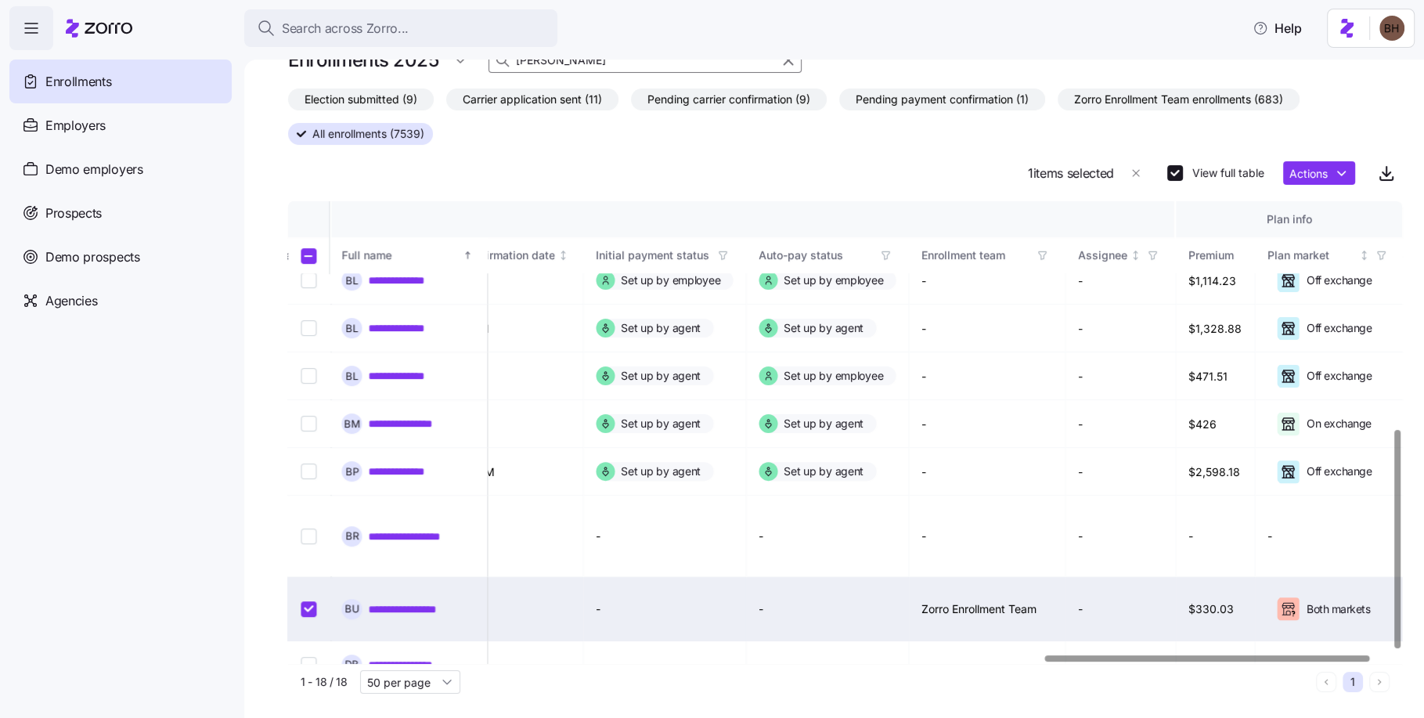
scroll to position [480, 2579]
click at [1311, 655] on div at bounding box center [1214, 657] width 325 height 5
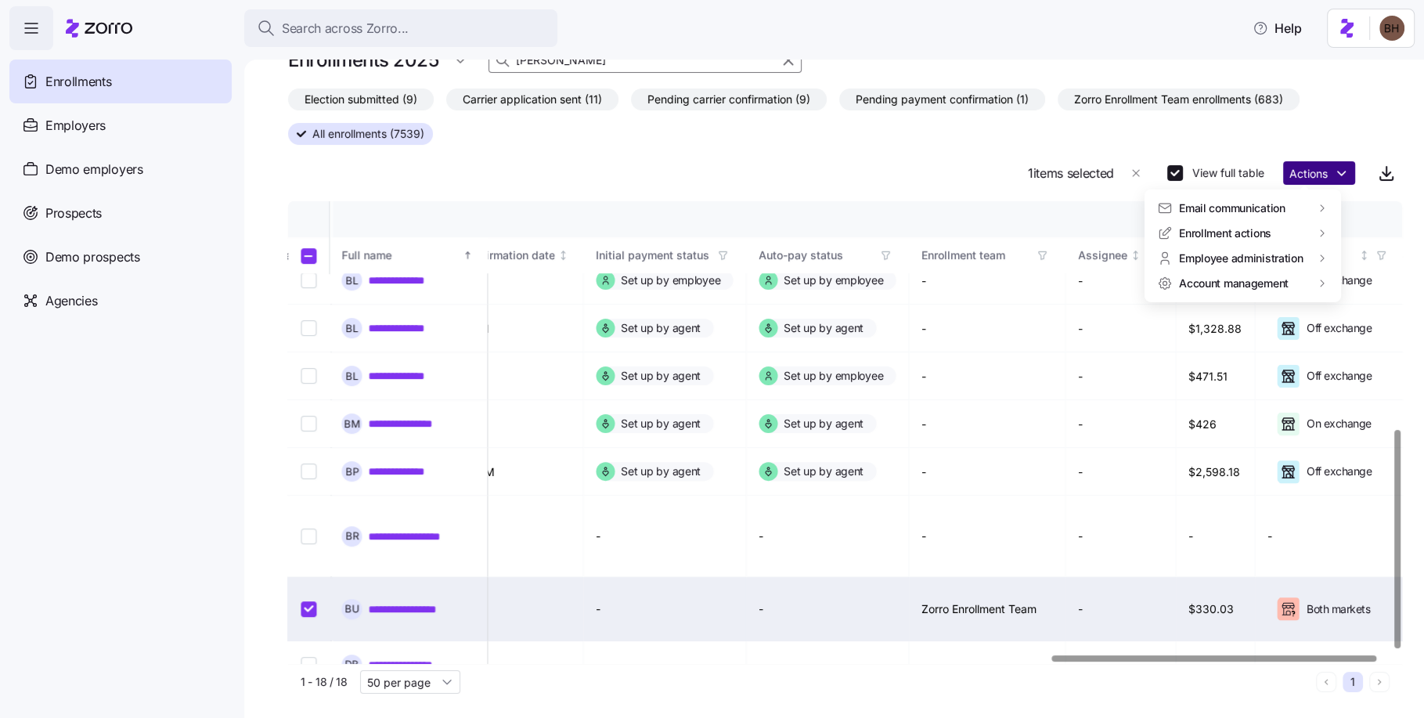
click at [1326, 170] on html "**********" at bounding box center [712, 354] width 1424 height 708
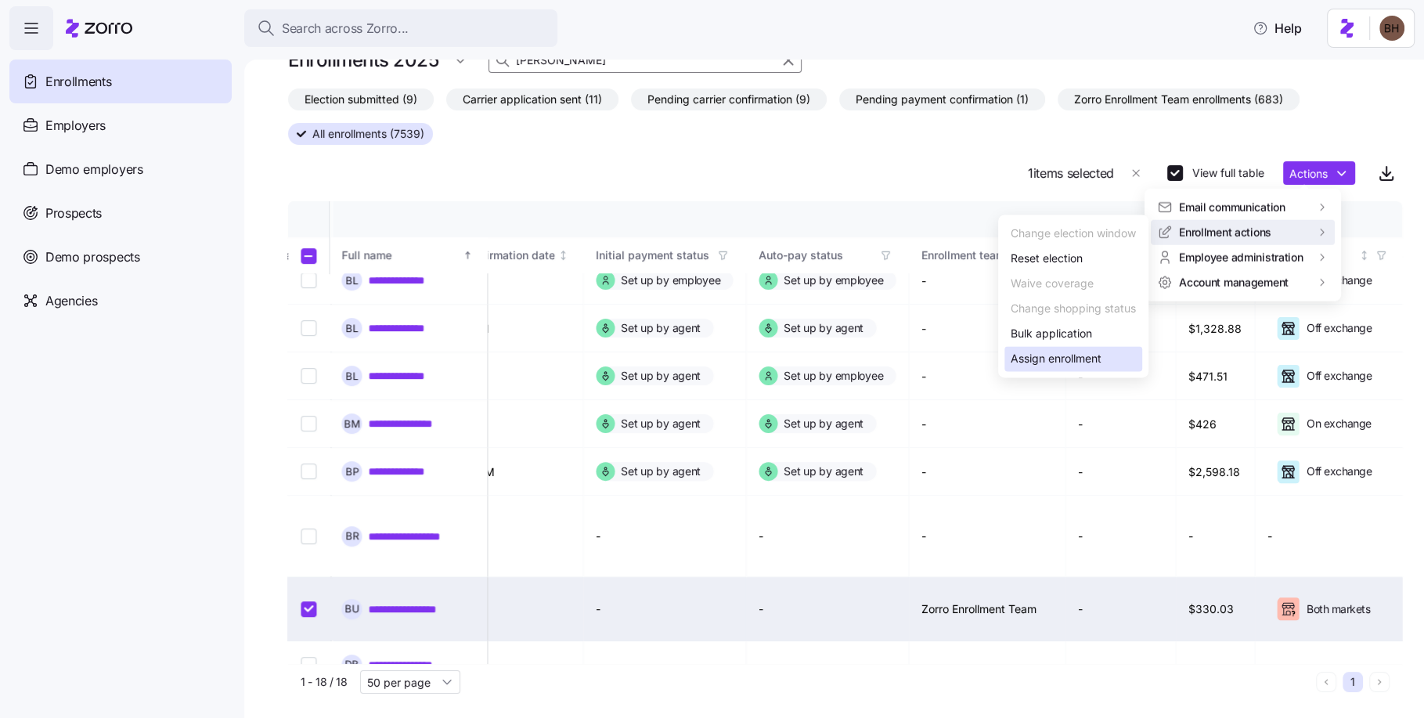
click at [1085, 358] on div "Assign enrollment" at bounding box center [1056, 359] width 91 height 17
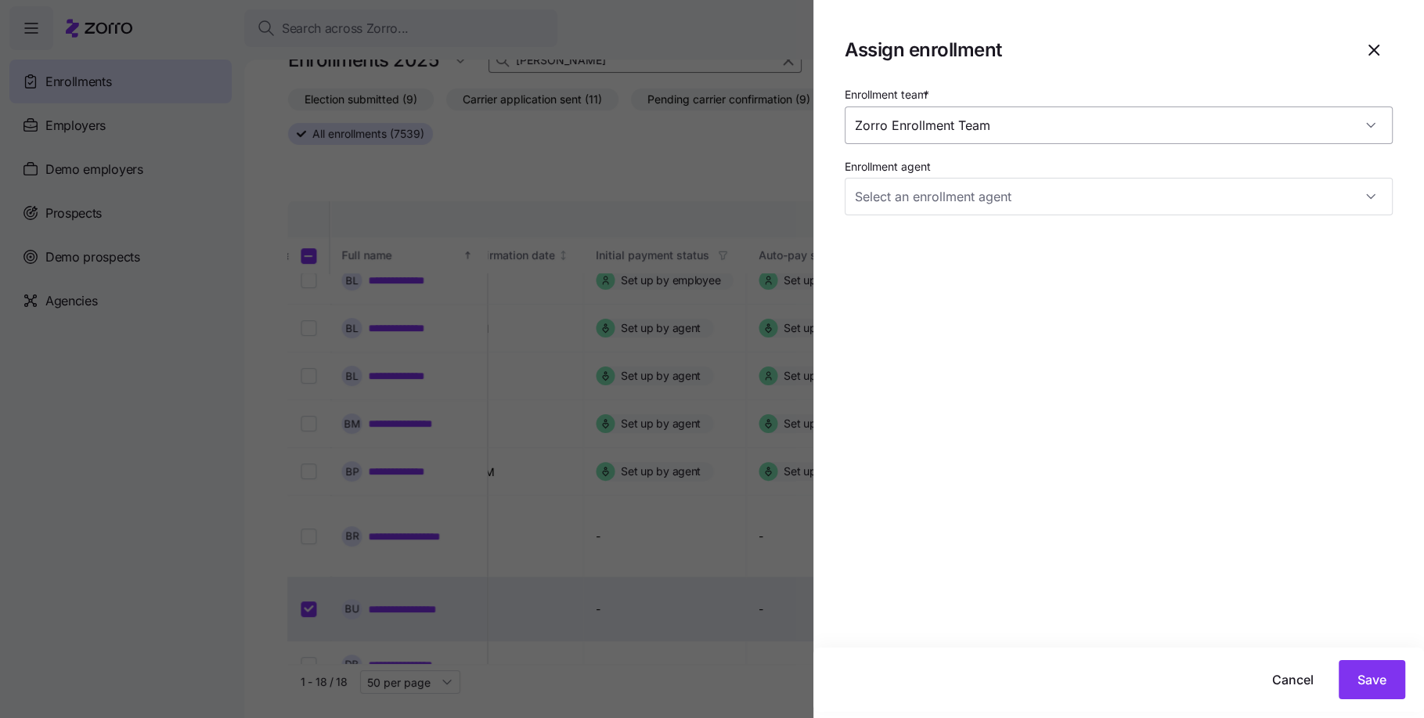
click at [1081, 135] on input "Zorro Enrollment Team" at bounding box center [1119, 125] width 548 height 38
click at [1366, 122] on div "Zorro Enrollment Team" at bounding box center [1119, 125] width 548 height 38
click at [1371, 127] on div "Zorro Enrollment Team" at bounding box center [1119, 125] width 548 height 38
click at [1372, 127] on div "Zorro Enrollment Team" at bounding box center [1119, 125] width 548 height 38
click at [1210, 125] on input "Zorro Enrollment Team" at bounding box center [1119, 125] width 548 height 38
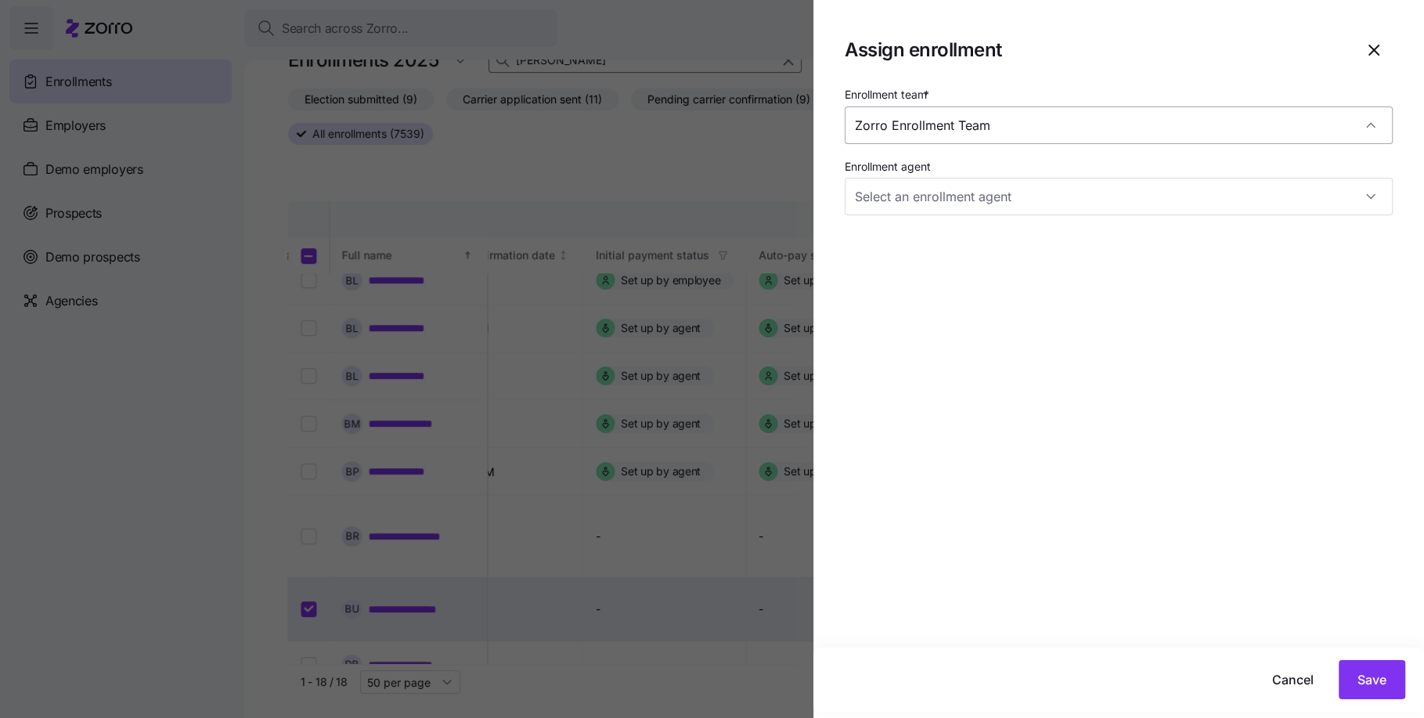
click at [1205, 130] on input "Zorro Enrollment Team" at bounding box center [1119, 125] width 548 height 38
click at [1372, 122] on div "Zorro Enrollment Team" at bounding box center [1119, 125] width 548 height 38
click at [1370, 124] on div "Zorro Enrollment Team" at bounding box center [1119, 125] width 548 height 38
click at [1373, 129] on div "Zorro Enrollment Team" at bounding box center [1119, 125] width 548 height 38
click at [1373, 126] on div "Zorro Enrollment Team" at bounding box center [1119, 125] width 548 height 38
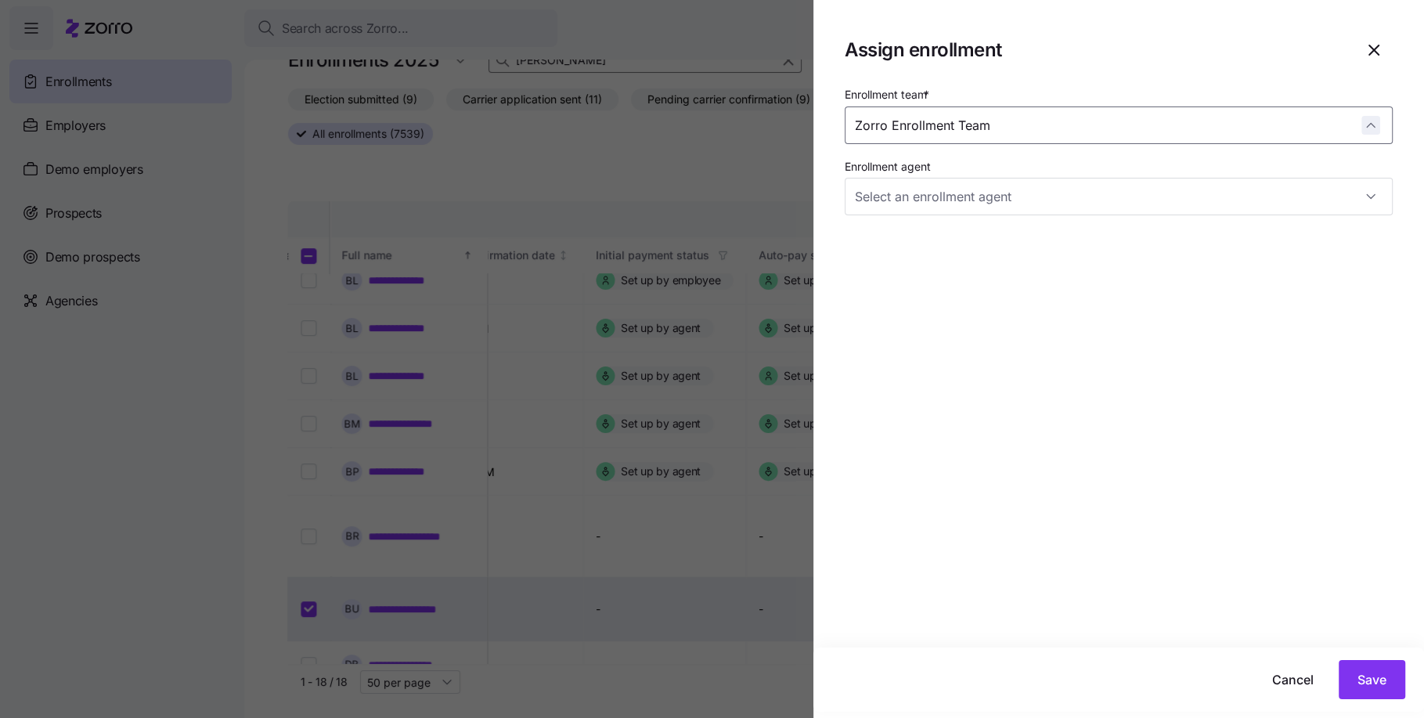
click at [1373, 127] on div "Zorro Enrollment Team" at bounding box center [1119, 125] width 548 height 38
click at [1375, 124] on div "Zorro Enrollment Team" at bounding box center [1119, 125] width 548 height 38
click at [1370, 123] on div "Zorro Enrollment Team" at bounding box center [1119, 125] width 548 height 38
click at [1369, 124] on div "Zorro Enrollment Team" at bounding box center [1119, 125] width 548 height 38
click at [1370, 127] on div "Zorro Enrollment Team" at bounding box center [1119, 125] width 548 height 38
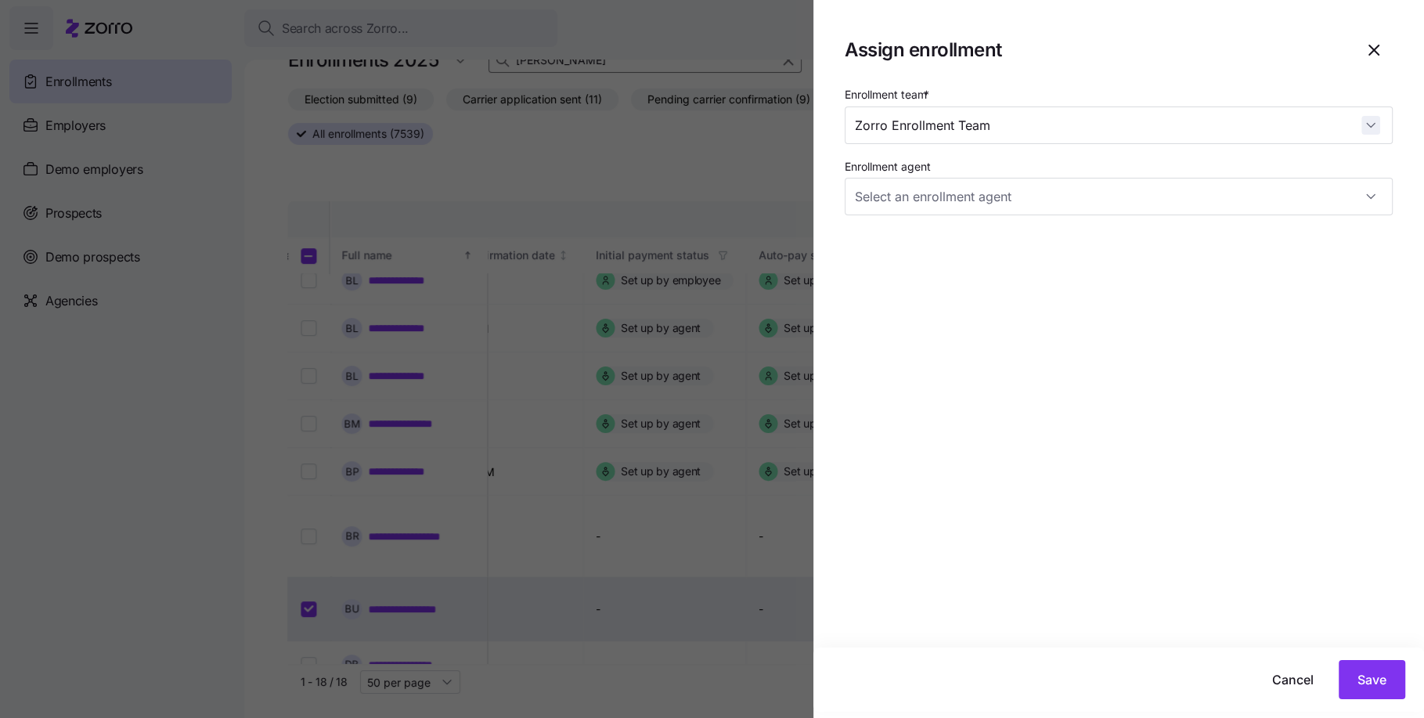
click at [1370, 127] on div "Zorro Enrollment Team" at bounding box center [1119, 125] width 548 height 38
click at [1366, 125] on div "Zorro Enrollment Team" at bounding box center [1119, 125] width 548 height 38
click at [1368, 127] on div "Zorro Enrollment Team" at bounding box center [1119, 125] width 548 height 38
click at [1032, 121] on input "Zorro Enrollment Team" at bounding box center [1119, 125] width 548 height 38
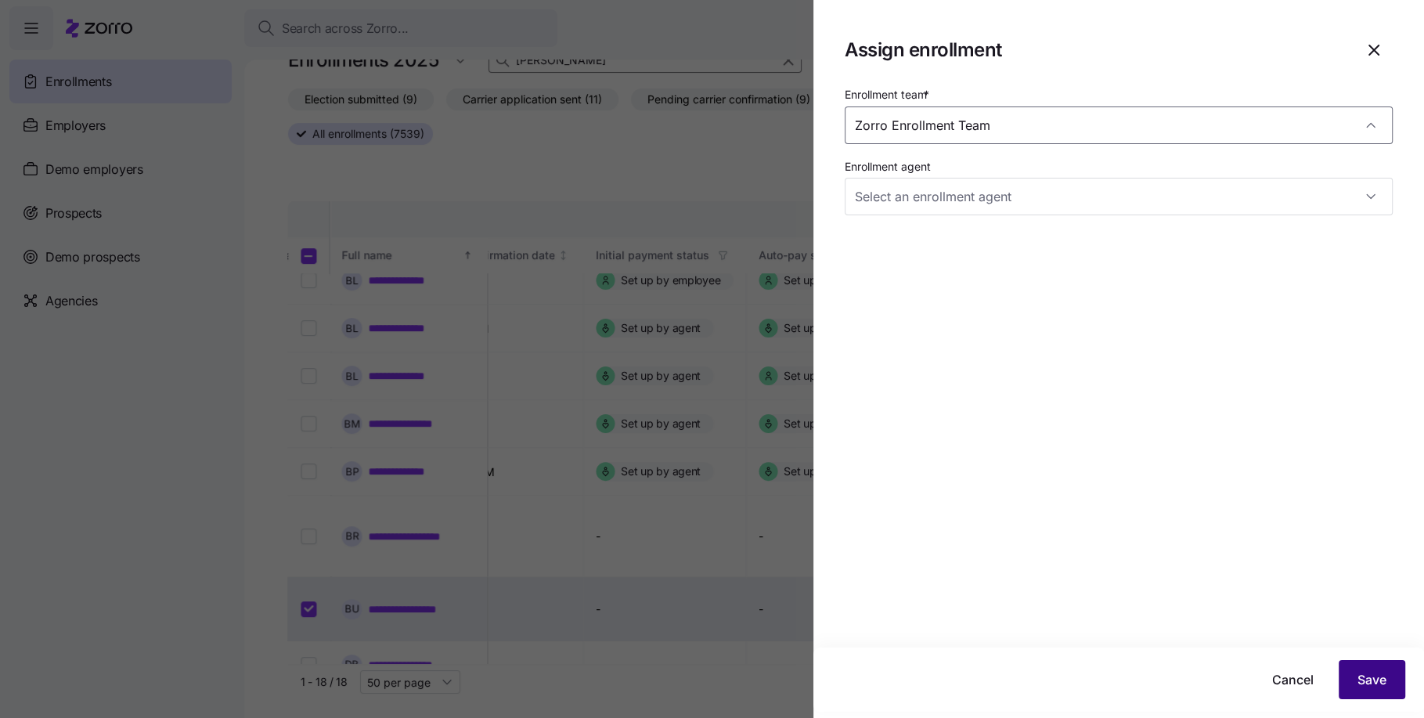
click at [1388, 676] on button "Save" at bounding box center [1372, 679] width 67 height 39
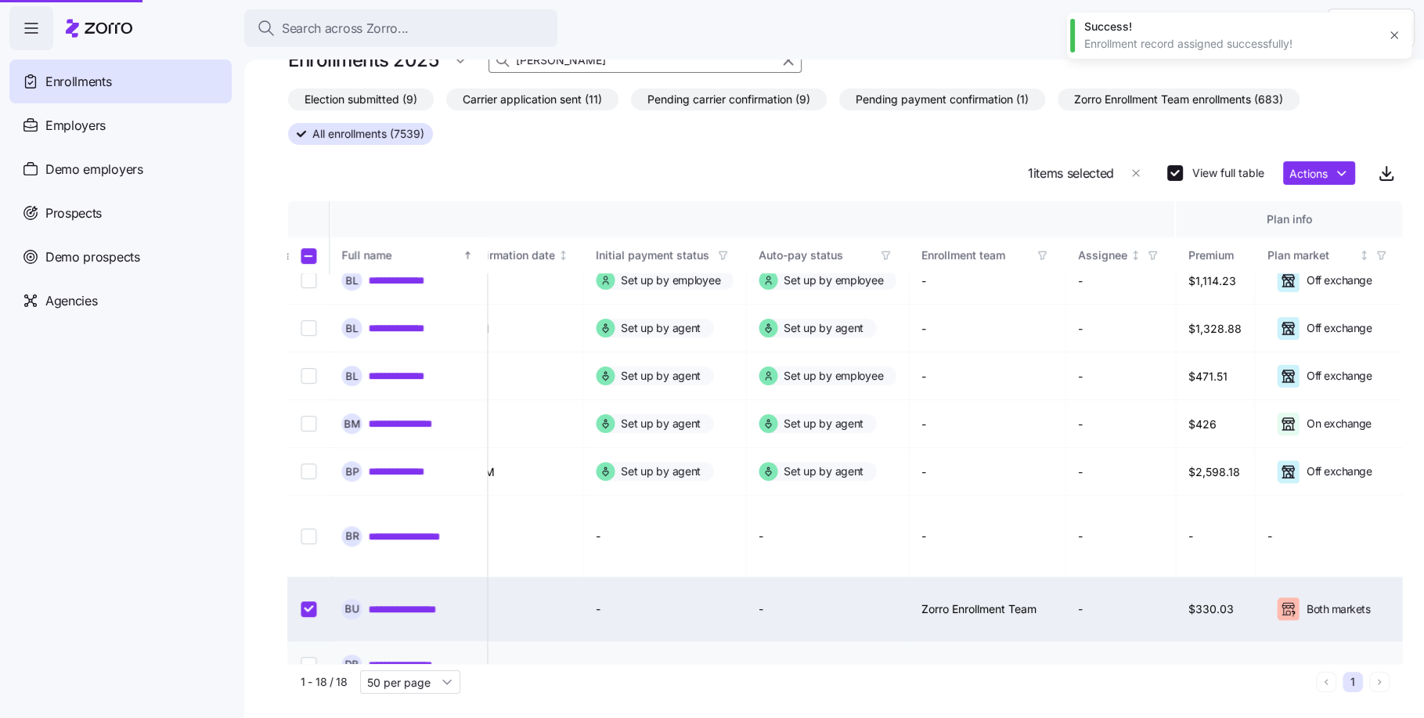
scroll to position [480, 2533]
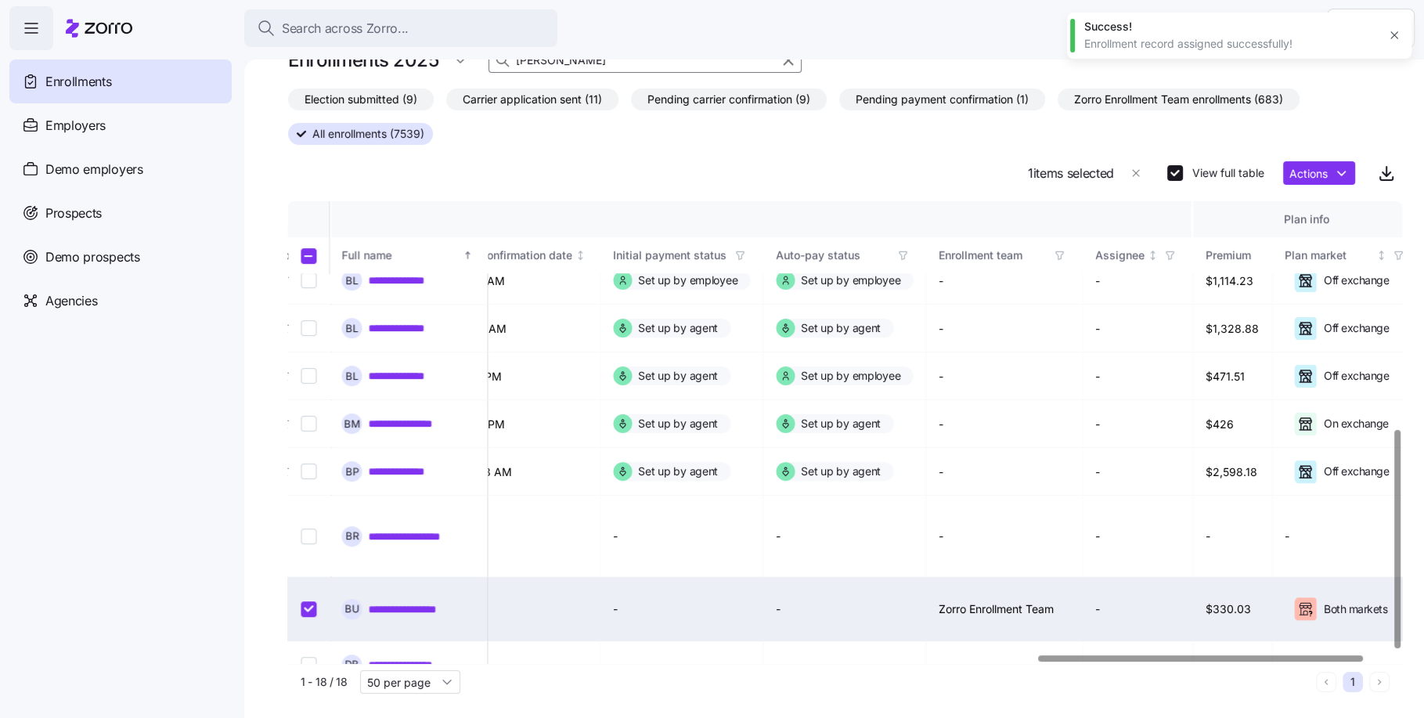
click at [409, 601] on link "**********" at bounding box center [420, 609] width 102 height 16
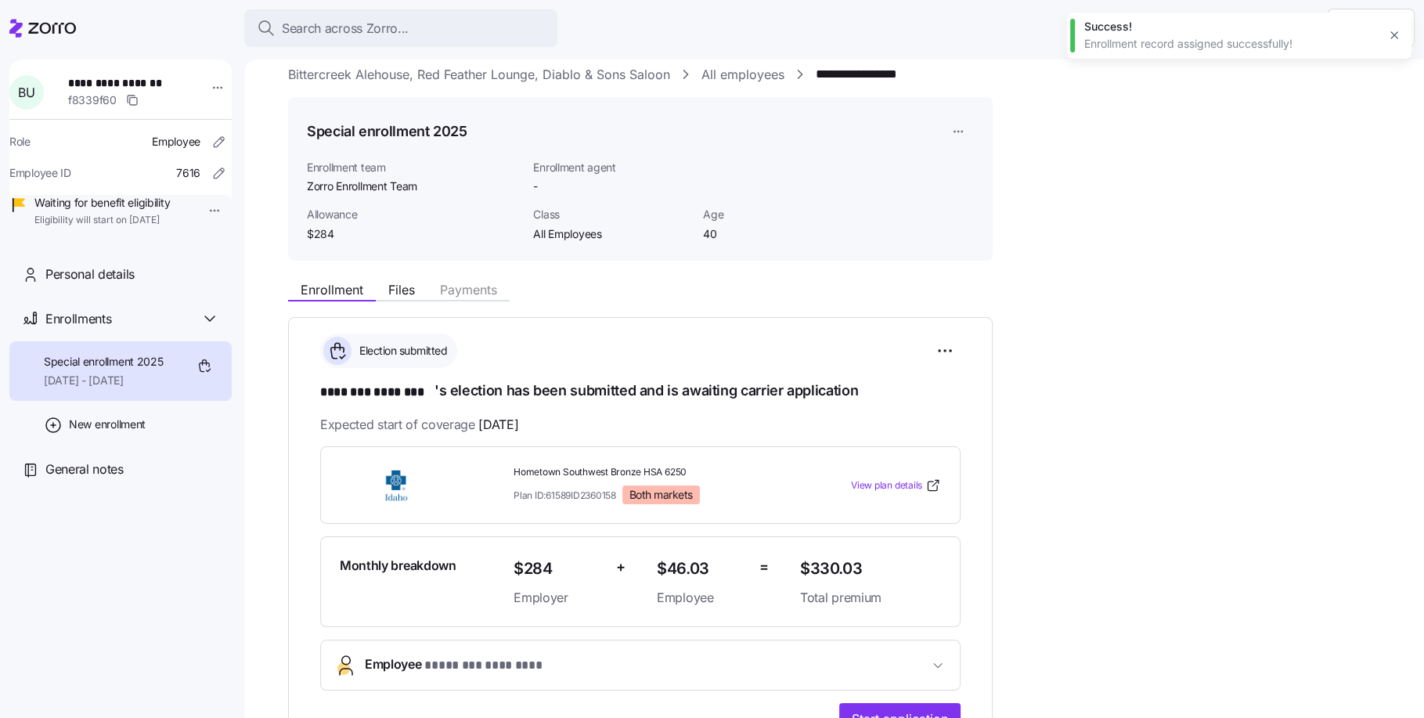
scroll to position [25, 0]
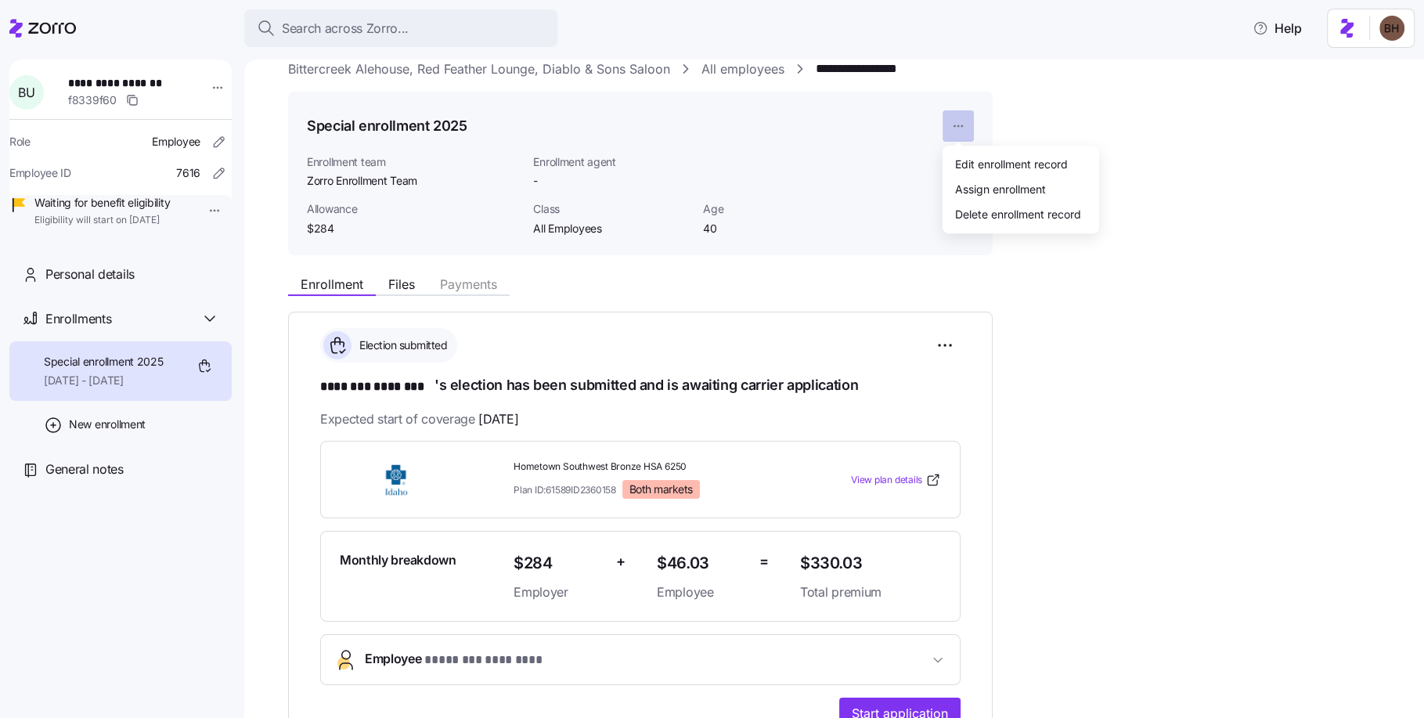
click at [957, 119] on html "**********" at bounding box center [712, 354] width 1424 height 708
click at [975, 192] on div "Assign enrollment" at bounding box center [1000, 188] width 91 height 17
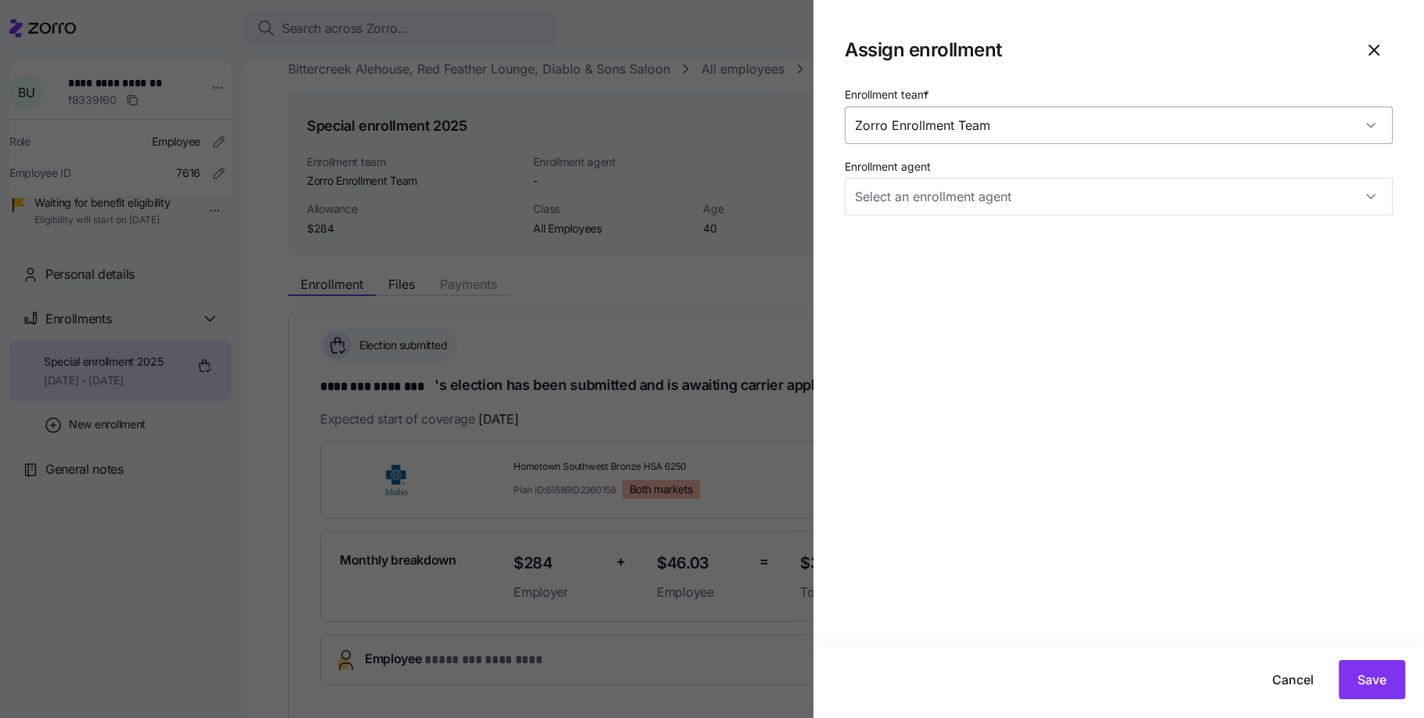
click at [960, 131] on input "Zorro Enrollment Team" at bounding box center [1119, 125] width 548 height 38
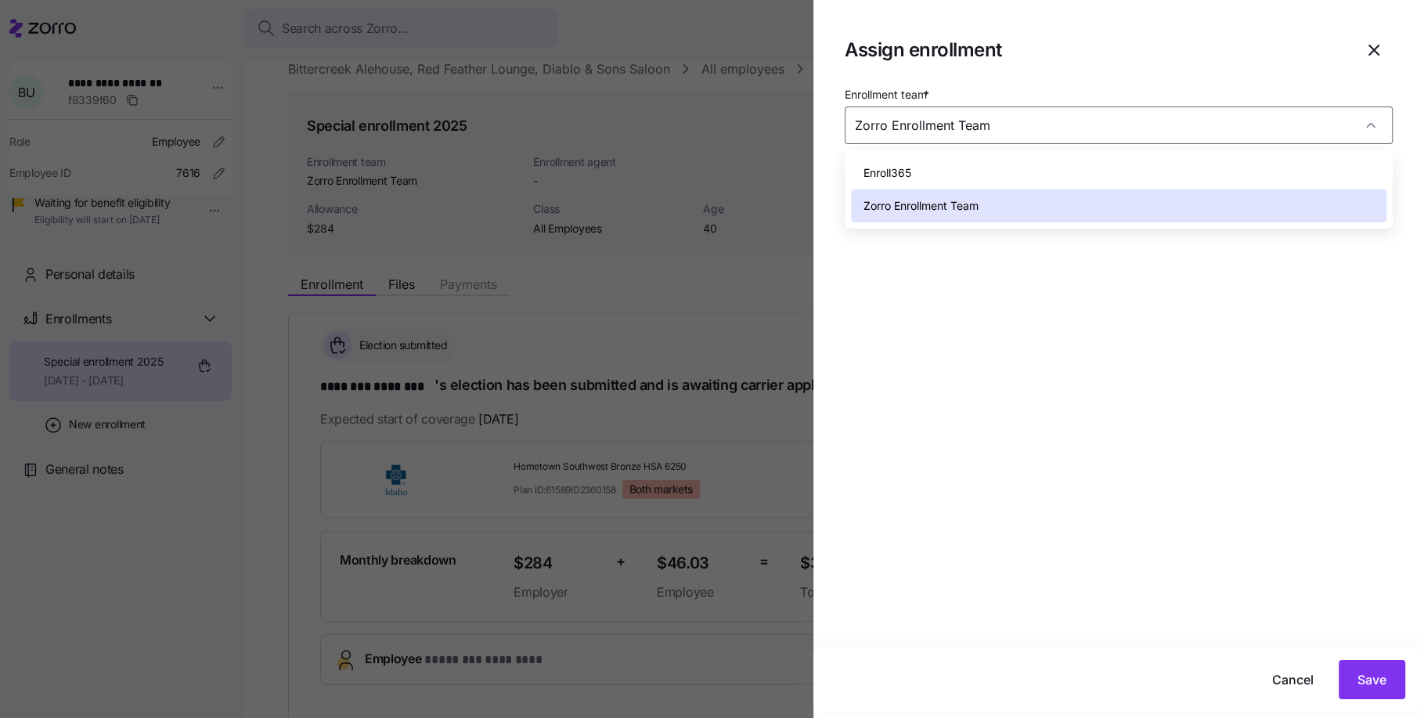
click at [929, 175] on div "Enroll365" at bounding box center [1118, 173] width 535 height 33
type input "Enroll365"
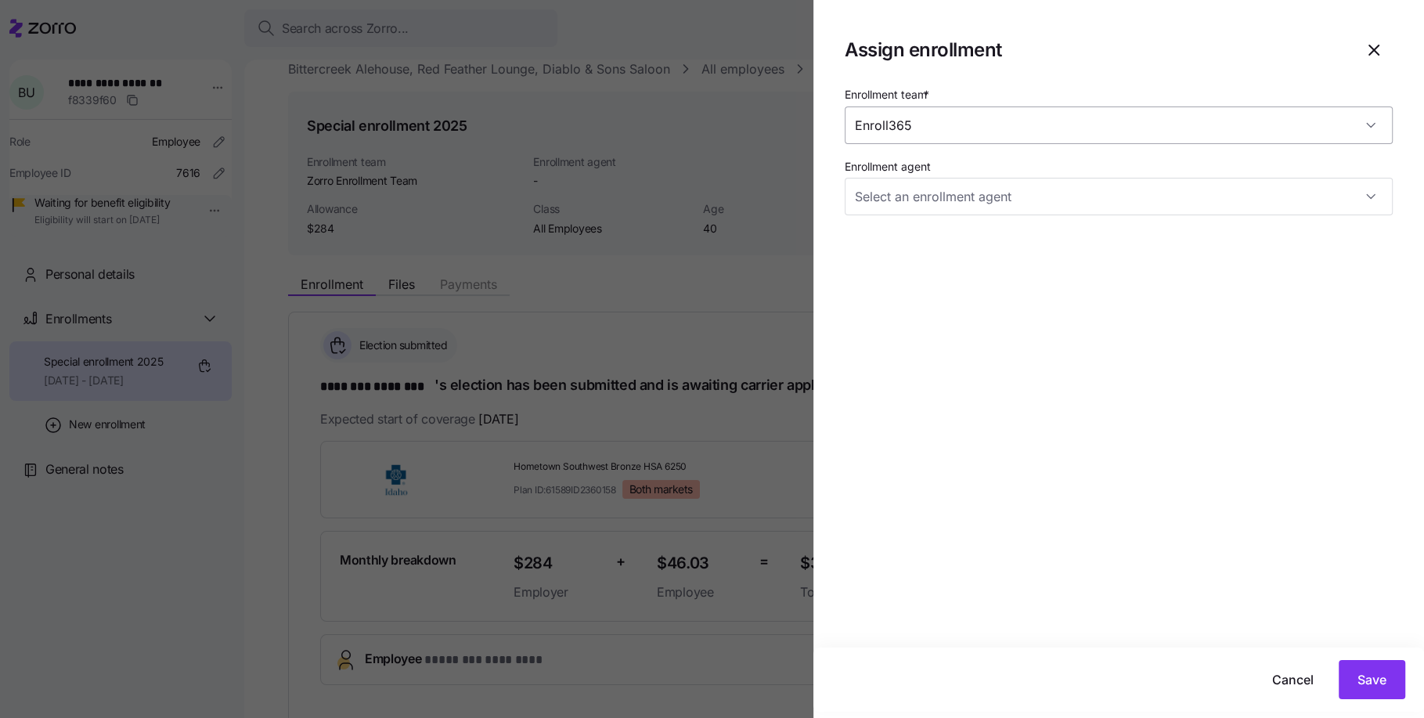
click at [944, 125] on input "Enroll365" at bounding box center [1119, 125] width 548 height 38
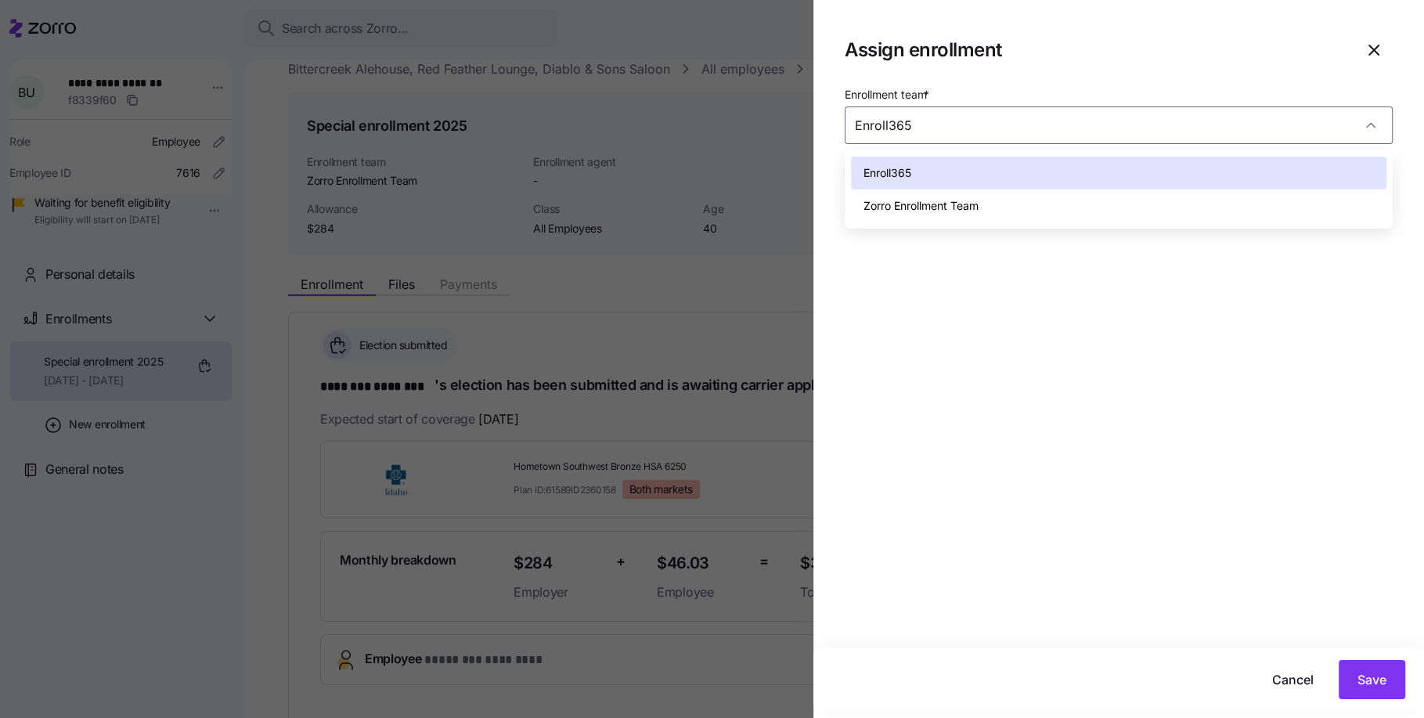
click at [973, 355] on div "Enrollment team * Enroll365 Enrollment agent" at bounding box center [1118, 366] width 611 height 563
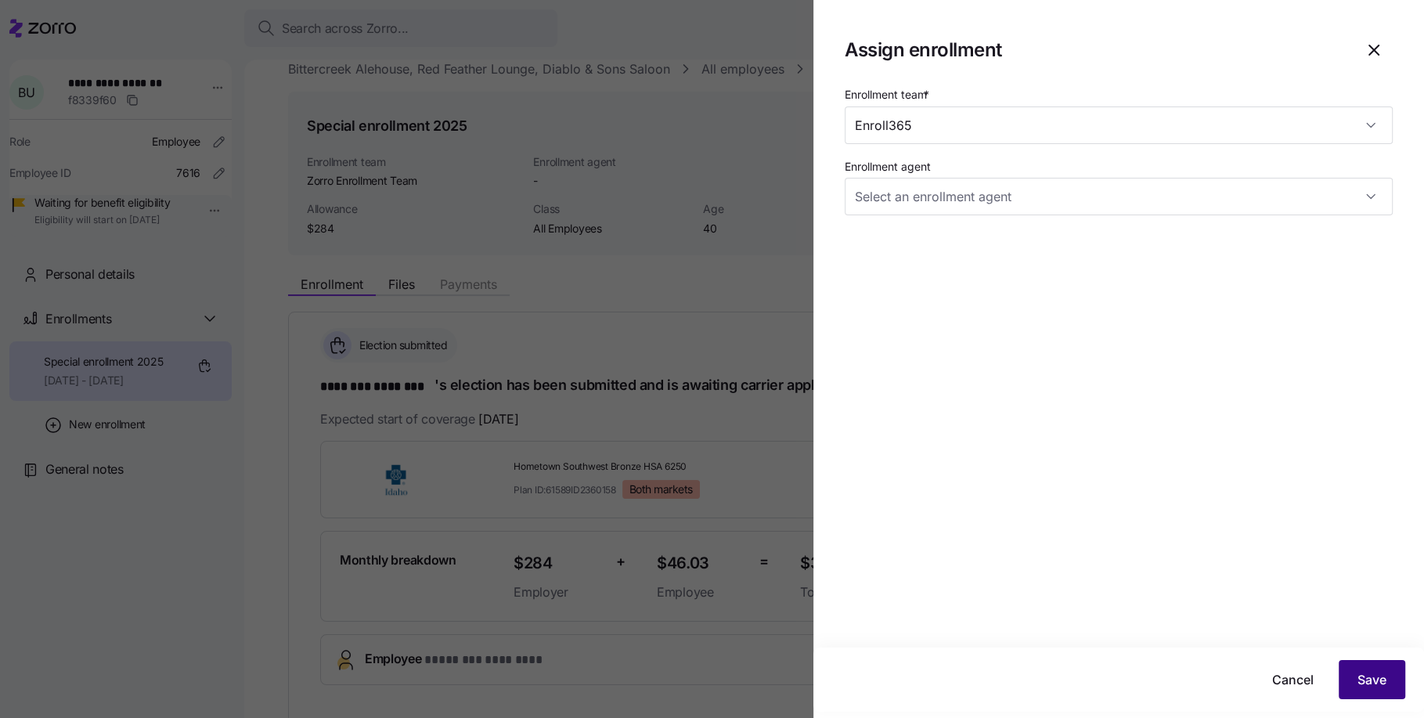
click at [1386, 682] on span "Save" at bounding box center [1371, 679] width 29 height 19
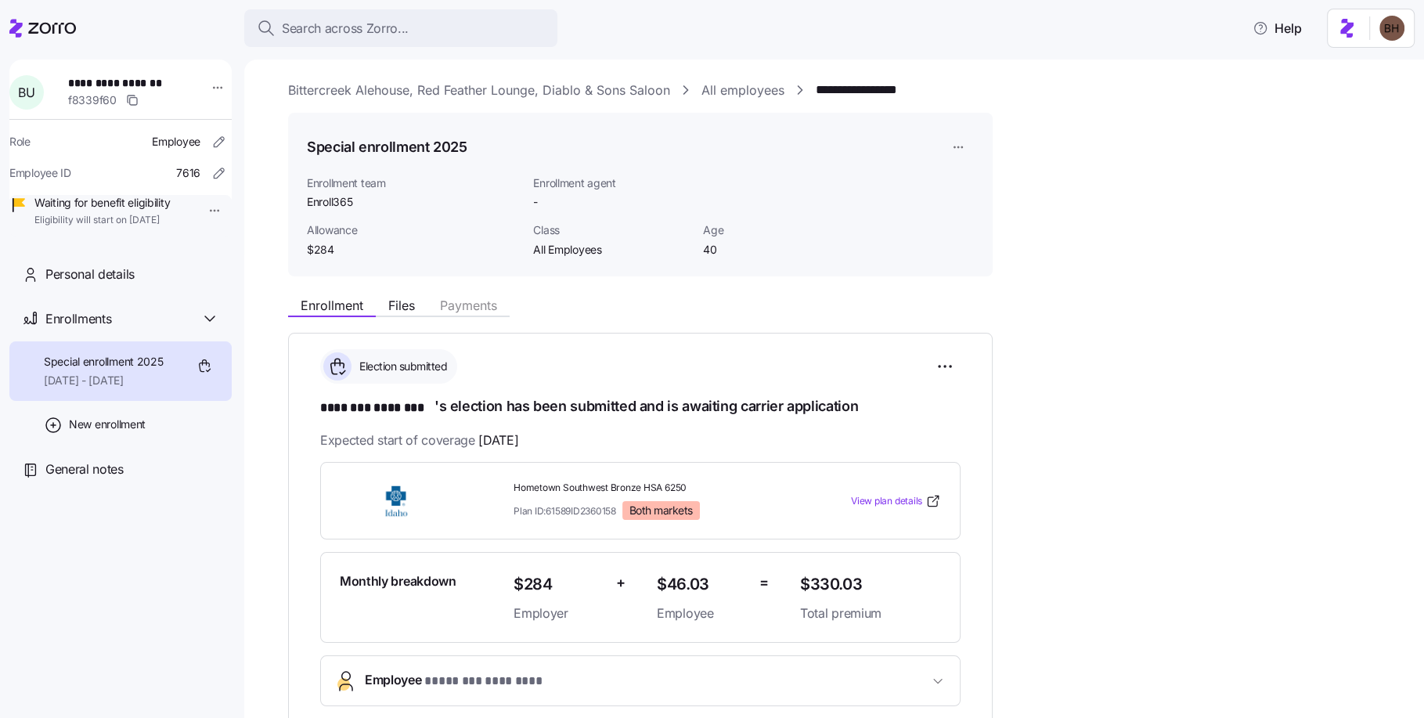
scroll to position [3, 0]
click at [41, 24] on icon at bounding box center [52, 28] width 48 height 11
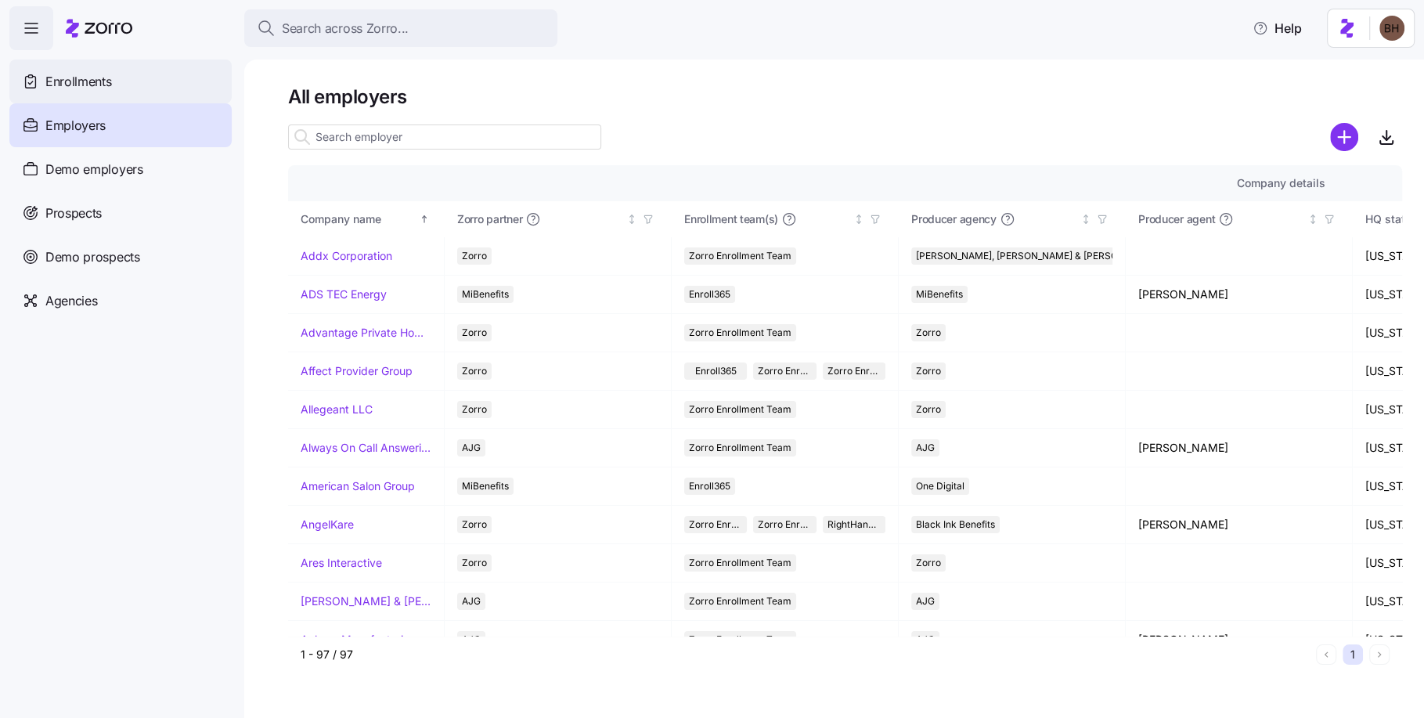
click at [108, 83] on span "Enrollments" at bounding box center [78, 82] width 66 height 20
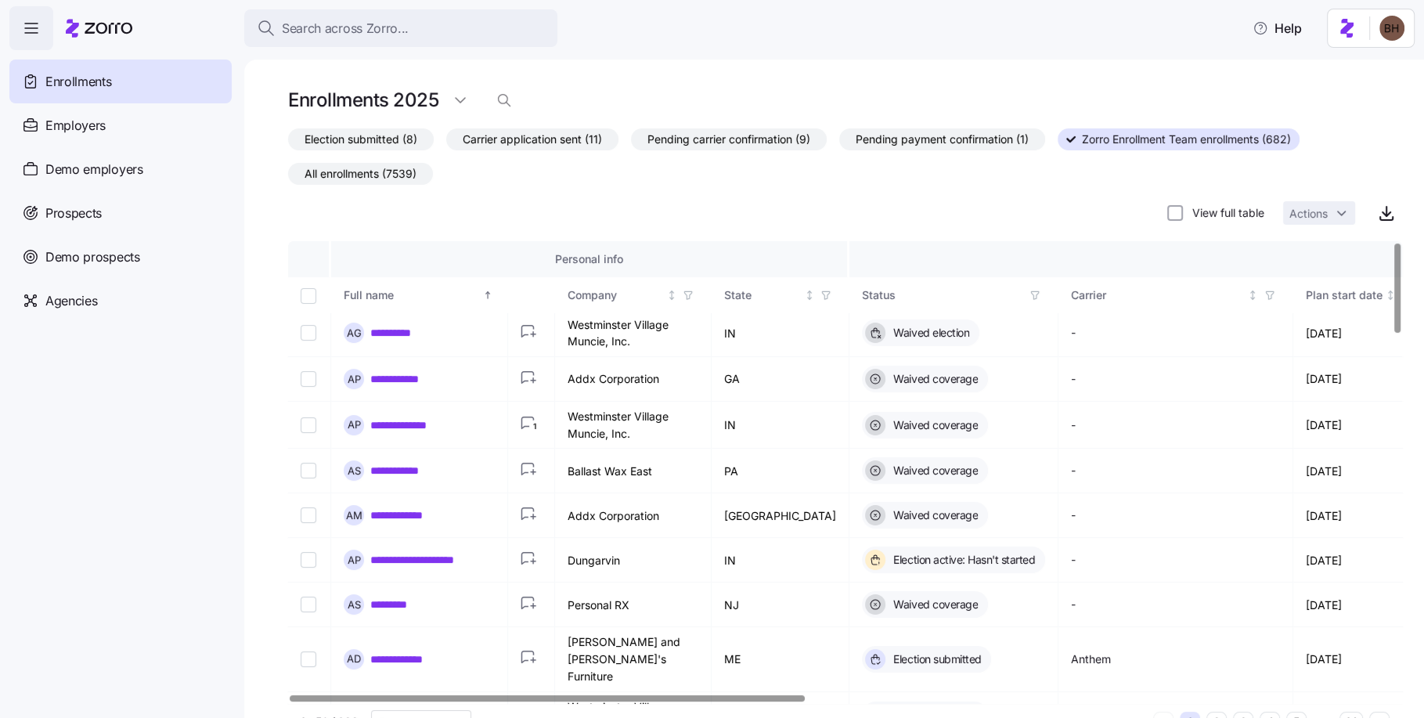
scroll to position [4, 0]
click at [398, 145] on span "Election submitted (8)" at bounding box center [360, 139] width 113 height 20
click at [288, 143] on input "Election submitted (8)" at bounding box center [288, 143] width 0 height 0
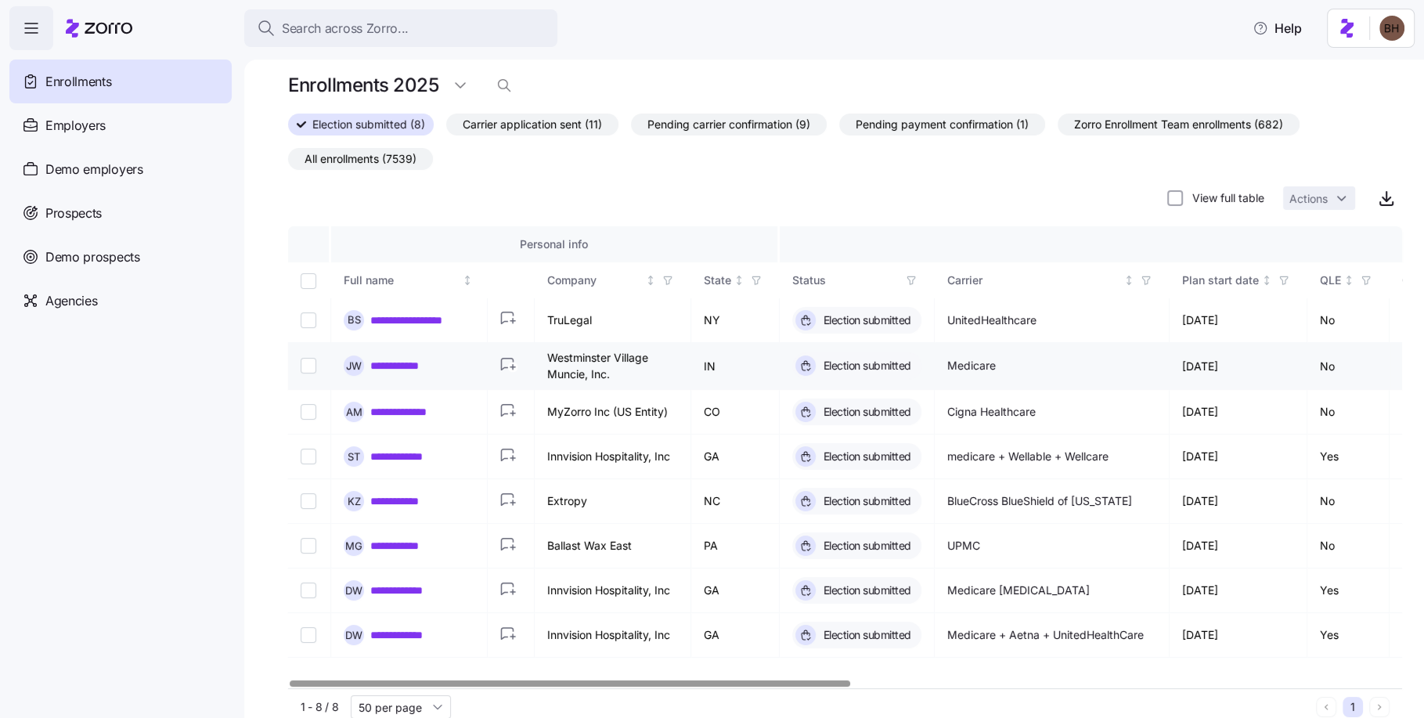
scroll to position [40, 0]
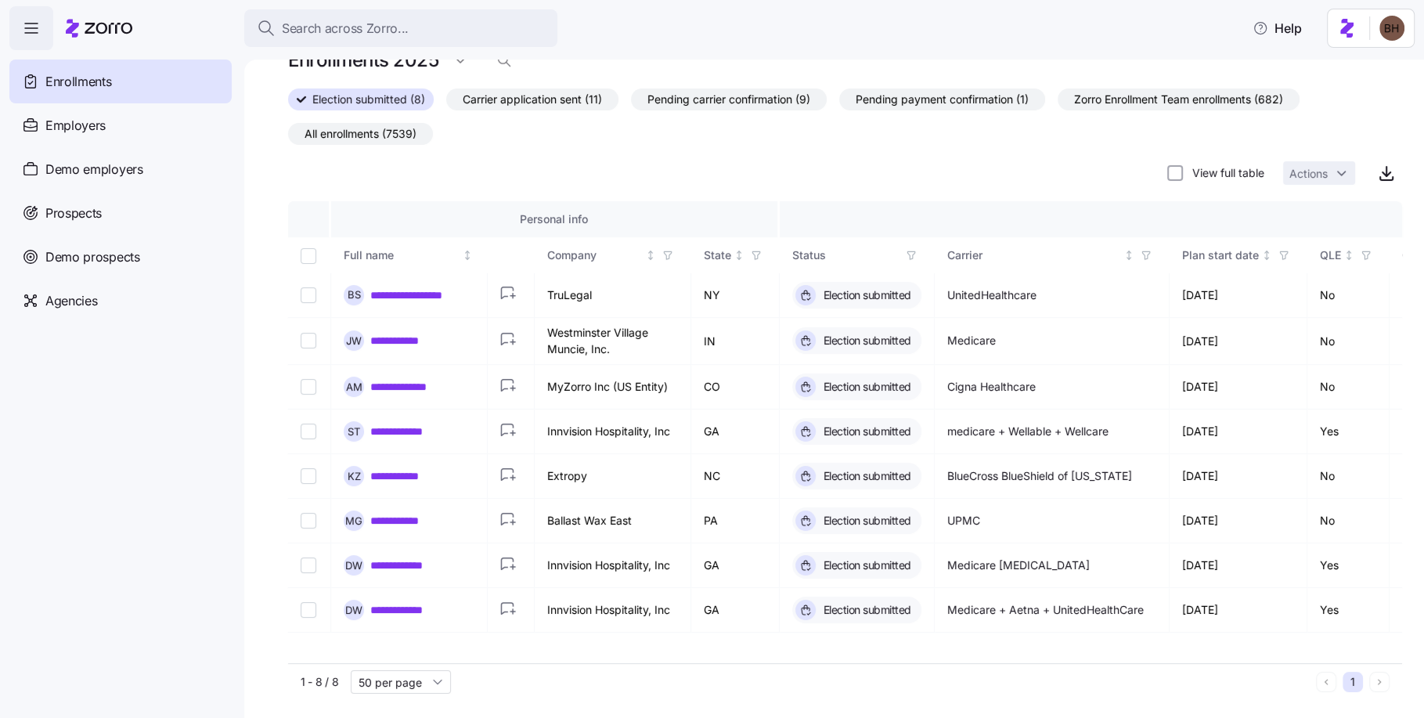
click at [1160, 103] on span "Zorro Enrollment Team enrollments (682)" at bounding box center [1178, 99] width 209 height 20
click at [1058, 103] on input "Zorro Enrollment Team enrollments (682)" at bounding box center [1058, 103] width 0 height 0
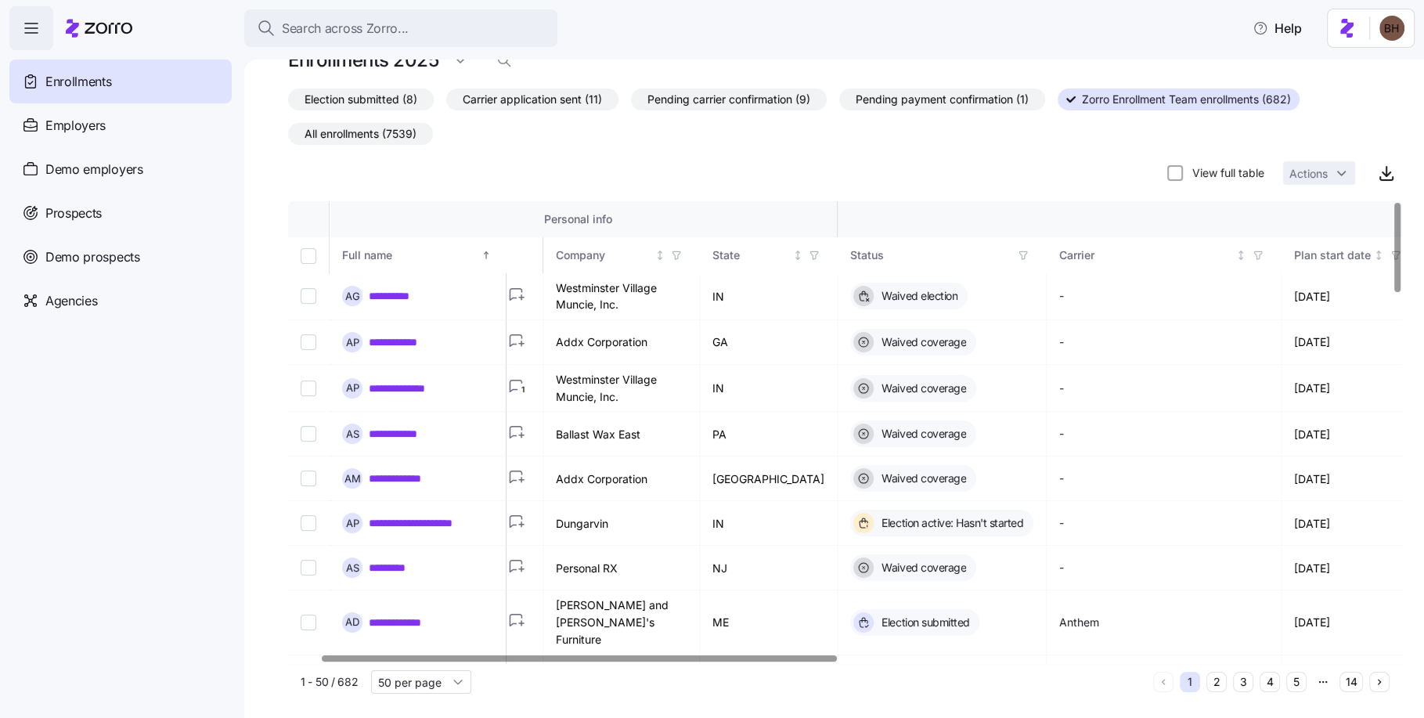
scroll to position [0, 0]
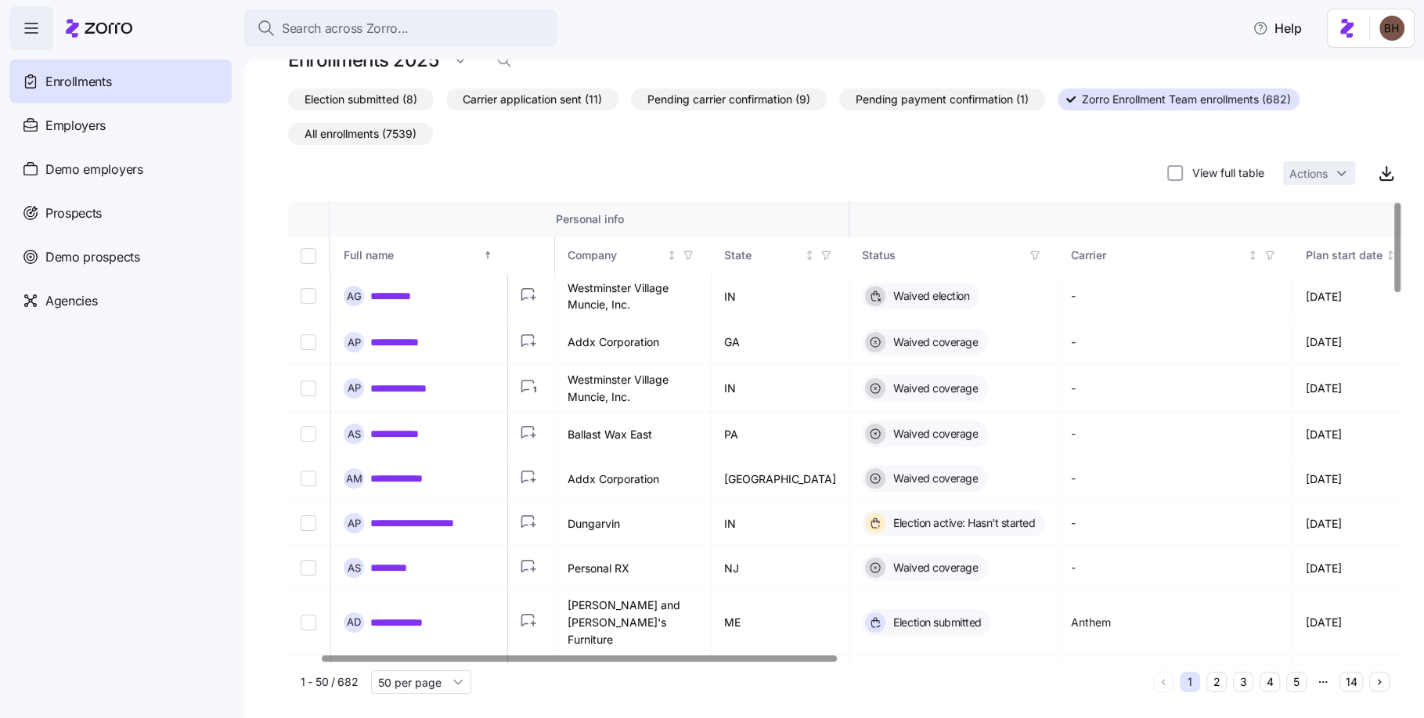
click at [484, 655] on div at bounding box center [579, 657] width 514 height 5
click at [386, 92] on span "Election submitted (8)" at bounding box center [360, 99] width 113 height 20
click at [288, 103] on input "Election submitted (8)" at bounding box center [288, 103] width 0 height 0
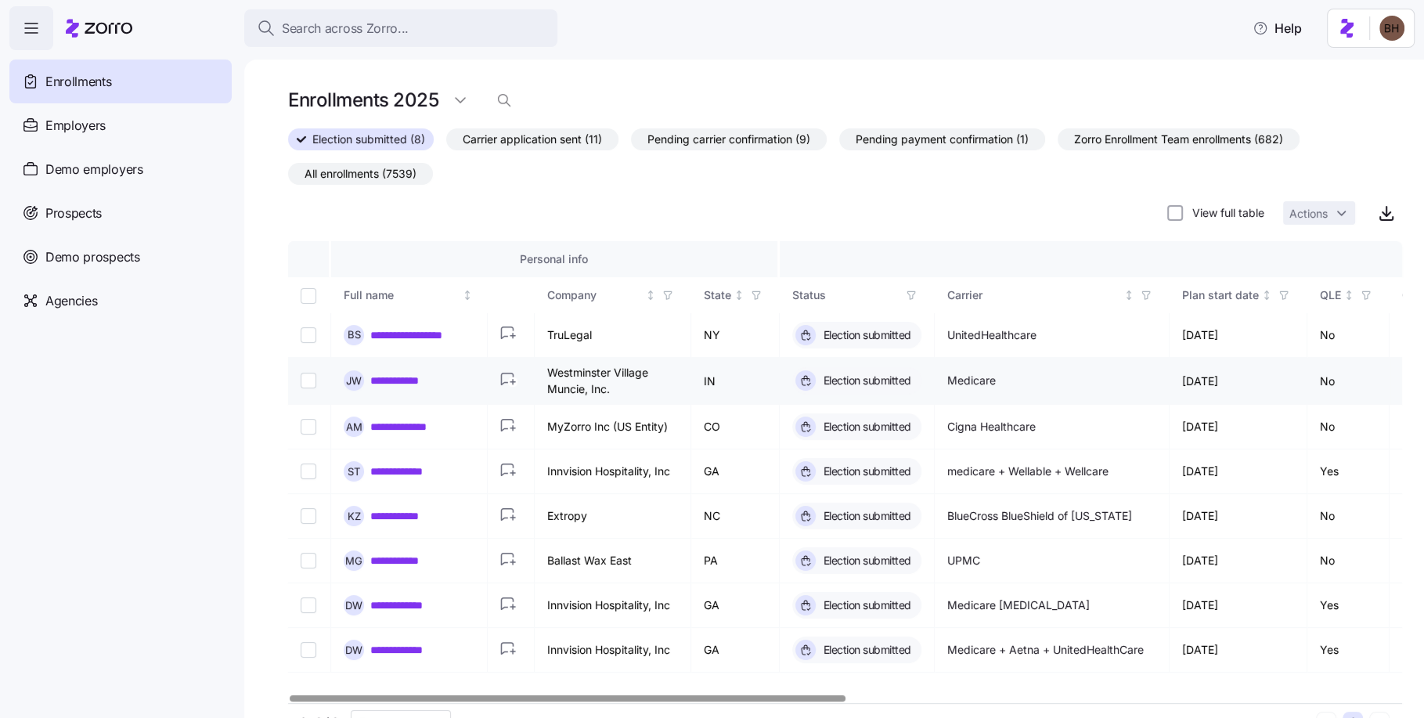
click at [407, 377] on link "**********" at bounding box center [401, 381] width 63 height 16
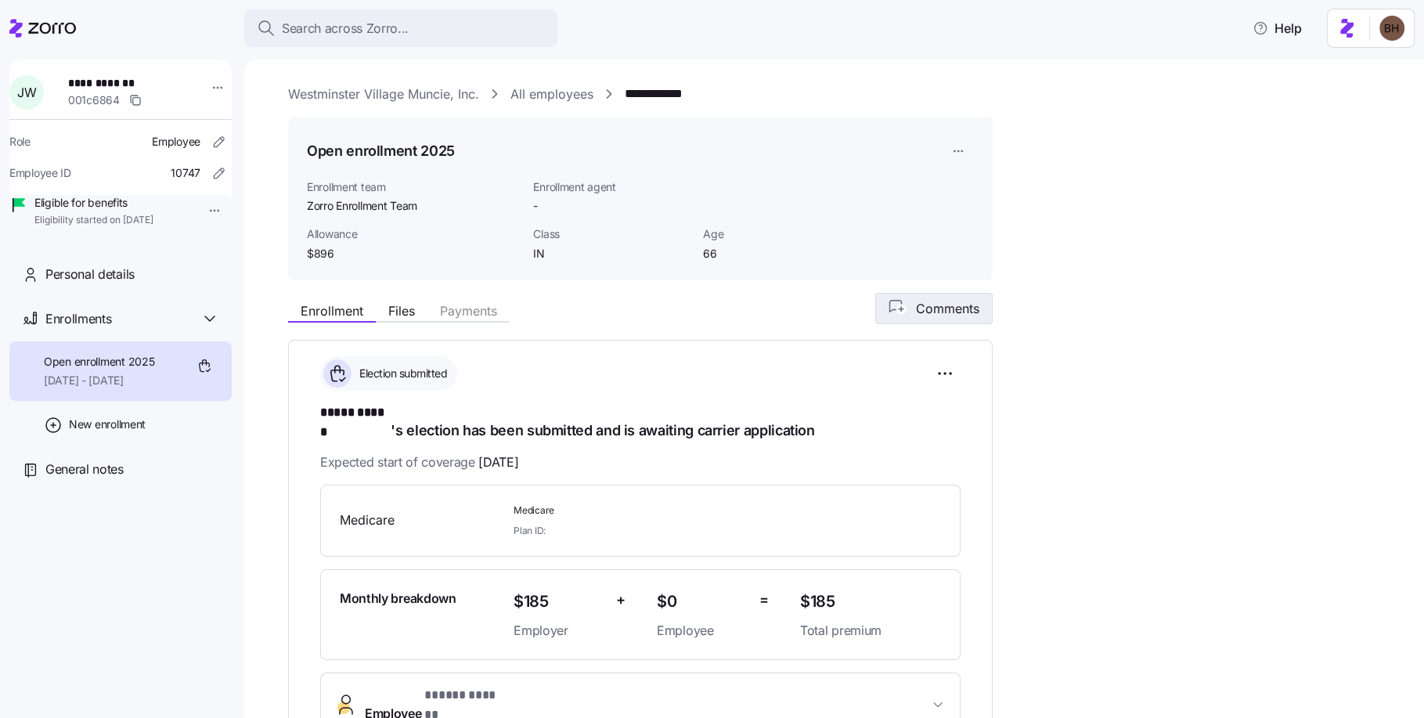
click at [942, 320] on button "Comments" at bounding box center [933, 308] width 117 height 31
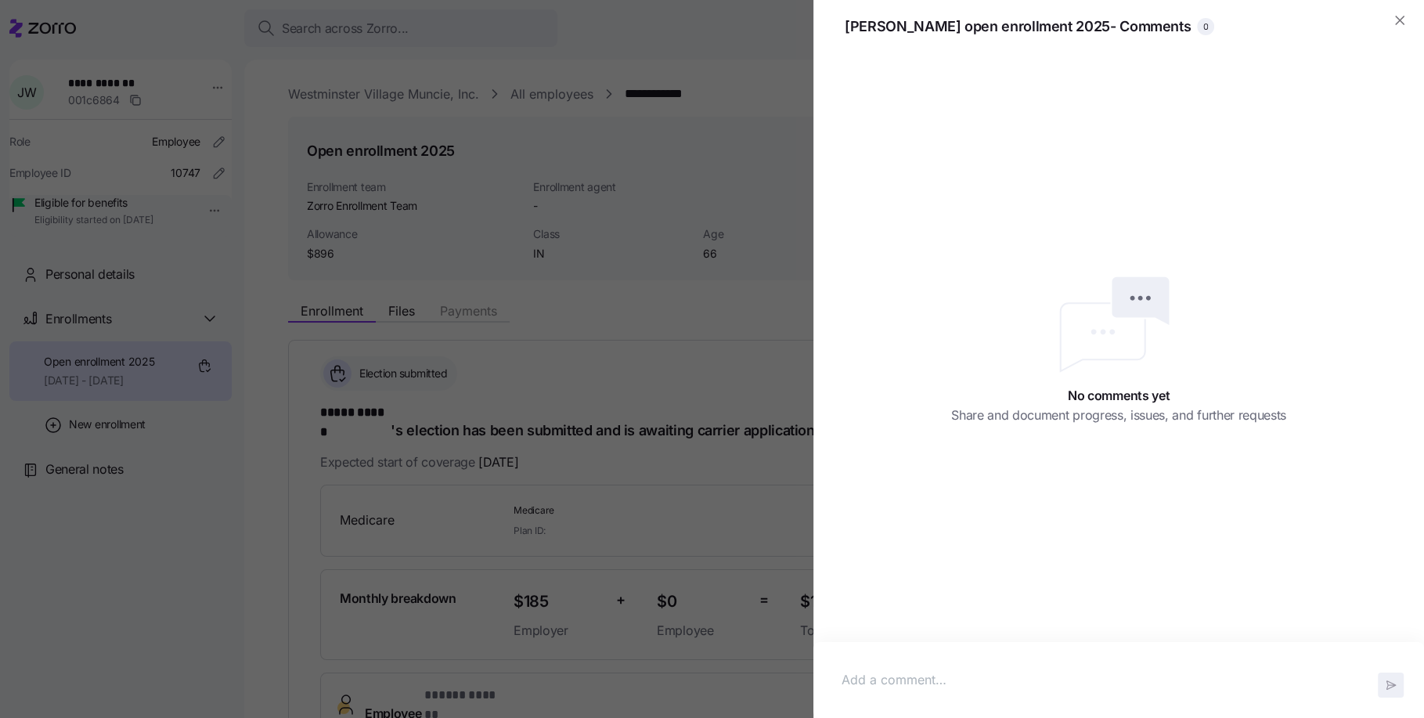
click at [888, 701] on div at bounding box center [1118, 680] width 579 height 45
click at [1393, 690] on icon "button" at bounding box center [1390, 685] width 13 height 13
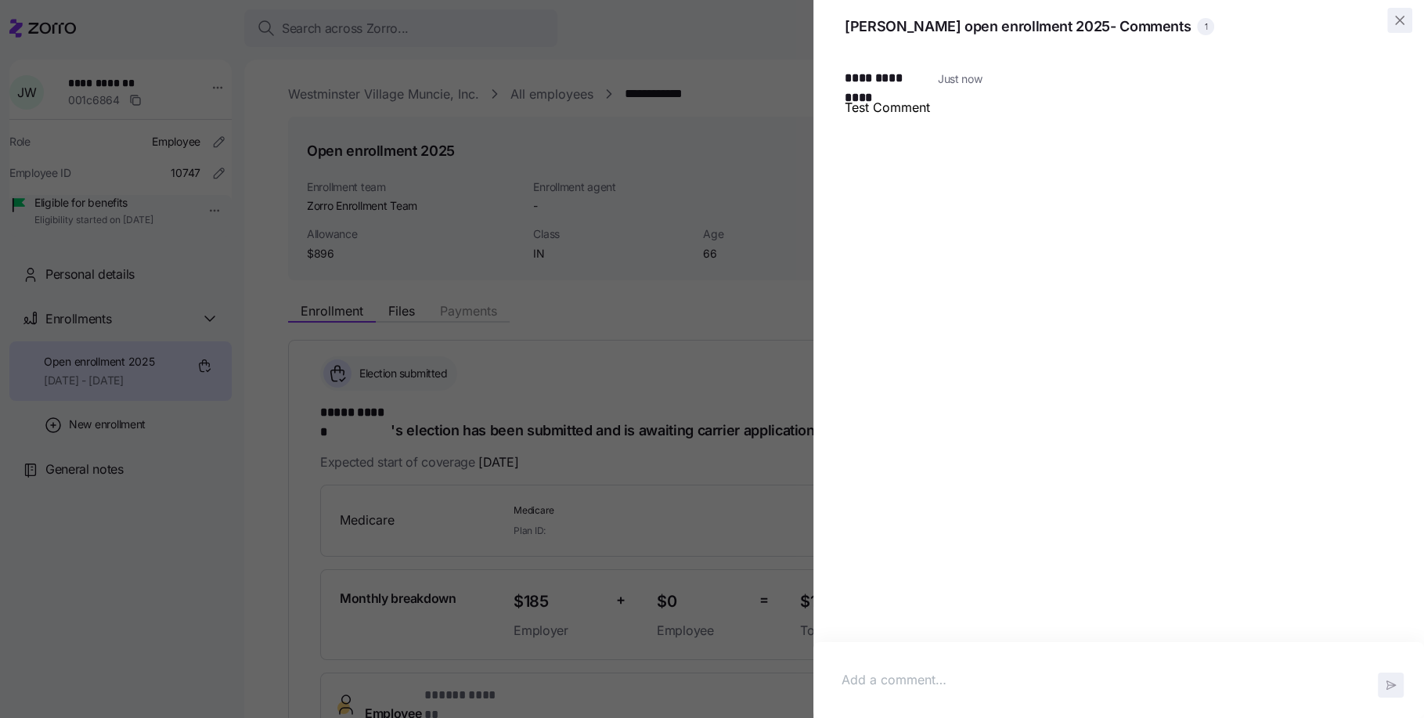
click at [1403, 16] on icon "button" at bounding box center [1400, 20] width 8 height 8
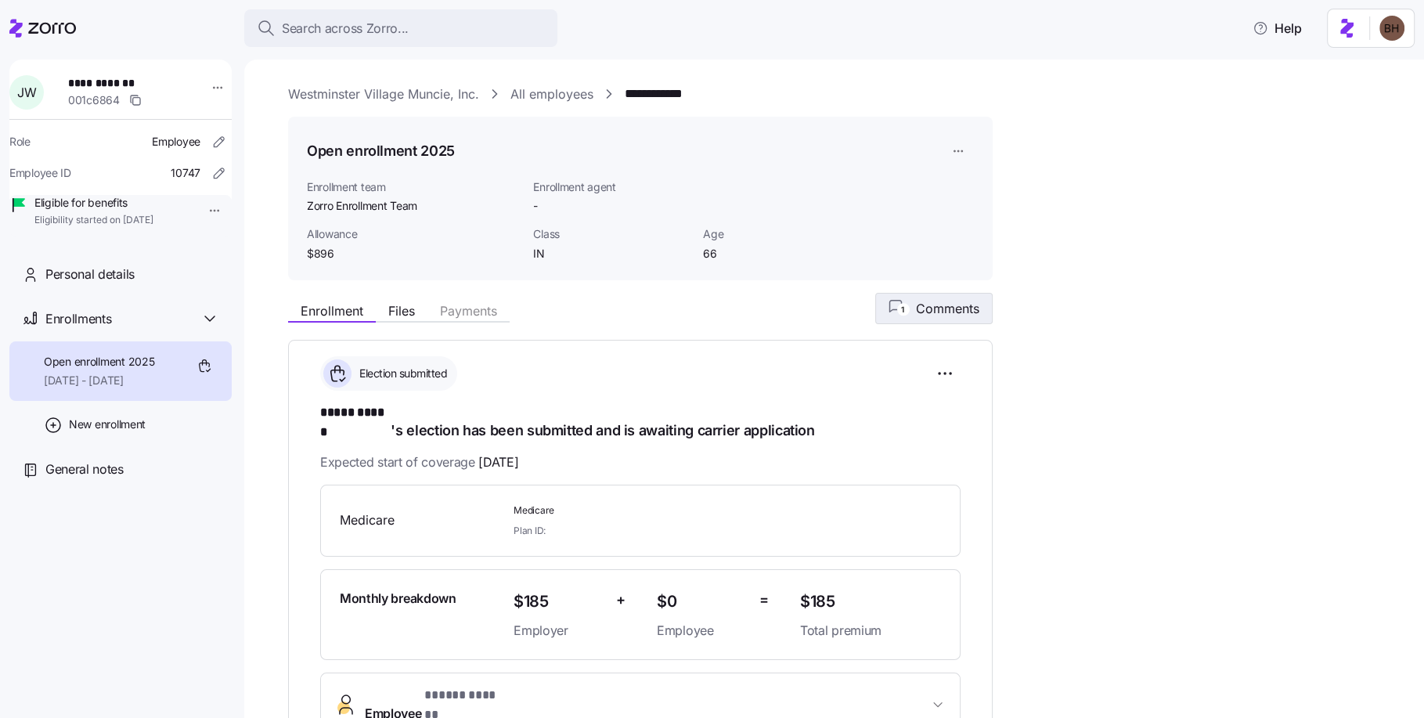
click at [916, 315] on span "Comments" at bounding box center [947, 308] width 63 height 19
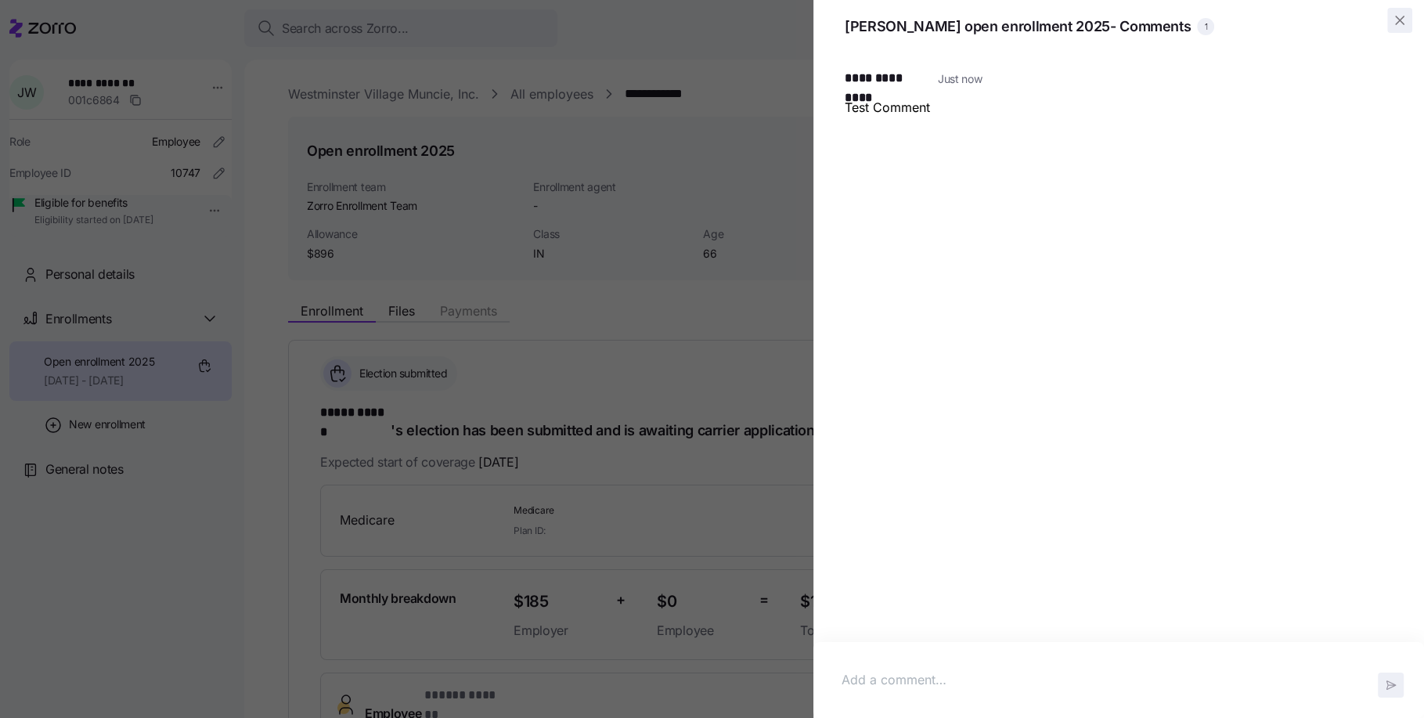
click at [1400, 20] on icon "button" at bounding box center [1400, 21] width 16 height 16
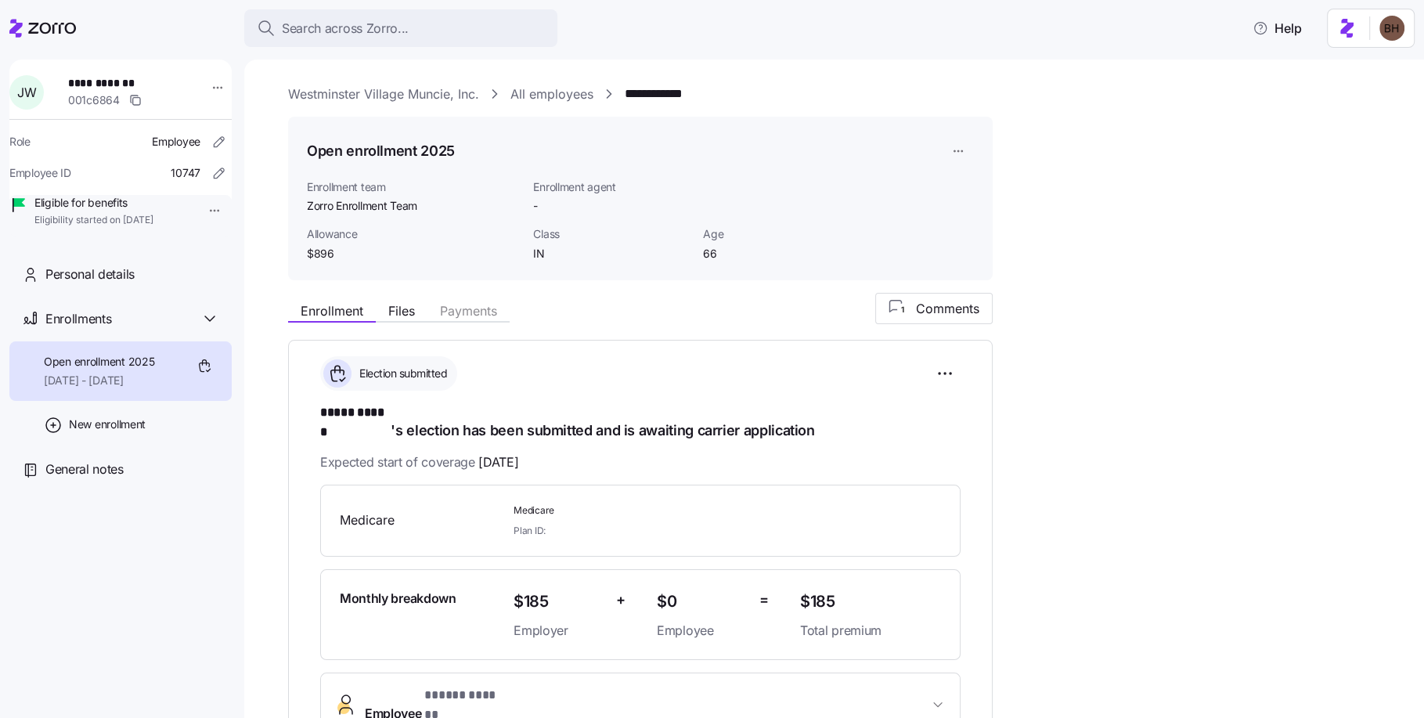
click at [48, 31] on icon at bounding box center [52, 28] width 48 height 11
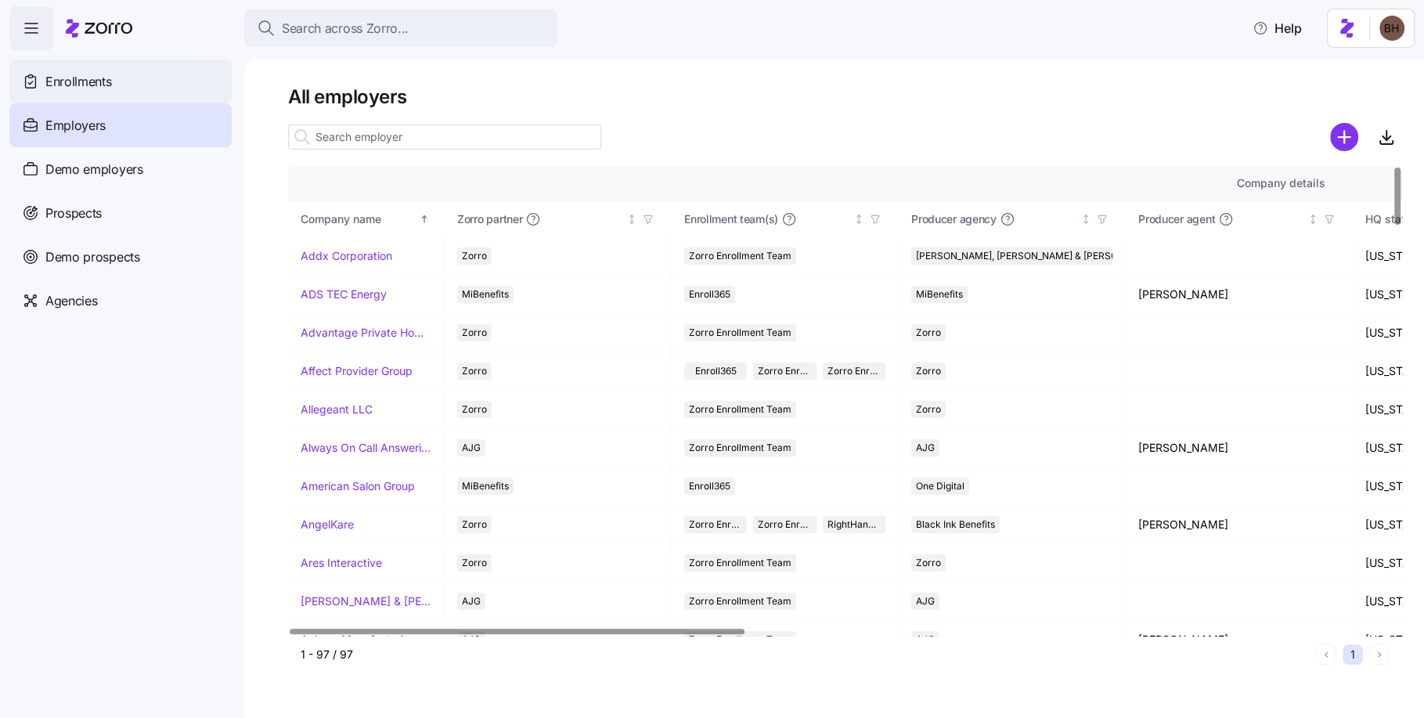
click at [110, 81] on span "Enrollments" at bounding box center [78, 82] width 66 height 20
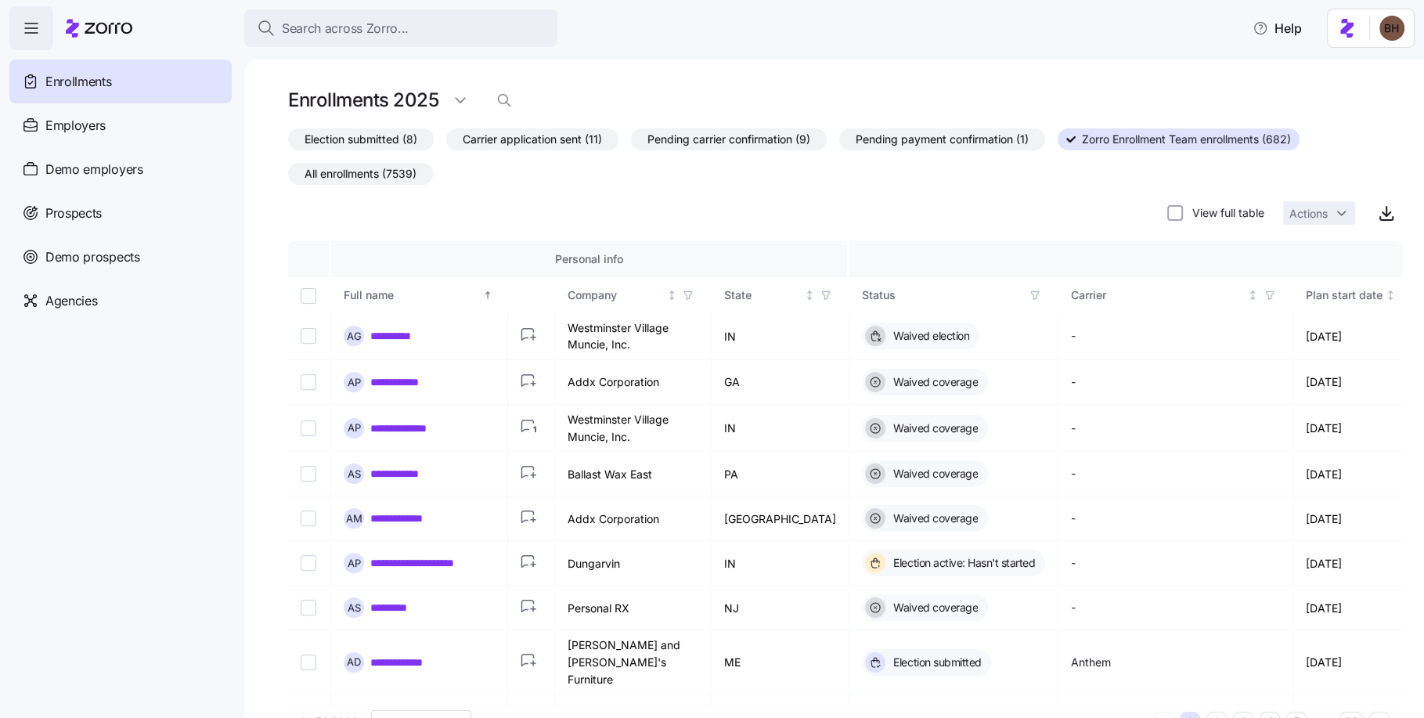
click at [371, 139] on span "Election submitted (8)" at bounding box center [360, 139] width 113 height 20
click at [288, 143] on input "Election submitted (8)" at bounding box center [288, 143] width 0 height 0
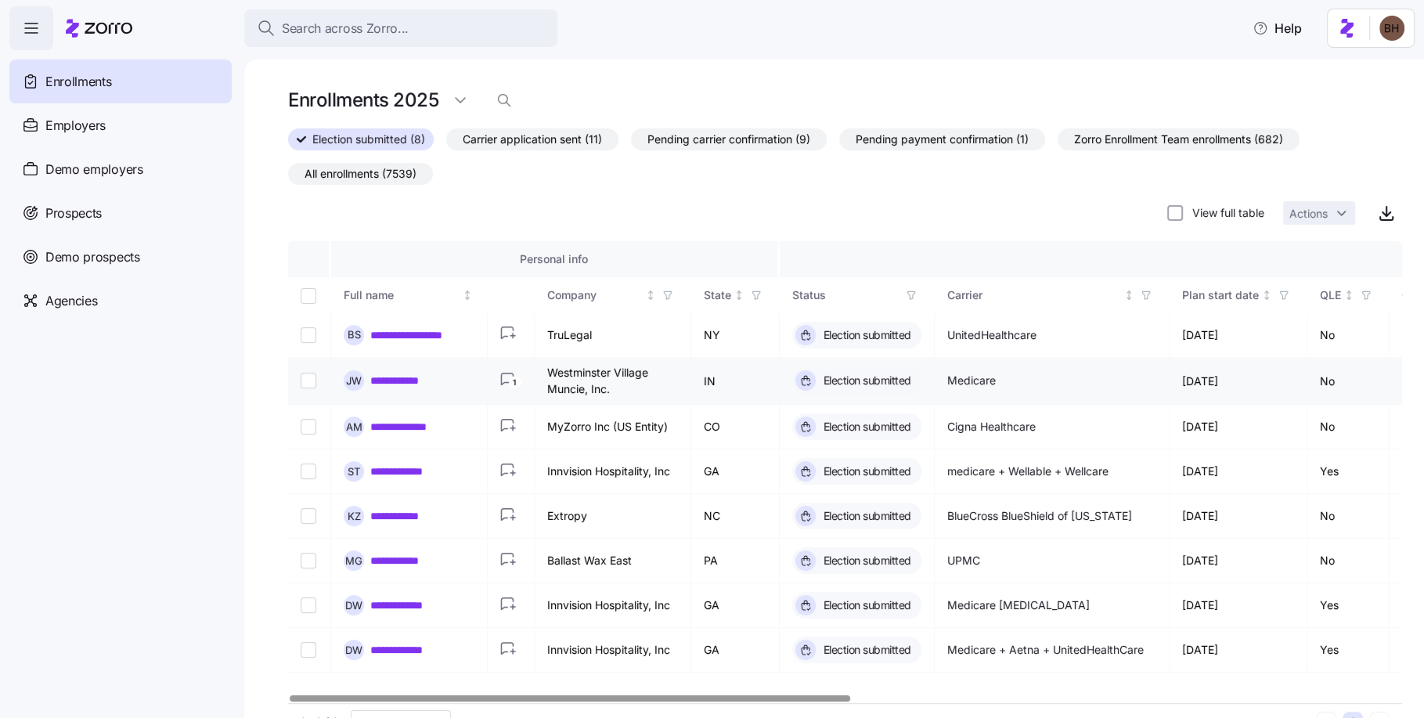
click at [509, 382] on circle "button" at bounding box center [515, 383] width 12 height 12
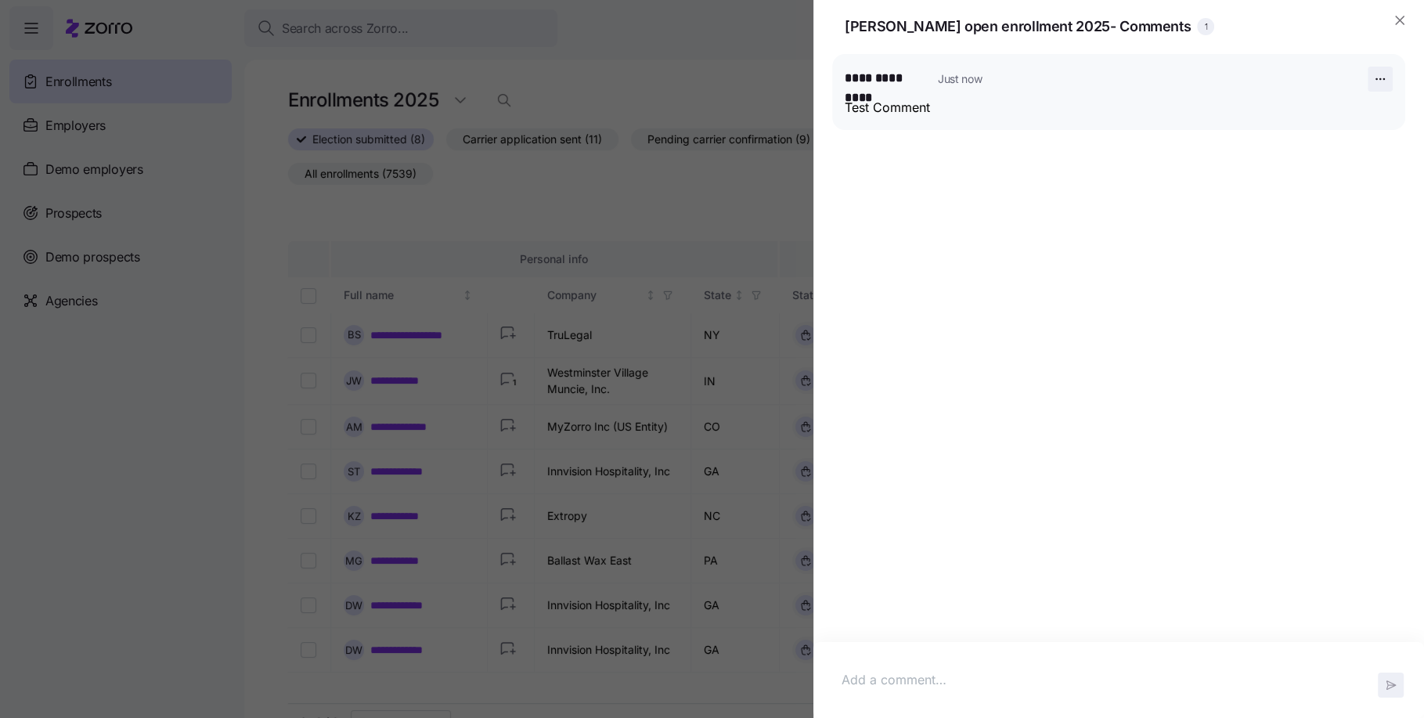
click at [1381, 74] on icon "button" at bounding box center [1380, 79] width 13 height 13
click at [1371, 138] on div "Edit" at bounding box center [1354, 139] width 66 height 25
click at [1137, 121] on p "Test Comment" at bounding box center [1118, 115] width 521 height 20
click at [1373, 201] on span "Save" at bounding box center [1363, 200] width 26 height 16
click at [1385, 77] on icon "button" at bounding box center [1380, 79] width 13 height 13
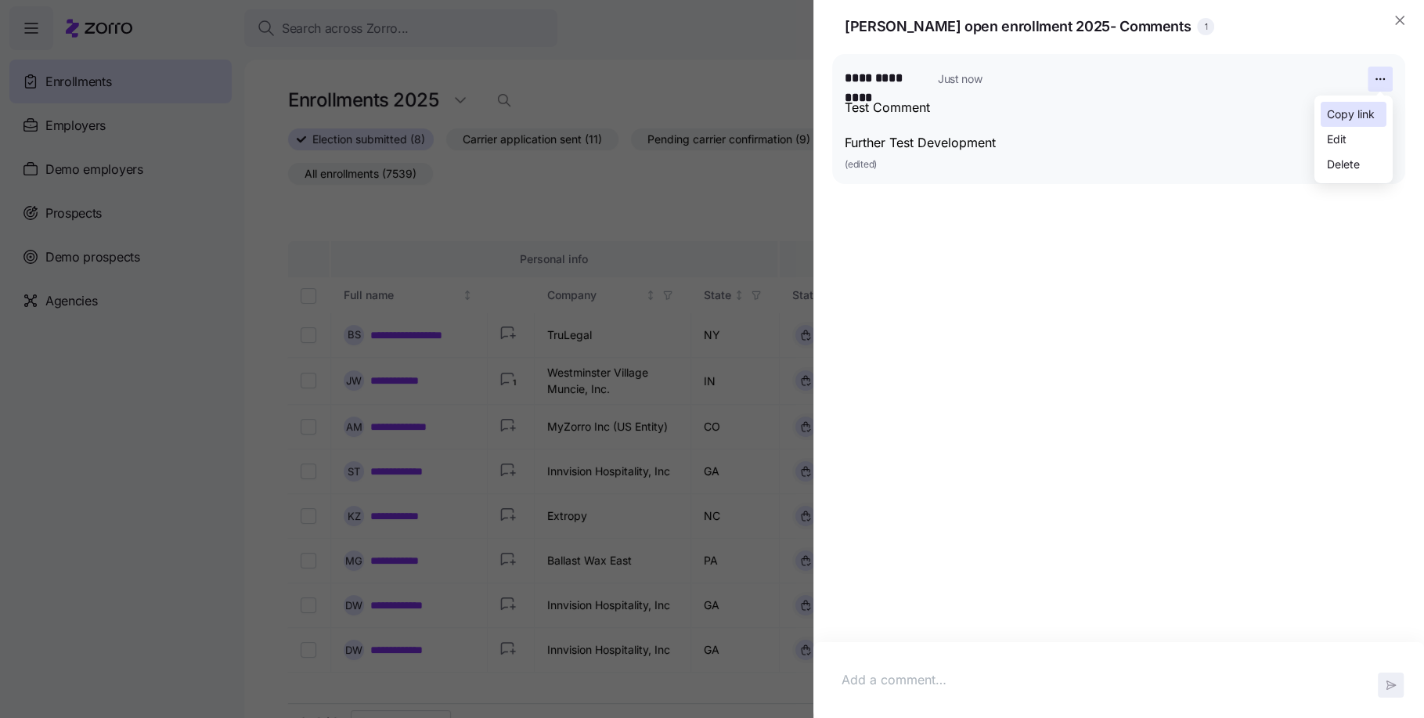
click at [1367, 121] on div "Copy link" at bounding box center [1351, 114] width 48 height 17
click at [1400, 23] on icon "button" at bounding box center [1400, 21] width 16 height 16
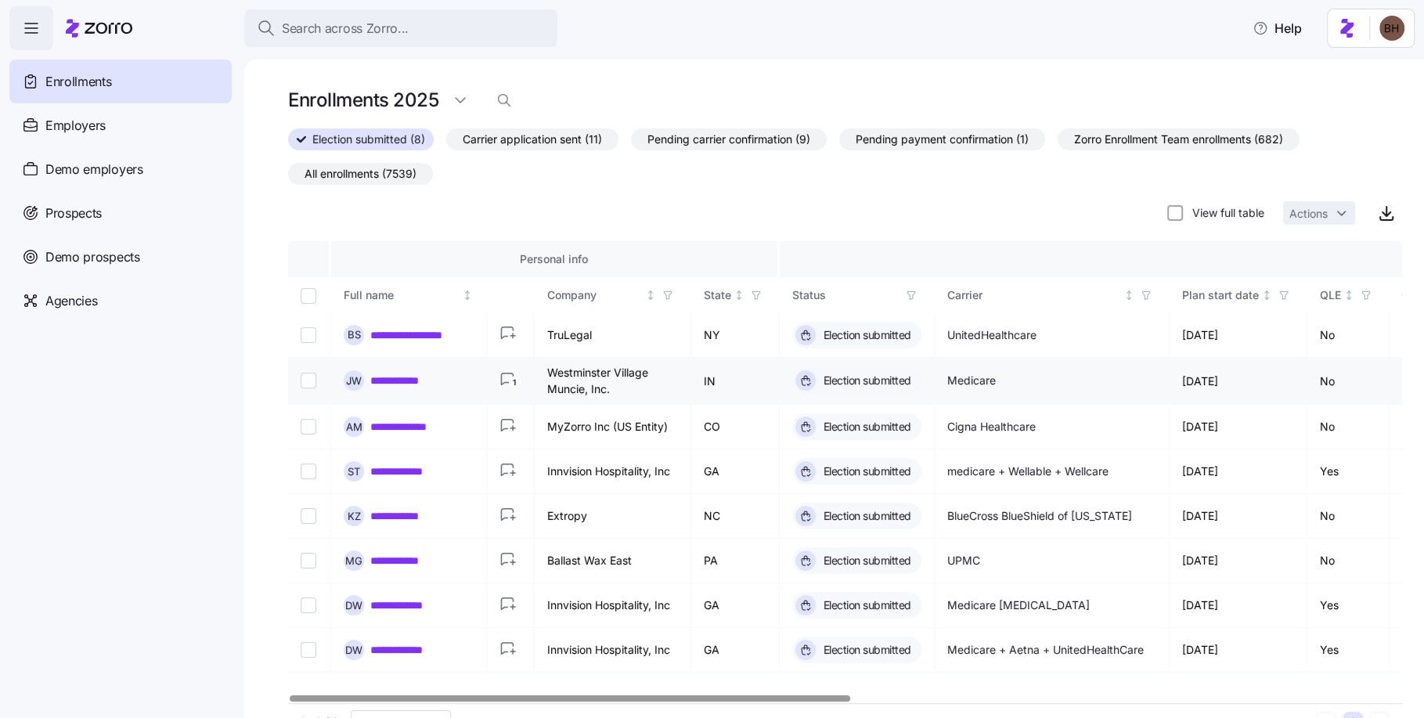
click at [513, 382] on text "1" at bounding box center [514, 381] width 3 height 9
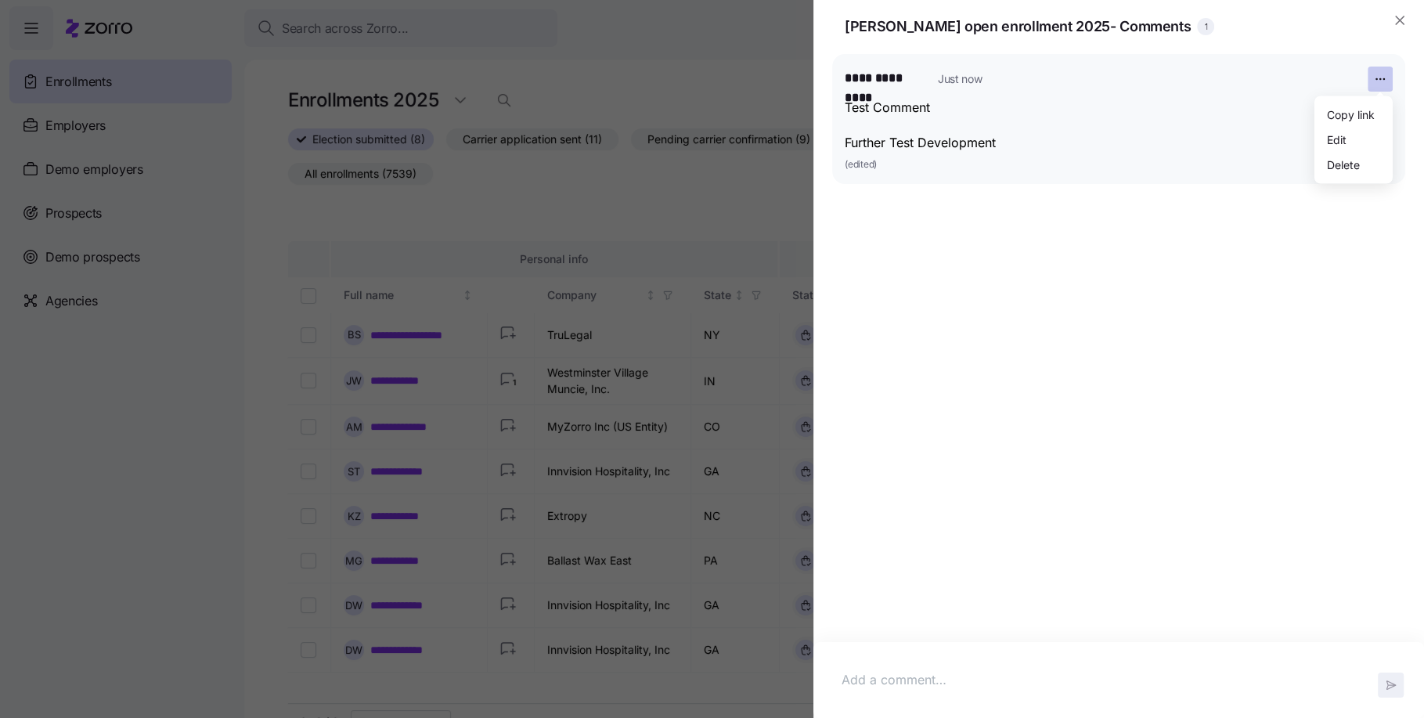
click at [1379, 72] on span "button" at bounding box center [1379, 78] width 23 height 23
click at [1350, 160] on div "Delete" at bounding box center [1343, 164] width 33 height 17
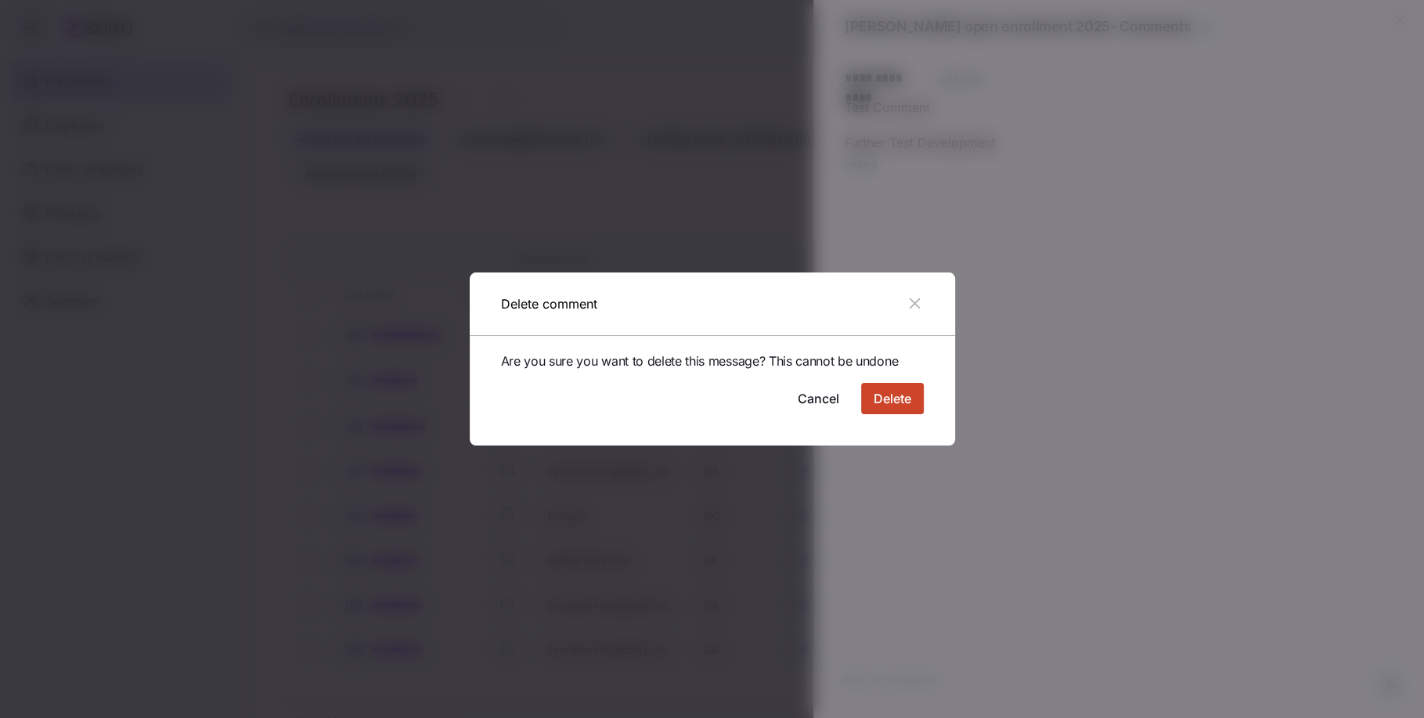
click at [893, 411] on button "Delete" at bounding box center [892, 398] width 63 height 31
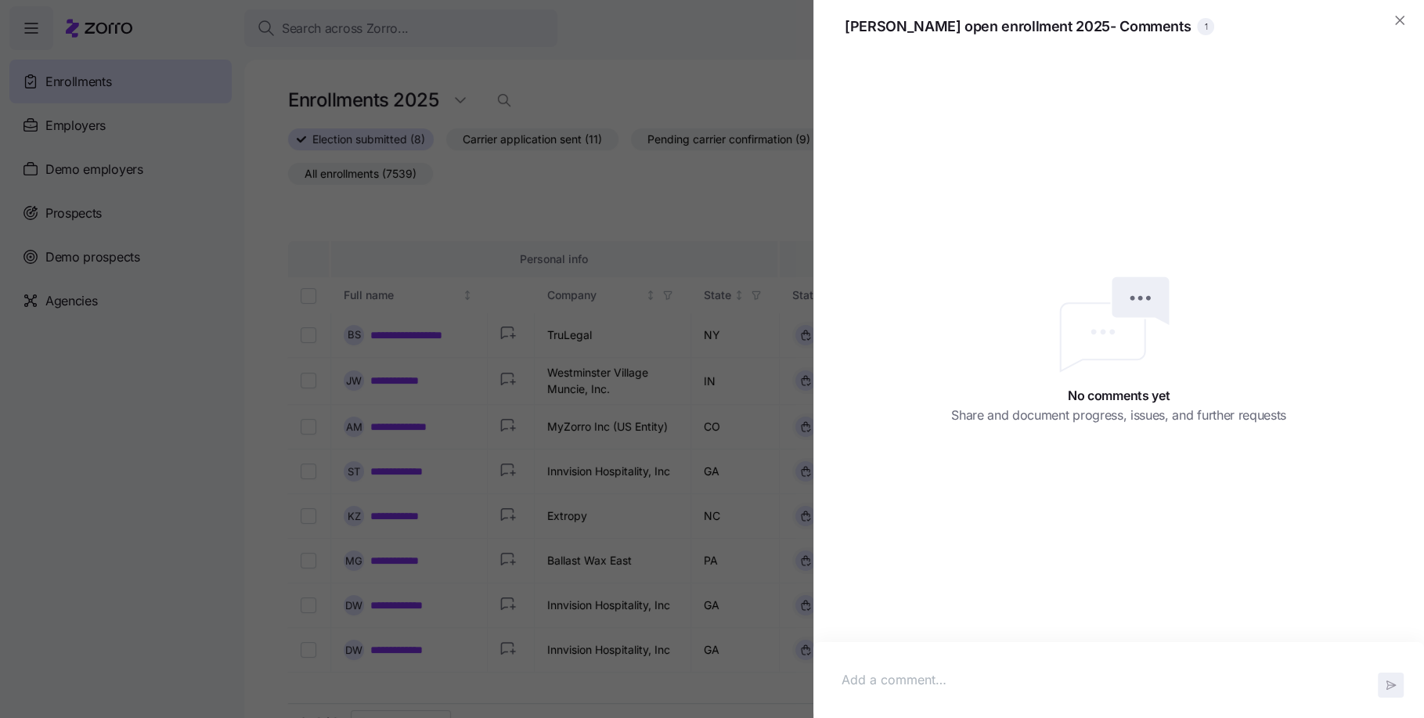
click at [290, 425] on div at bounding box center [712, 359] width 1424 height 718
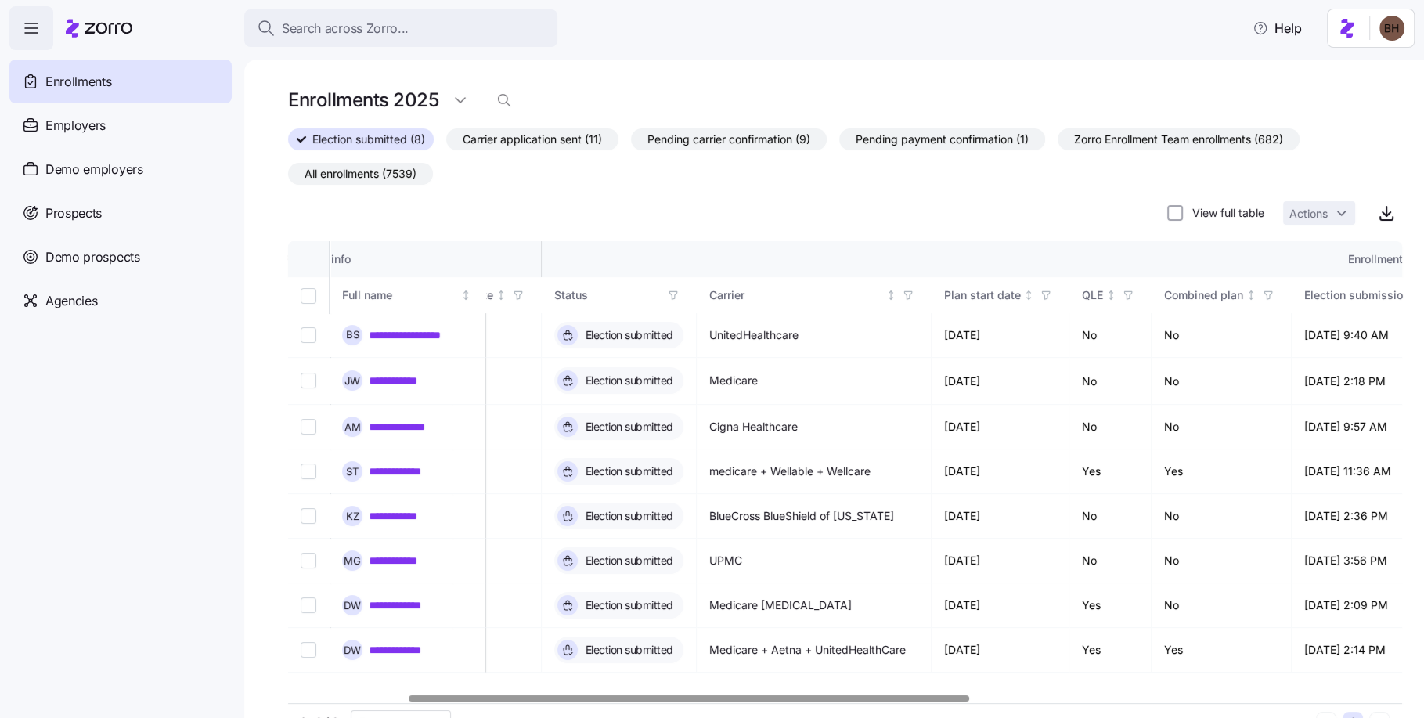
click at [916, 701] on div at bounding box center [689, 697] width 560 height 5
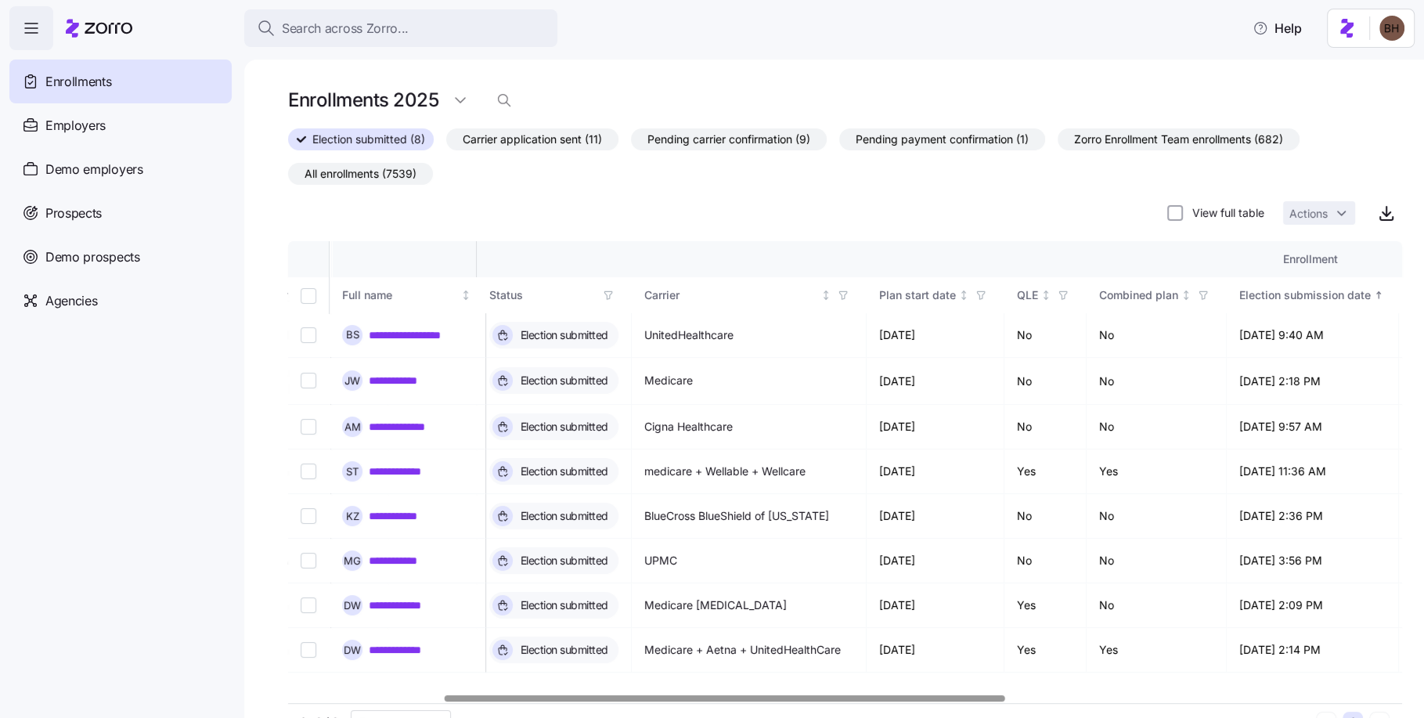
scroll to position [0, 302]
click at [778, 695] on div at bounding box center [725, 697] width 560 height 5
